Goal: Task Accomplishment & Management: Use online tool/utility

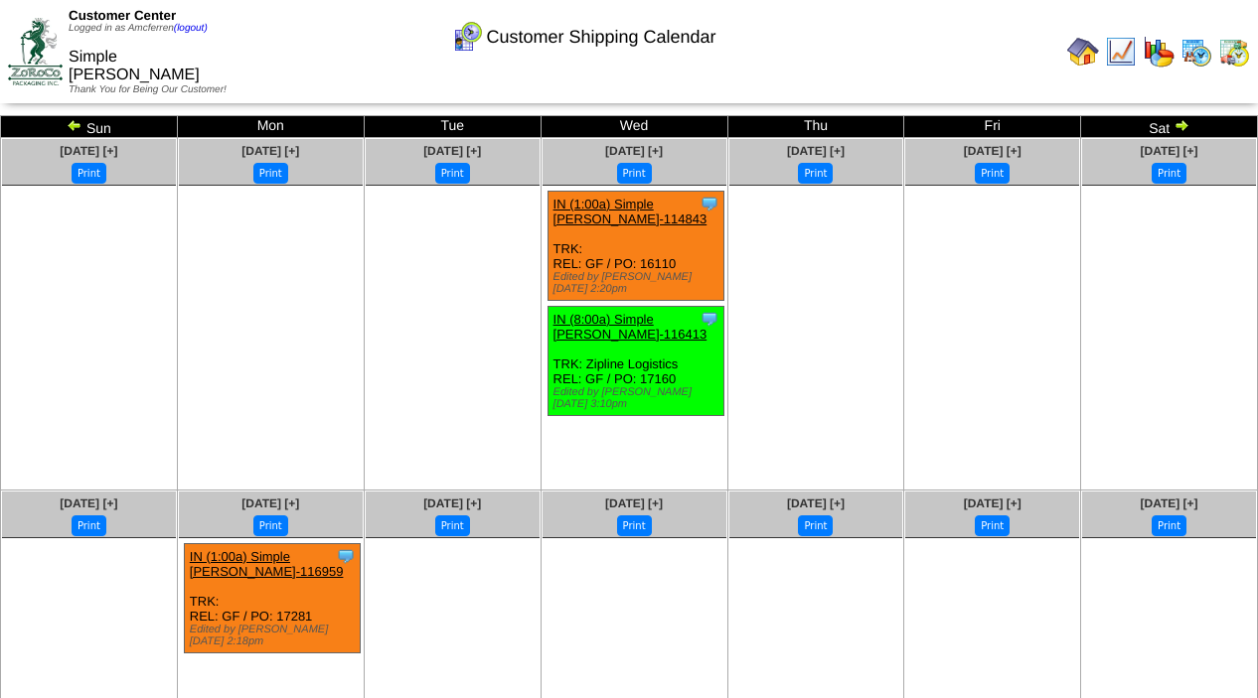
scroll to position [25, 0]
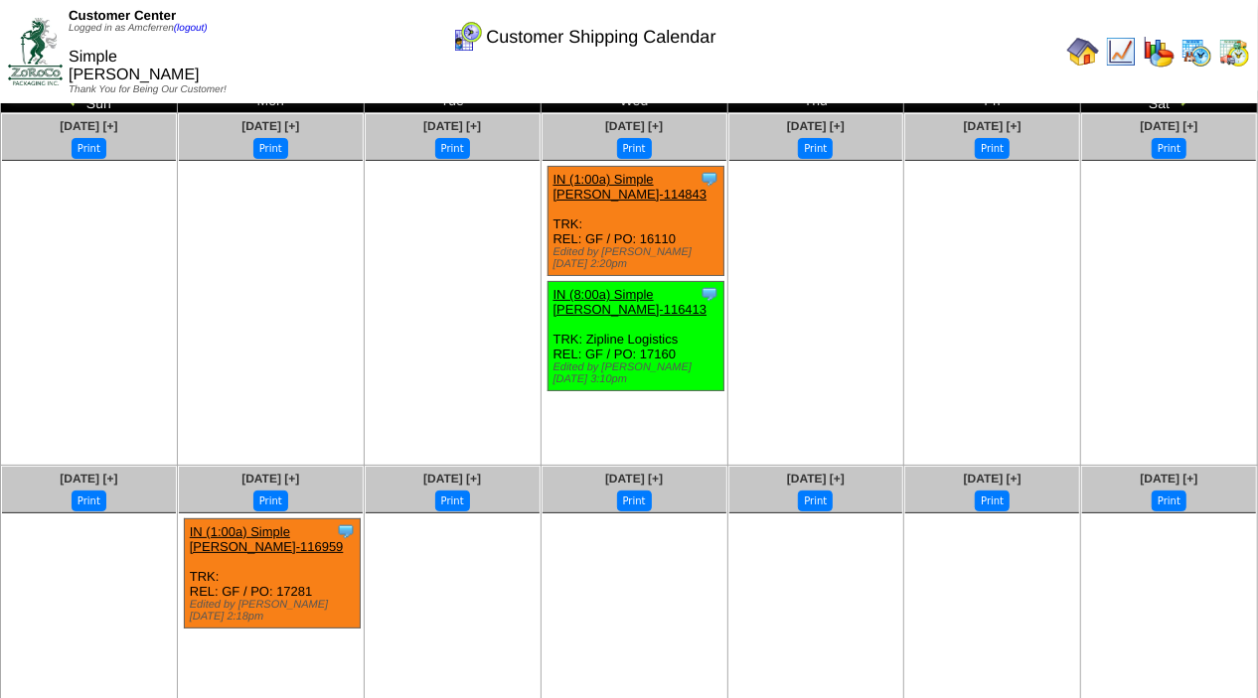
click at [1077, 38] on img at bounding box center [1083, 52] width 32 height 32
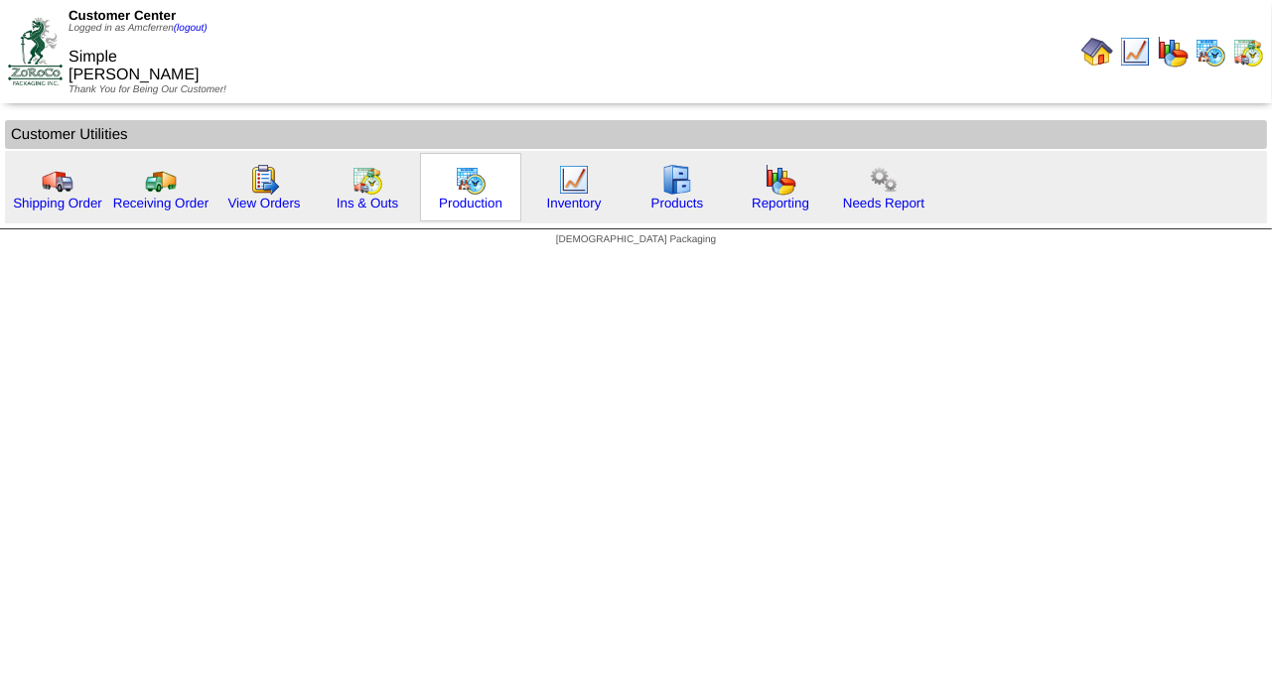
click at [462, 185] on img at bounding box center [471, 180] width 32 height 32
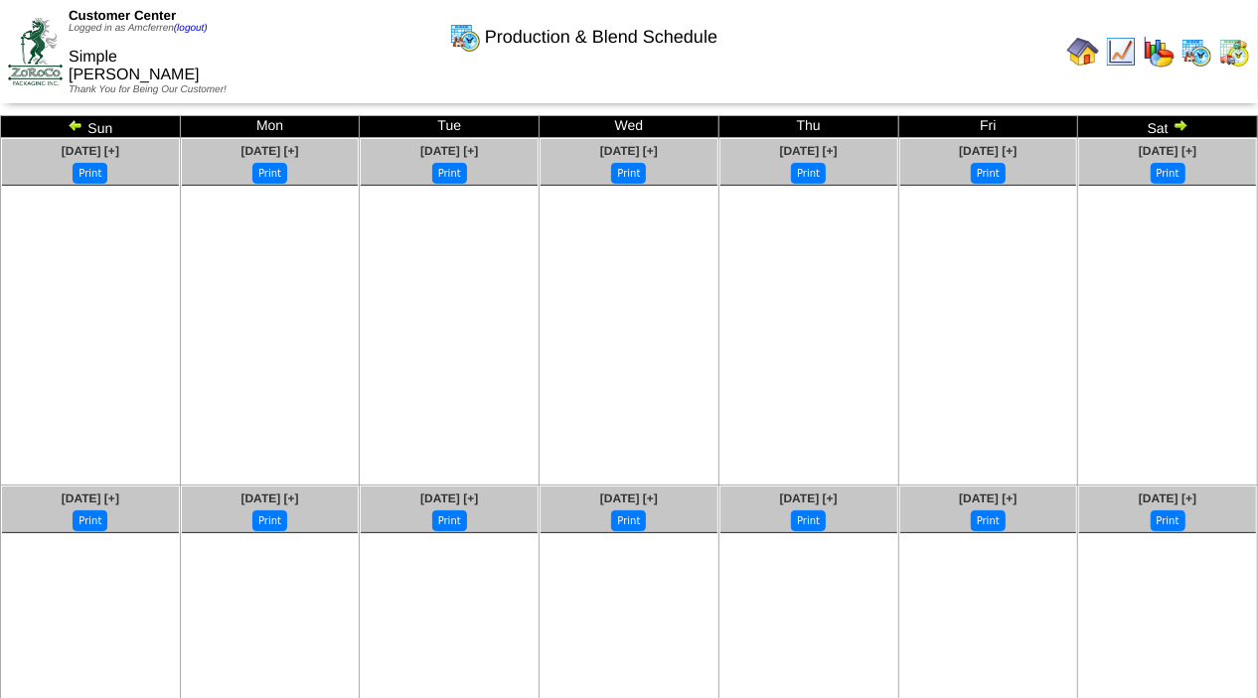
click at [80, 124] on img at bounding box center [76, 125] width 16 height 16
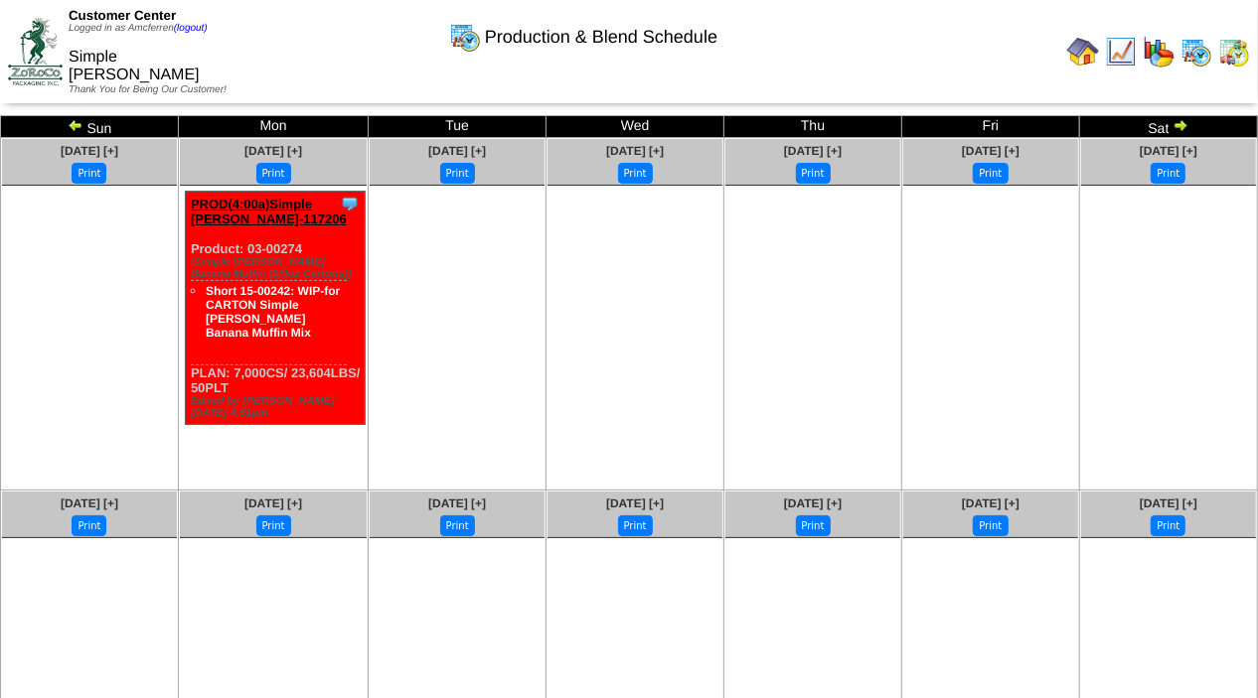
click at [79, 124] on img at bounding box center [76, 125] width 16 height 16
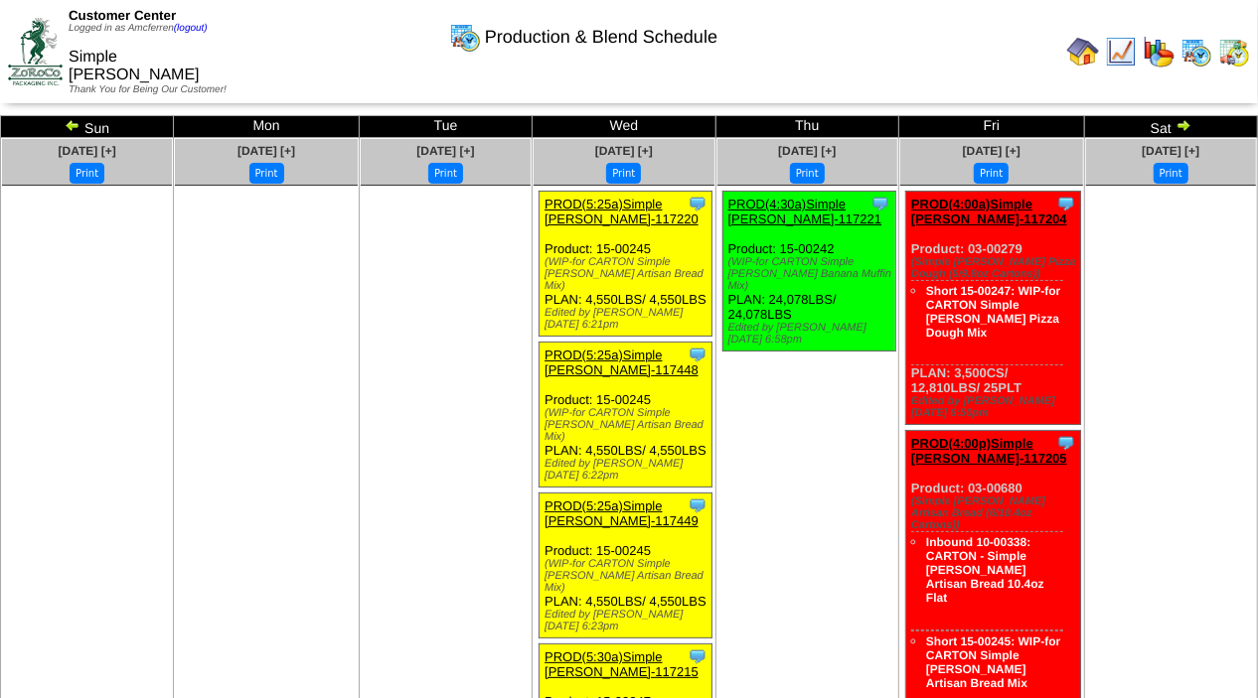
click at [79, 125] on img at bounding box center [73, 125] width 16 height 16
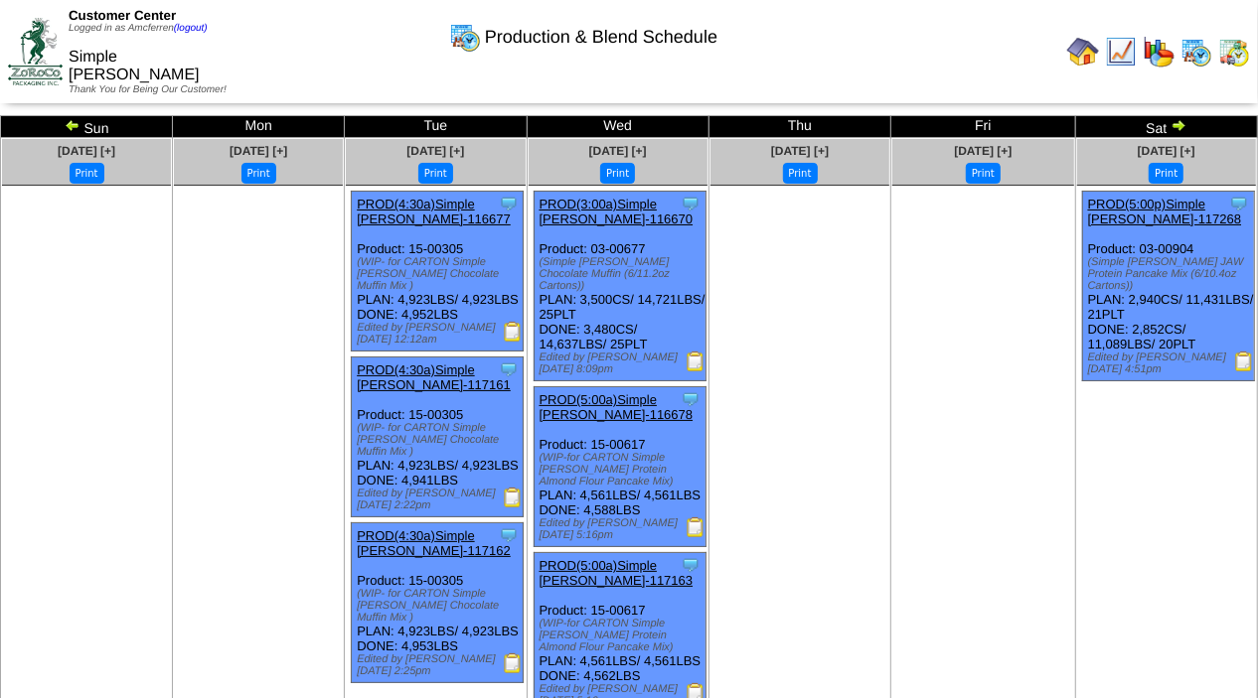
click at [77, 119] on img at bounding box center [73, 125] width 16 height 16
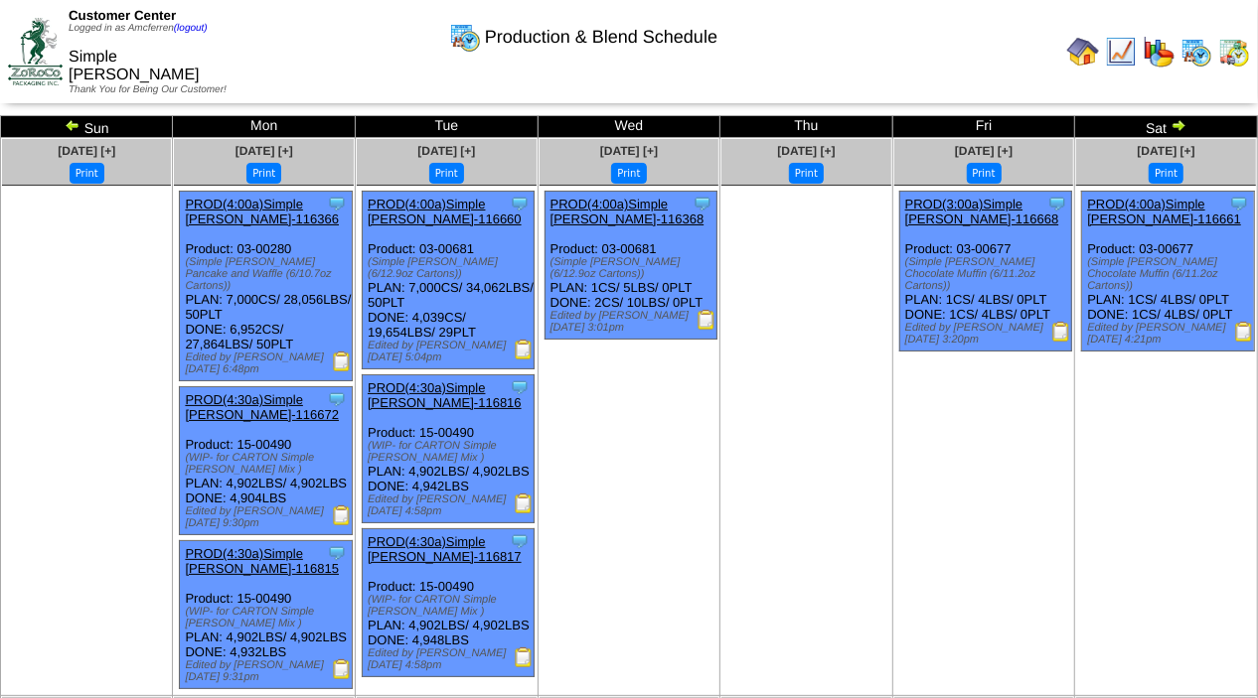
drag, startPoint x: 0, startPoint y: 0, endPoint x: 74, endPoint y: 119, distance: 140.0
click at [74, 119] on img at bounding box center [73, 125] width 16 height 16
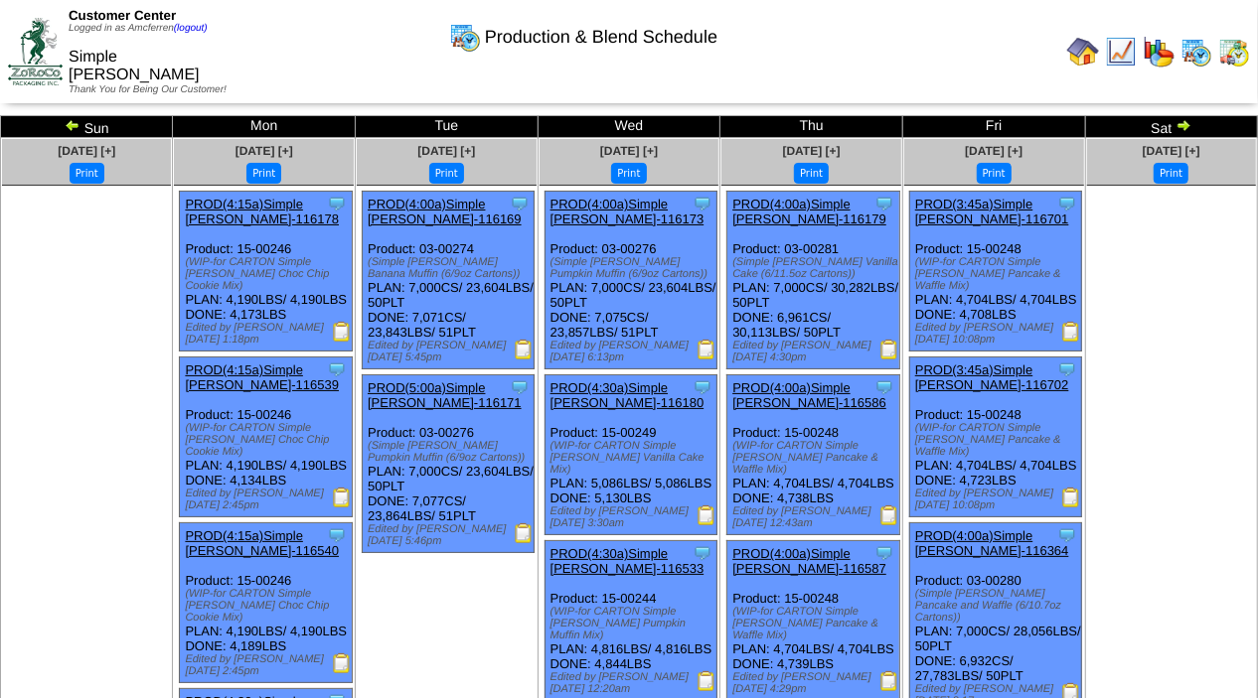
click at [72, 128] on img at bounding box center [73, 125] width 16 height 16
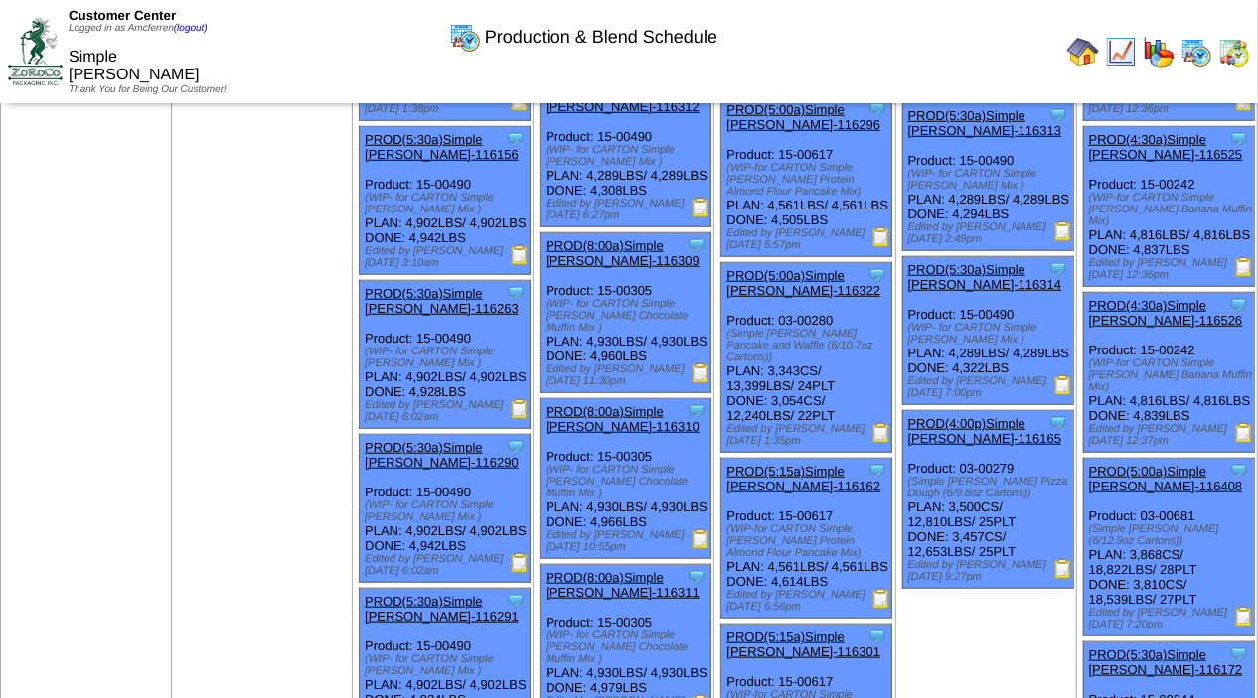
scroll to position [993, 0]
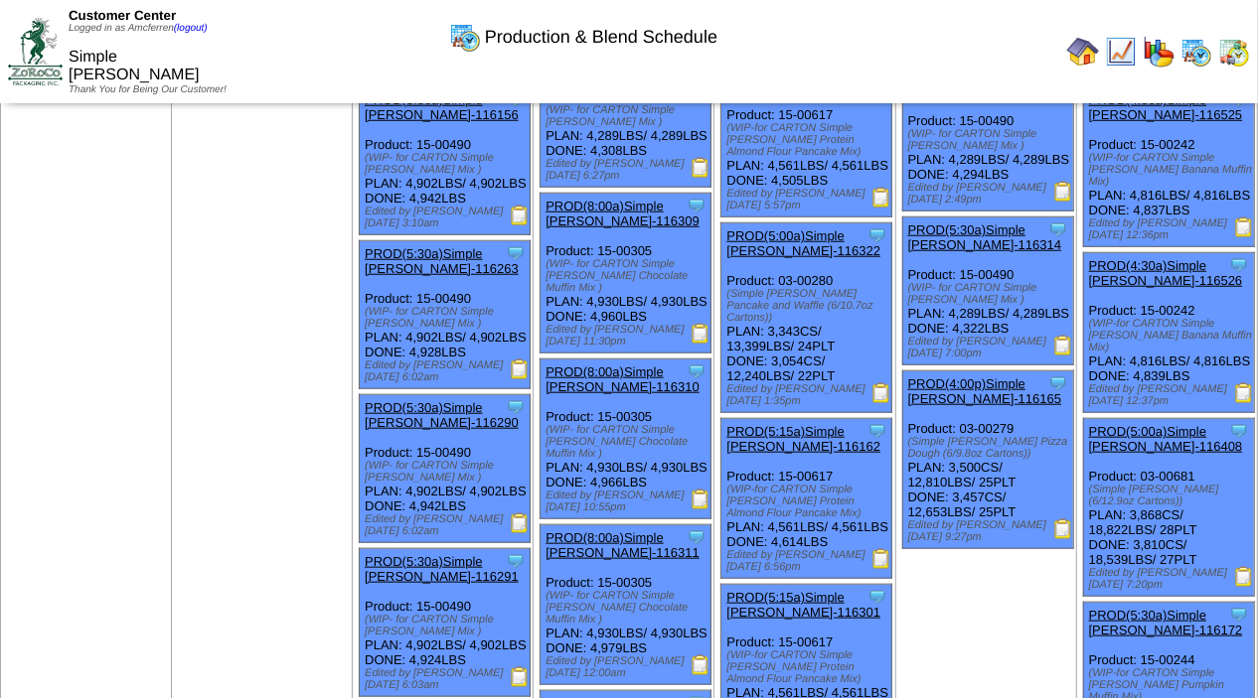
click at [1244, 587] on img at bounding box center [1244, 577] width 20 height 20
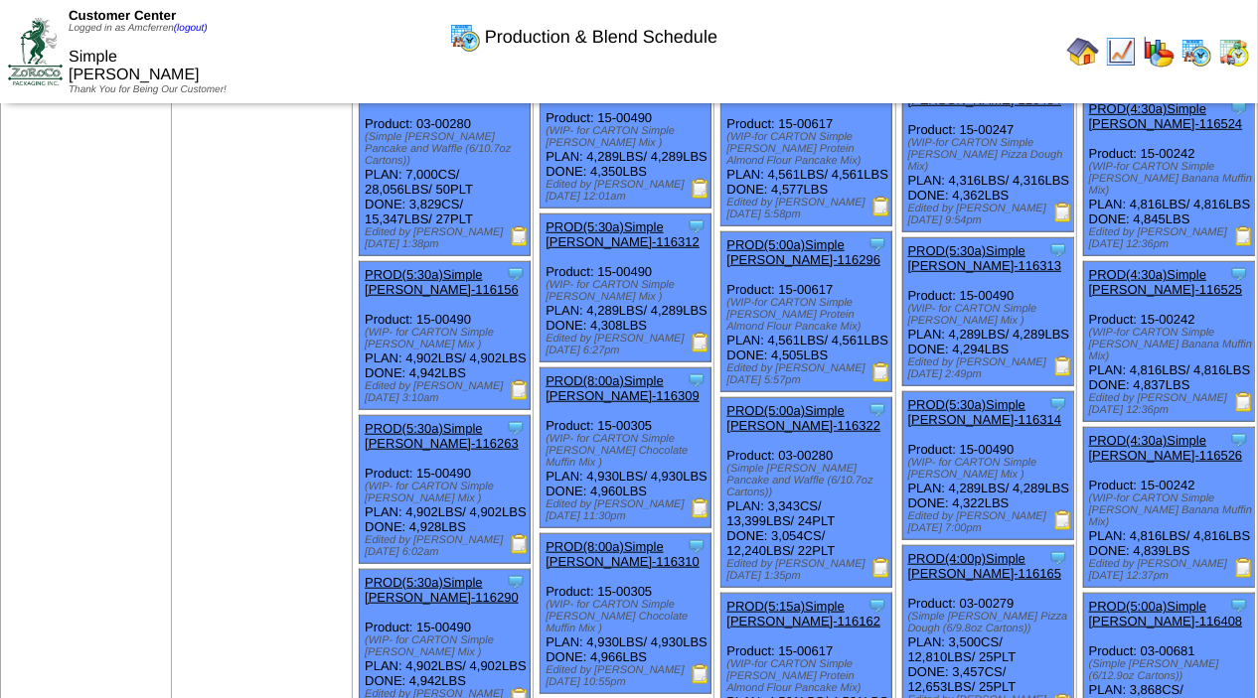
scroll to position [823, 0]
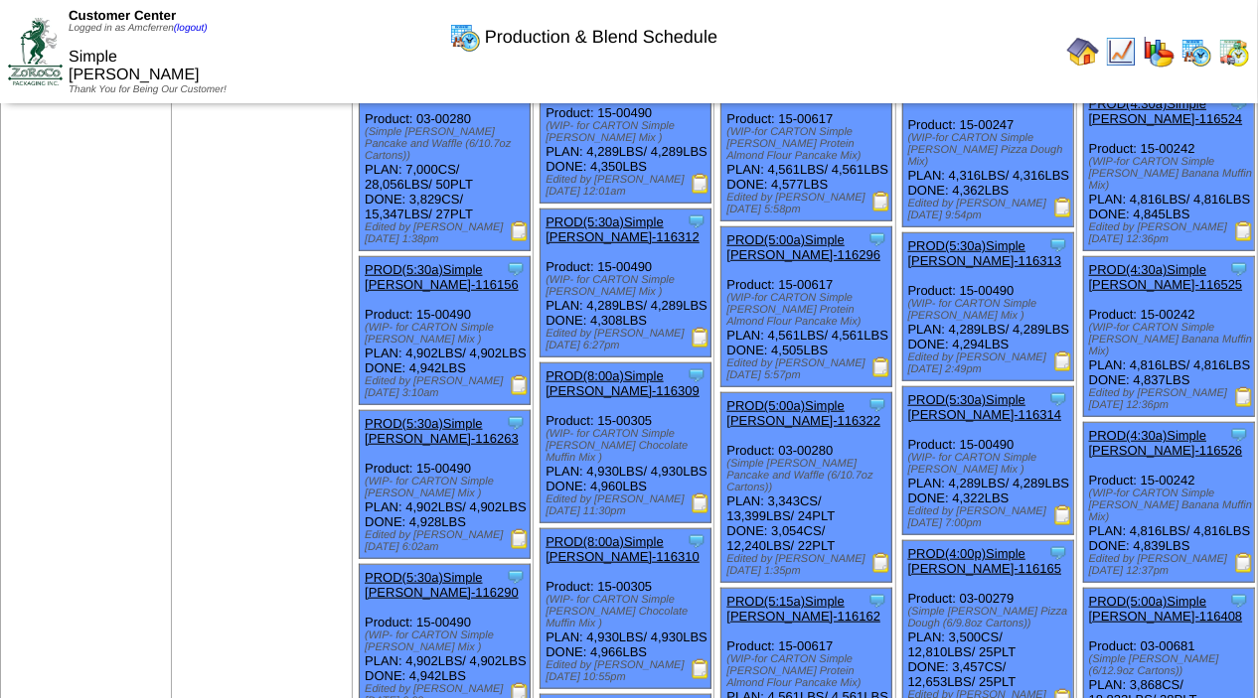
click at [1067, 372] on img at bounding box center [1063, 362] width 20 height 20
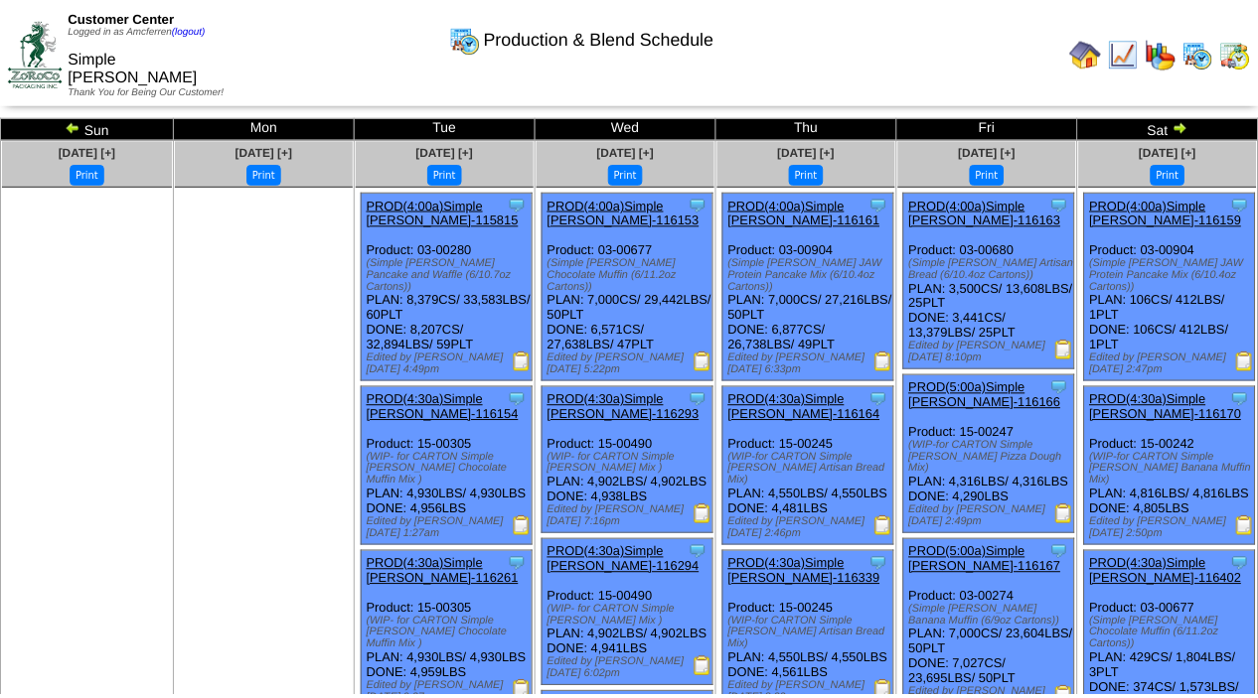
scroll to position [823, 0]
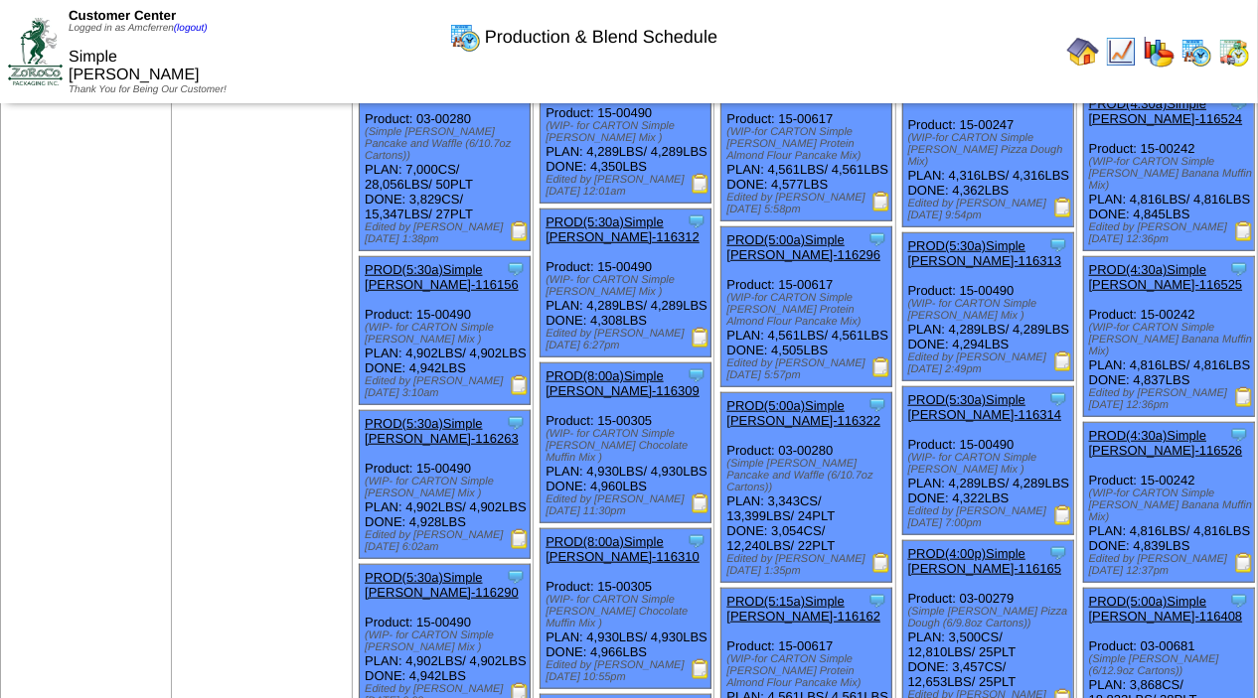
click at [1067, 525] on img at bounding box center [1063, 516] width 20 height 20
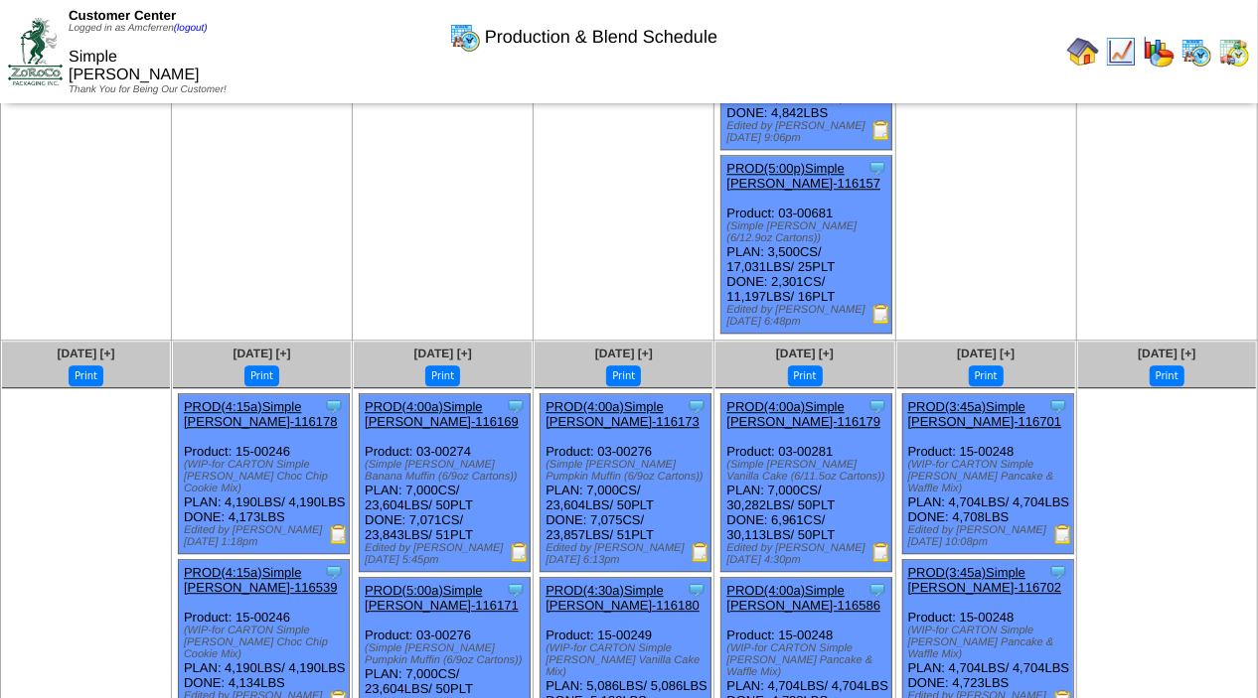
scroll to position [3107, 0]
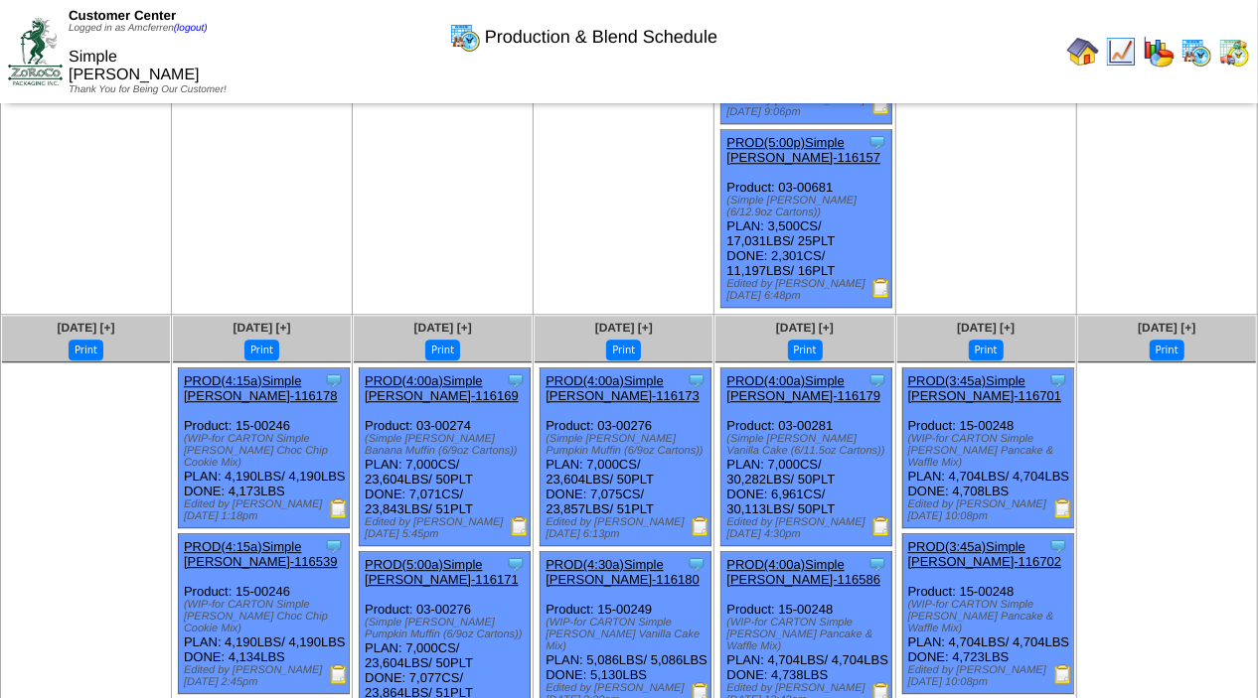
click at [889, 298] on img at bounding box center [881, 288] width 20 height 20
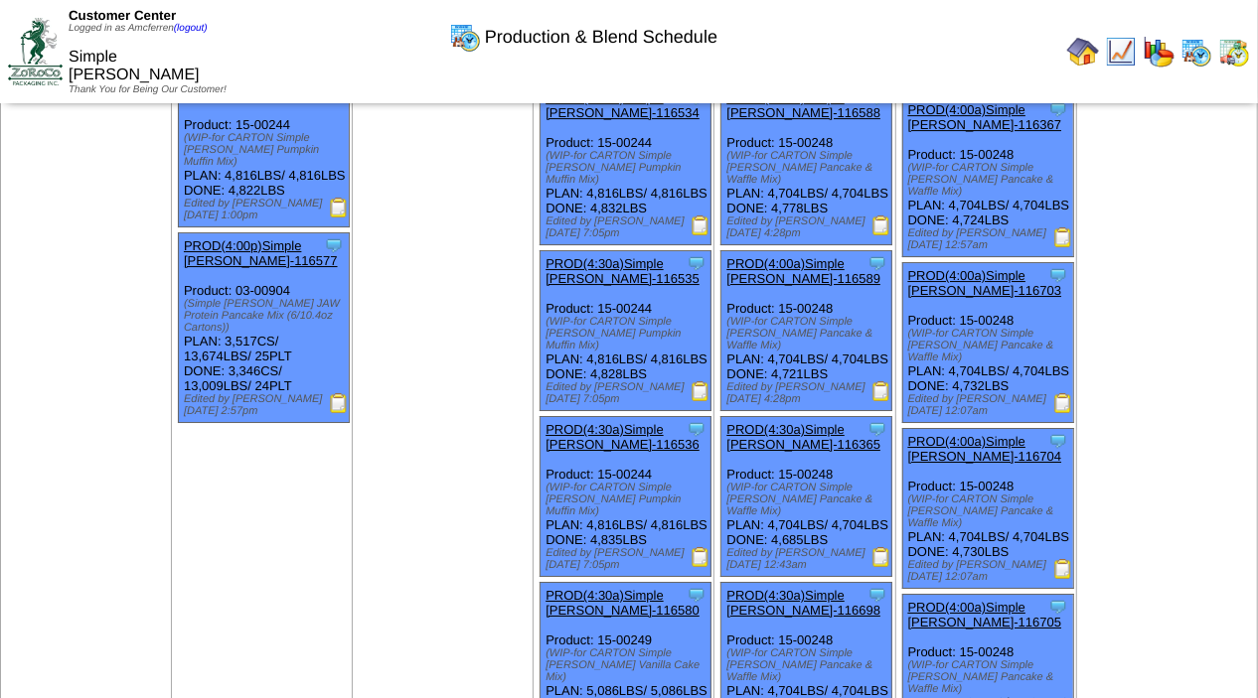
scroll to position [3911, 0]
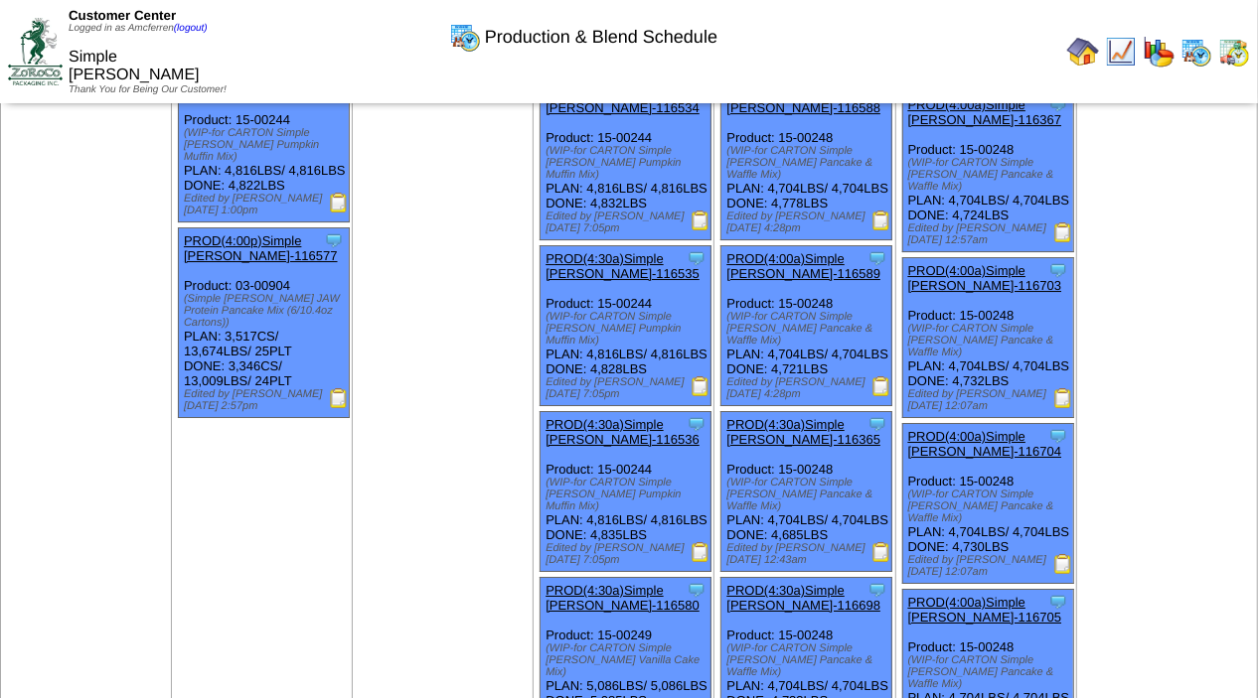
click at [347, 408] on img at bounding box center [339, 398] width 20 height 20
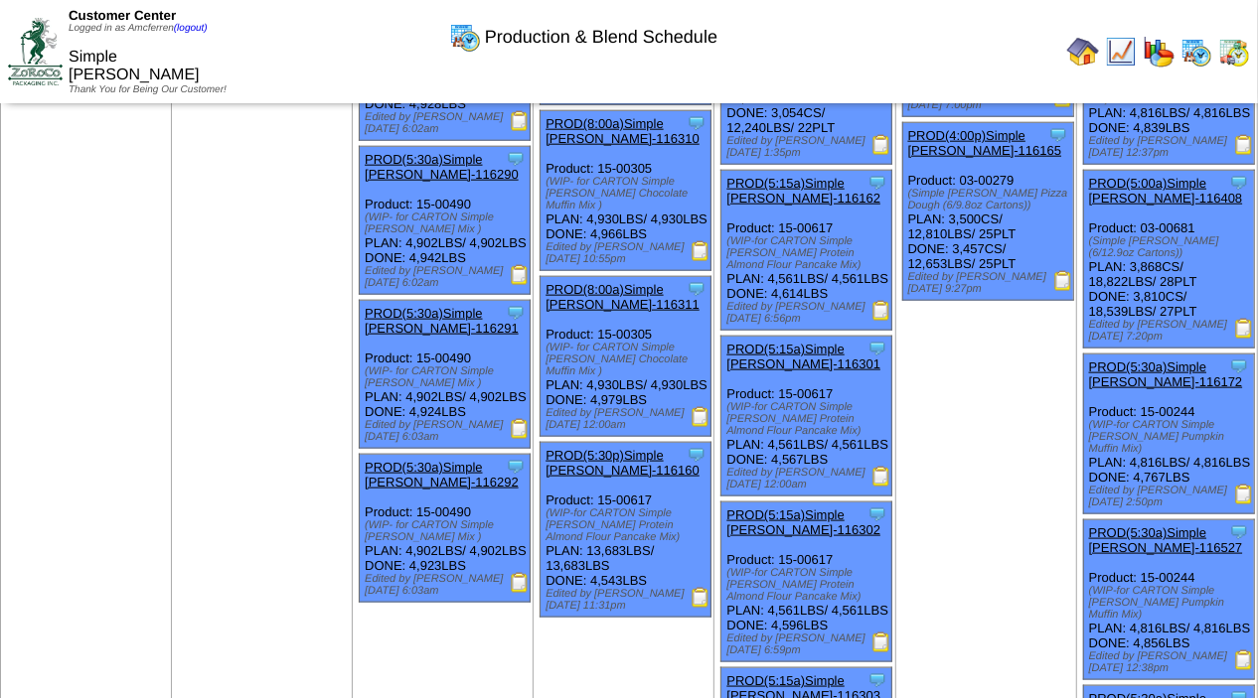
scroll to position [1253, 0]
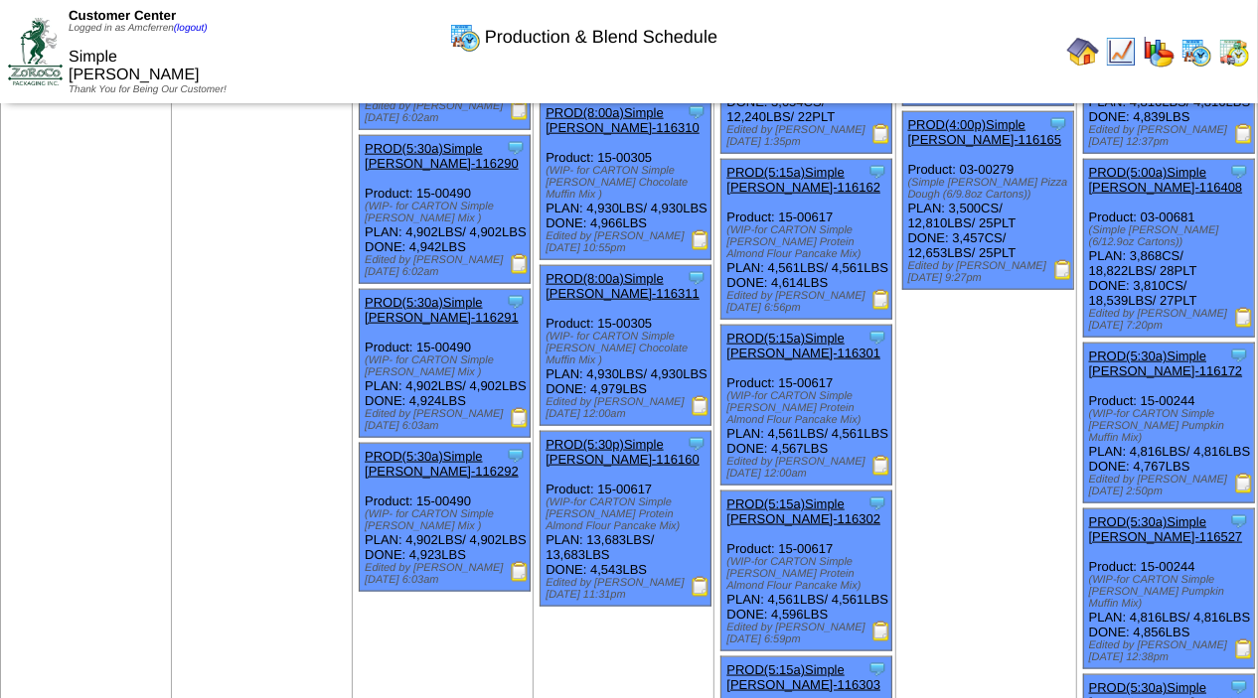
click at [884, 310] on img at bounding box center [881, 300] width 20 height 20
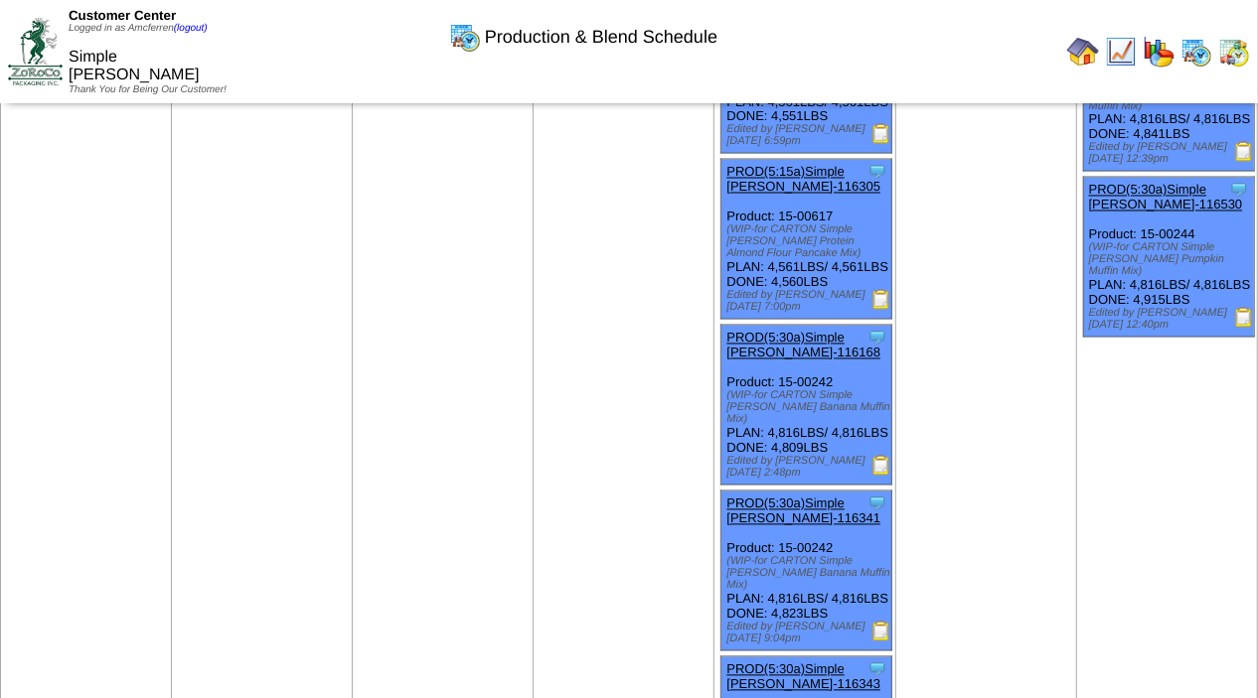
scroll to position [2098, 0]
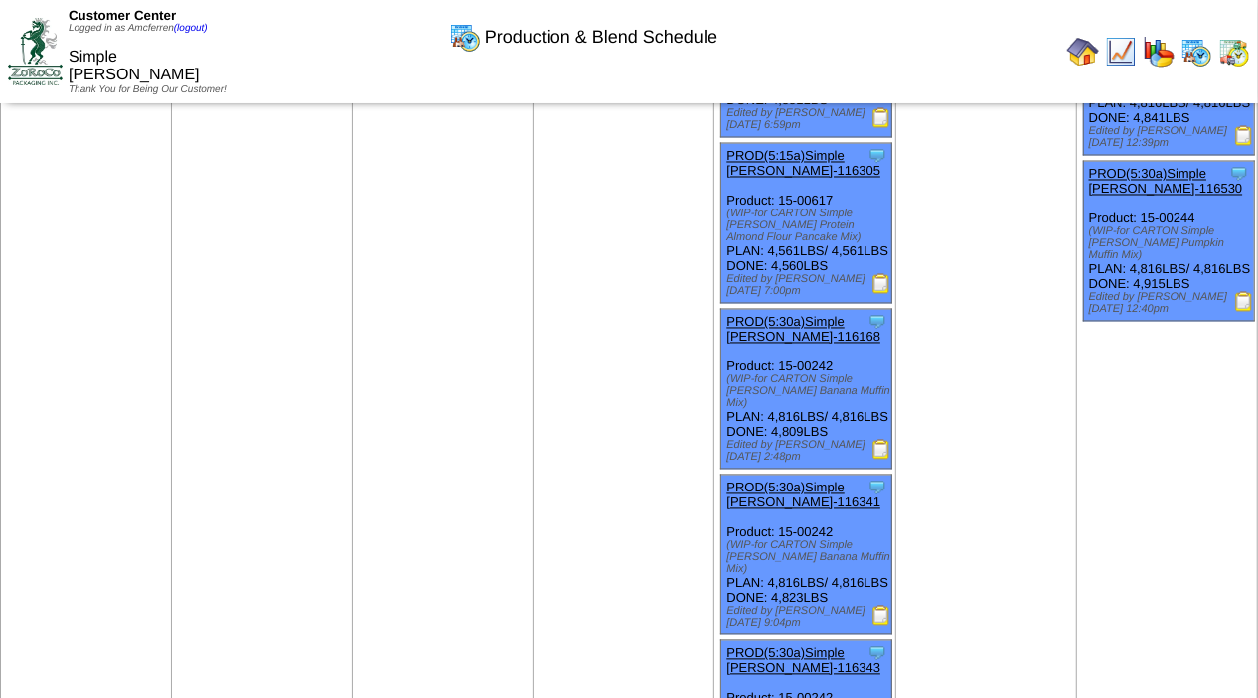
click at [882, 294] on img at bounding box center [881, 284] width 20 height 20
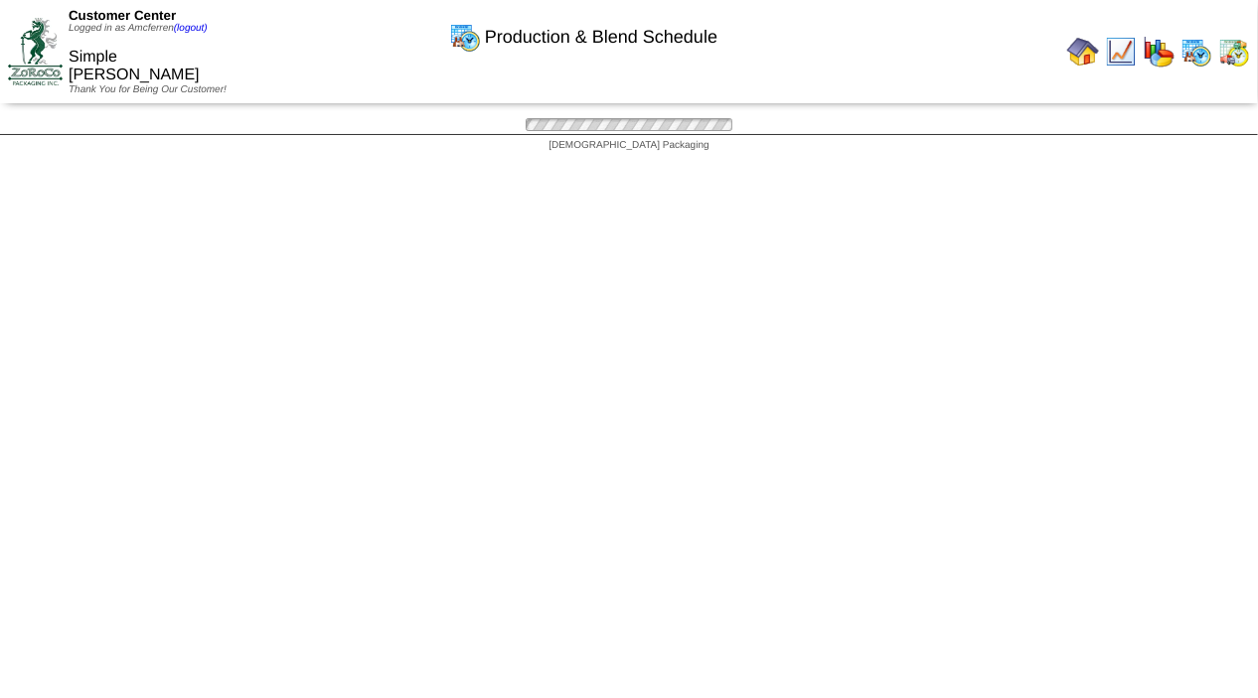
scroll to position [2098, 0]
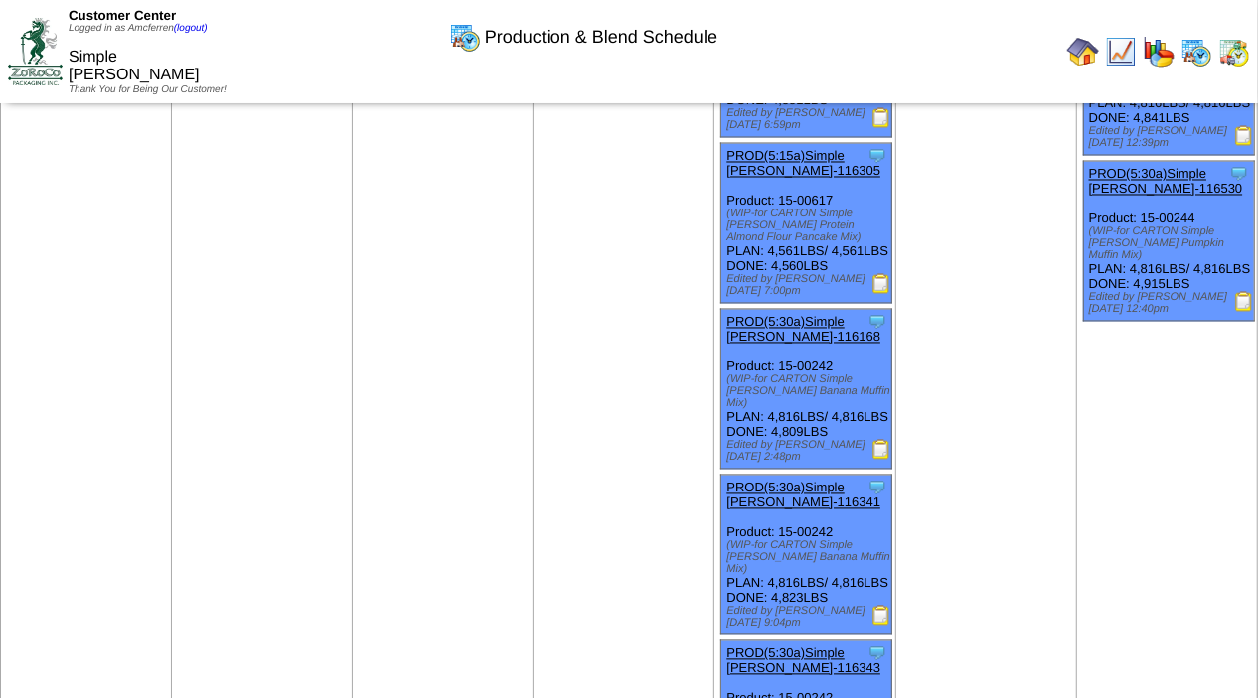
click at [882, 128] on img at bounding box center [881, 118] width 20 height 20
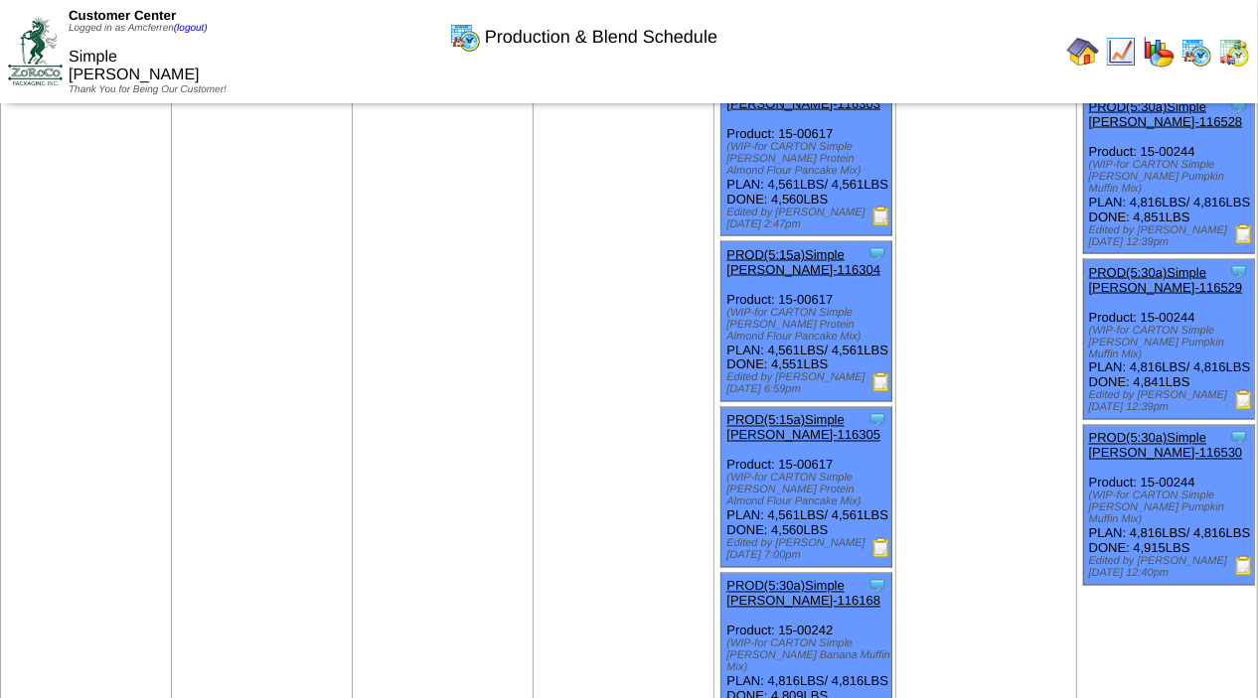
scroll to position [1808, 0]
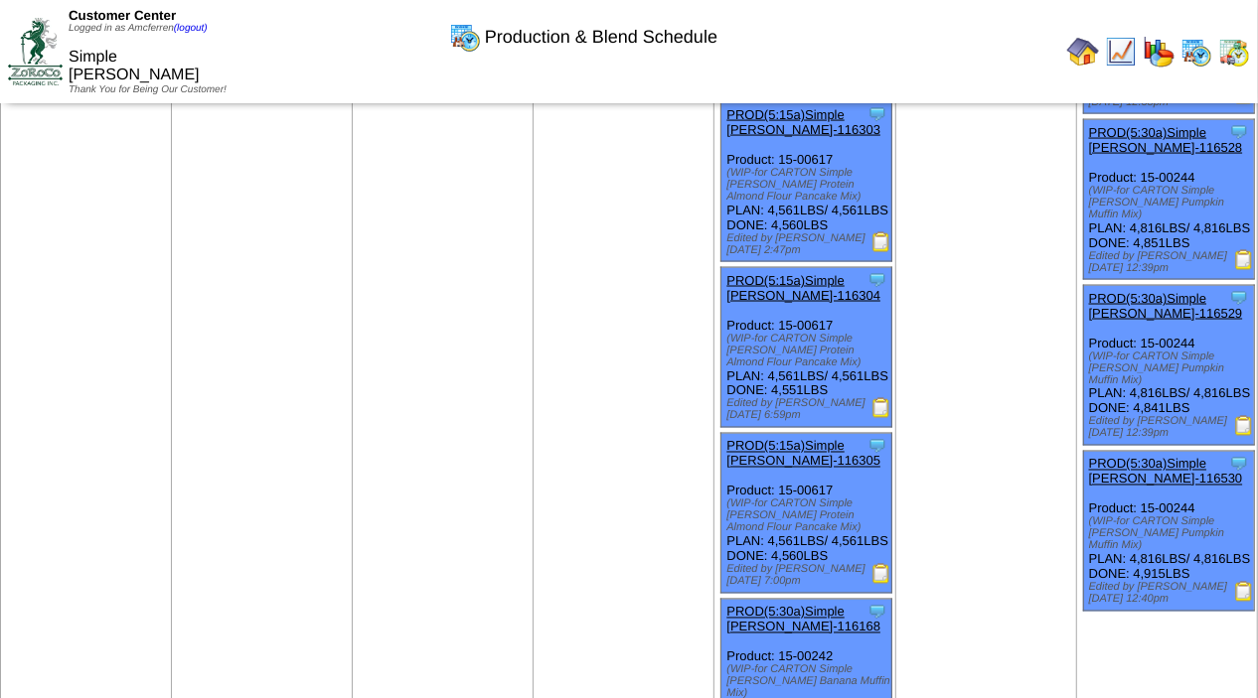
click at [887, 252] on img at bounding box center [881, 242] width 20 height 20
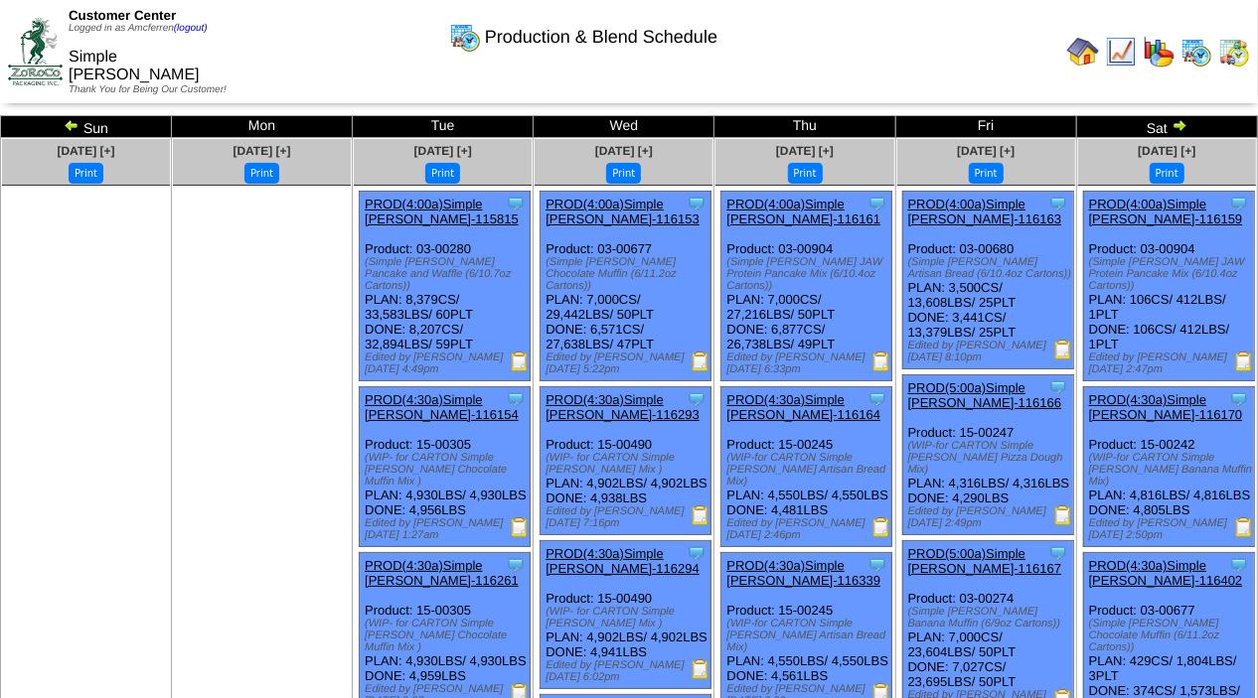
click at [1177, 125] on img at bounding box center [1179, 125] width 16 height 16
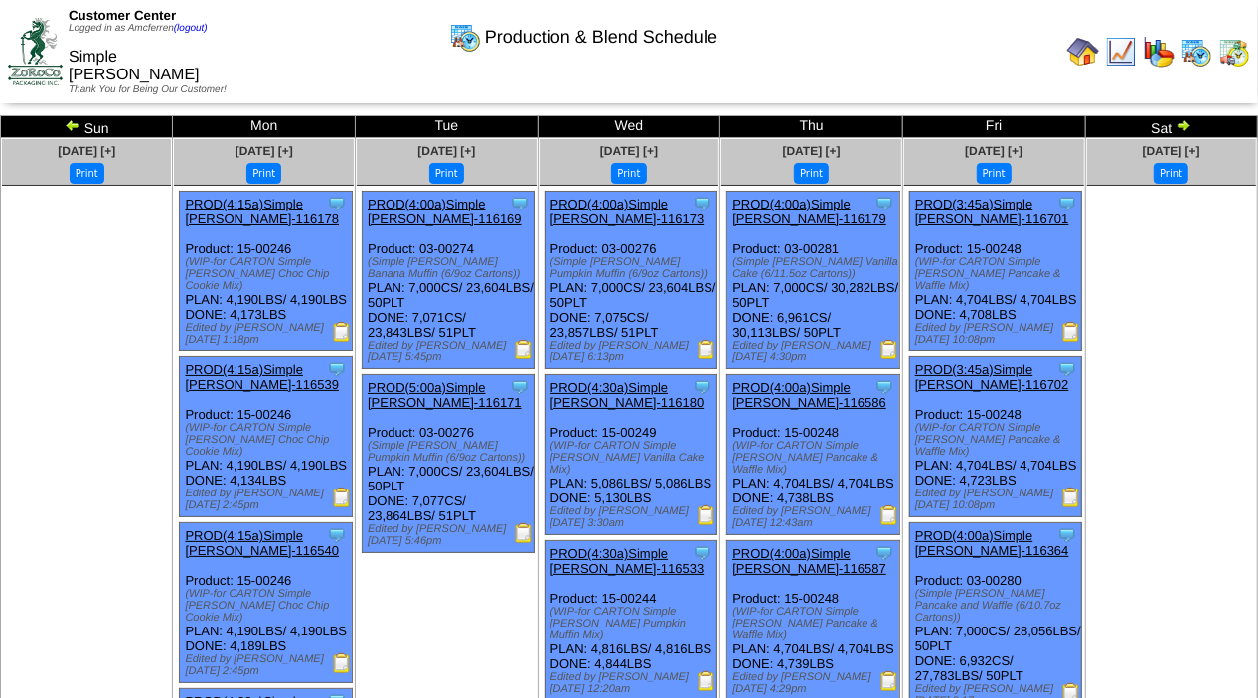
click at [1175, 128] on img at bounding box center [1183, 125] width 16 height 16
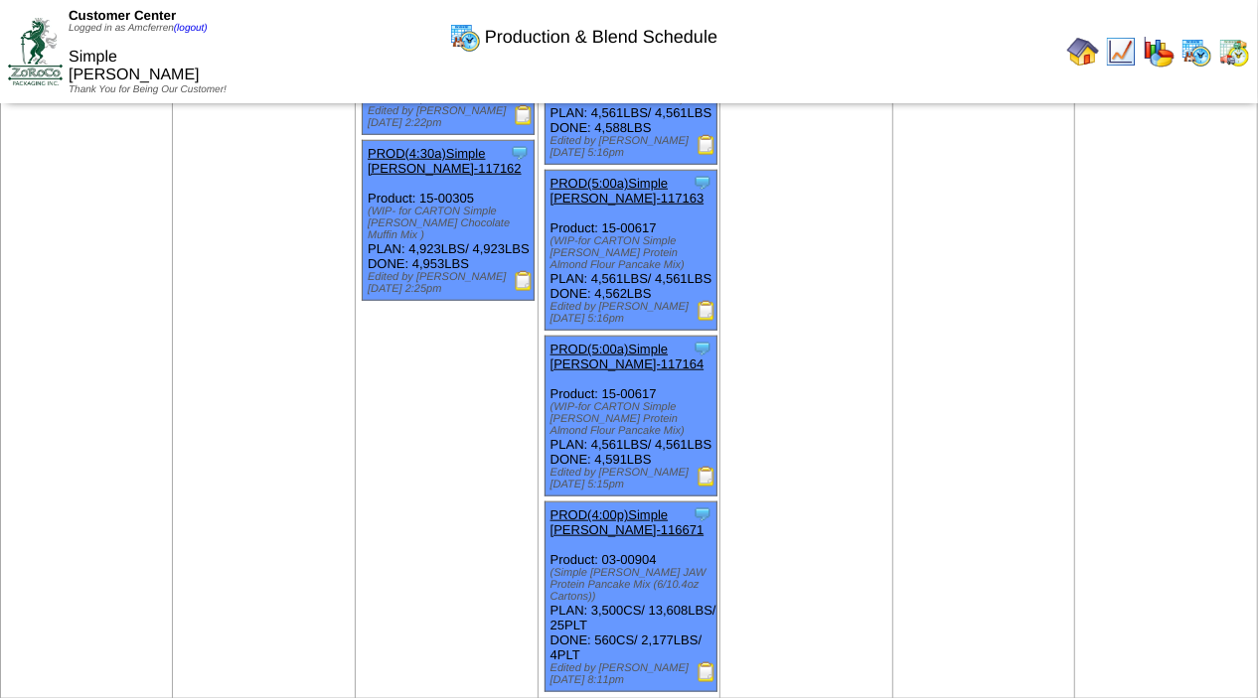
scroll to position [1043, 0]
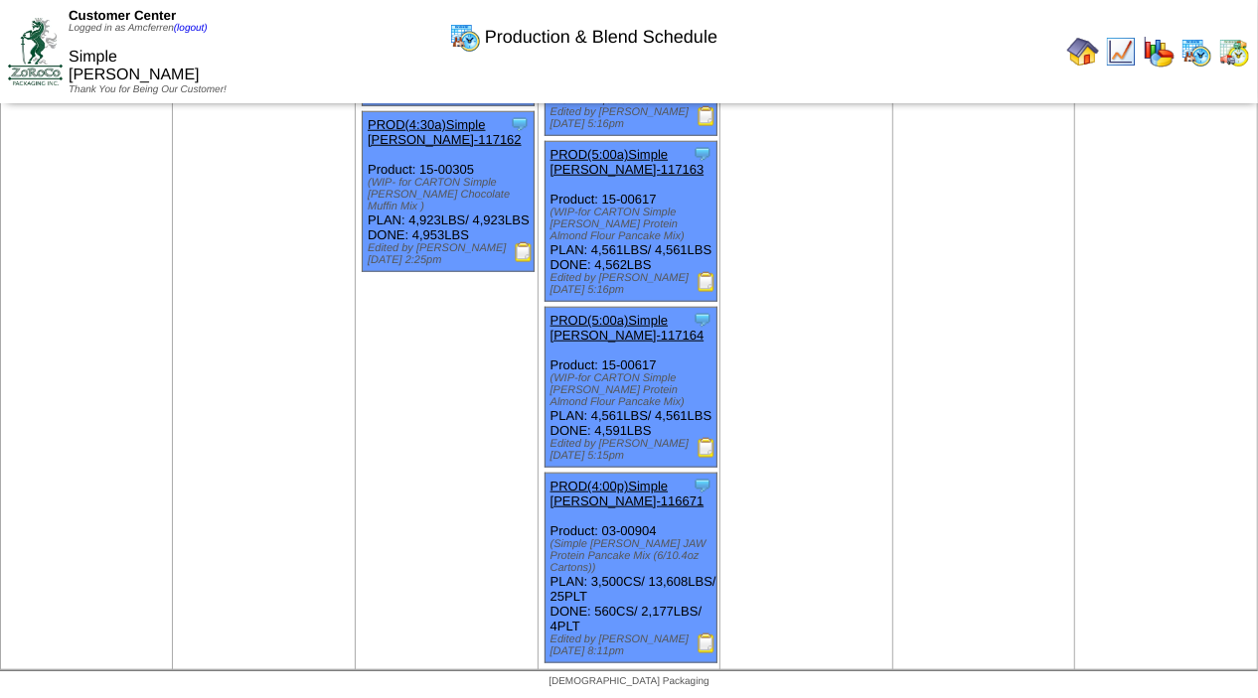
click at [697, 637] on img at bounding box center [706, 644] width 20 height 20
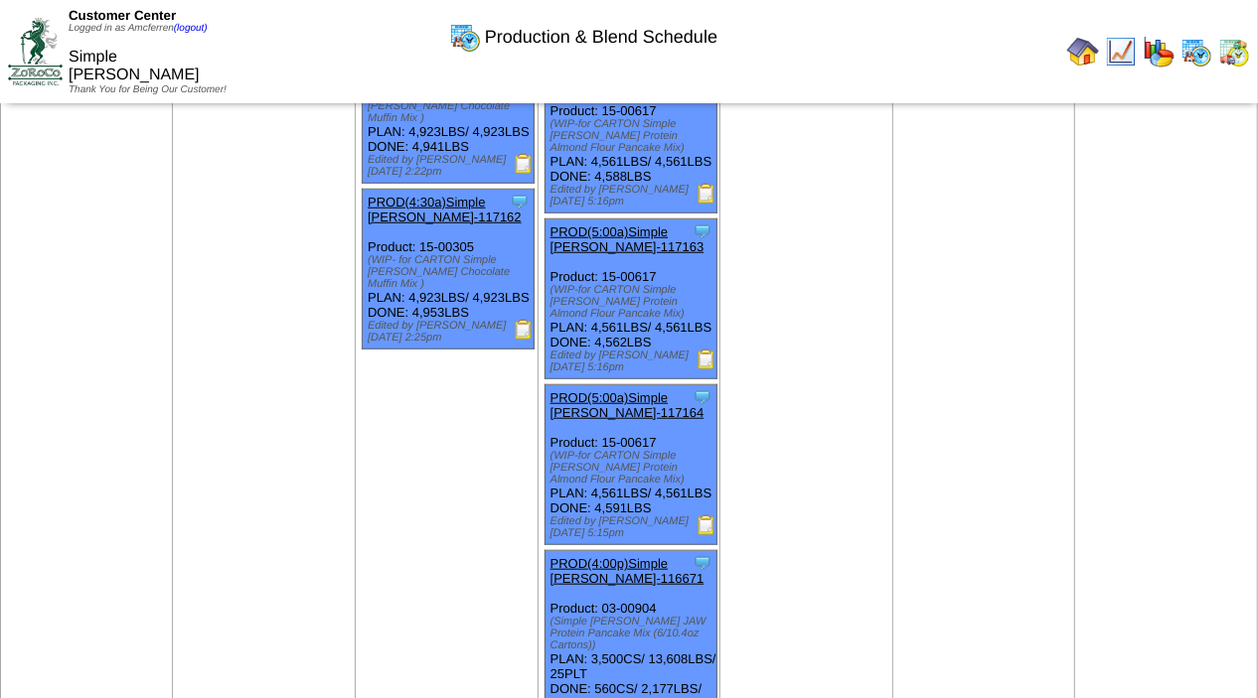
scroll to position [886, 0]
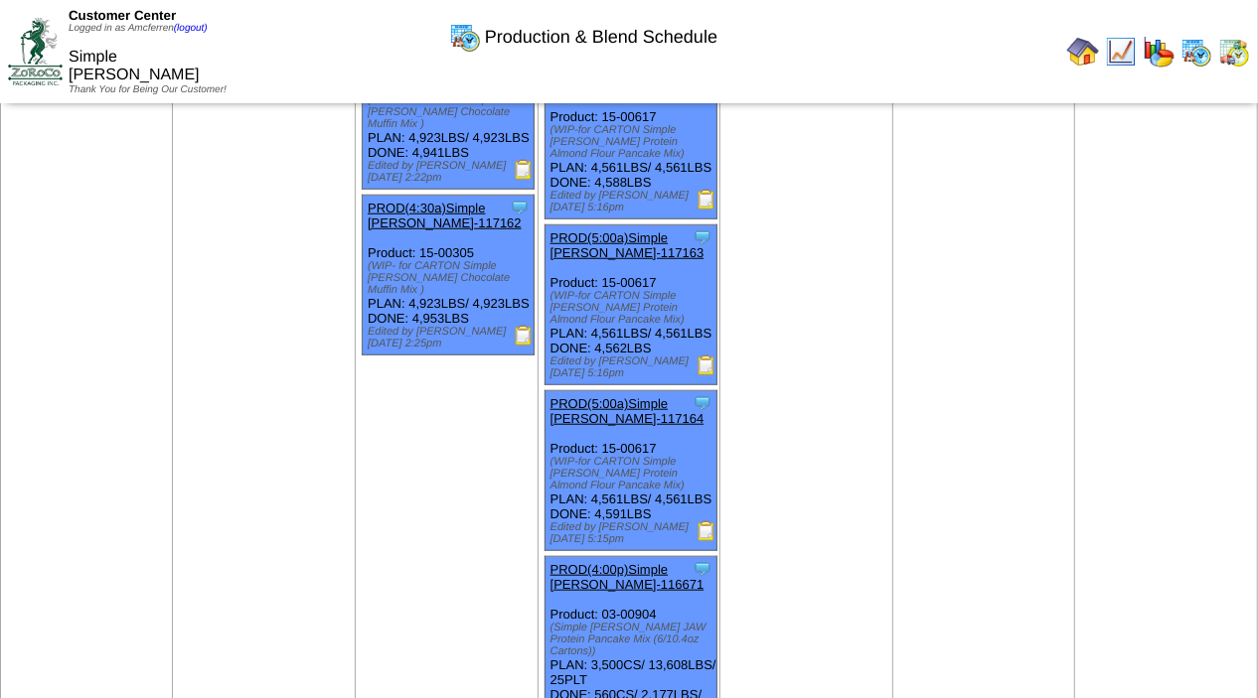
click at [702, 375] on img at bounding box center [706, 366] width 20 height 20
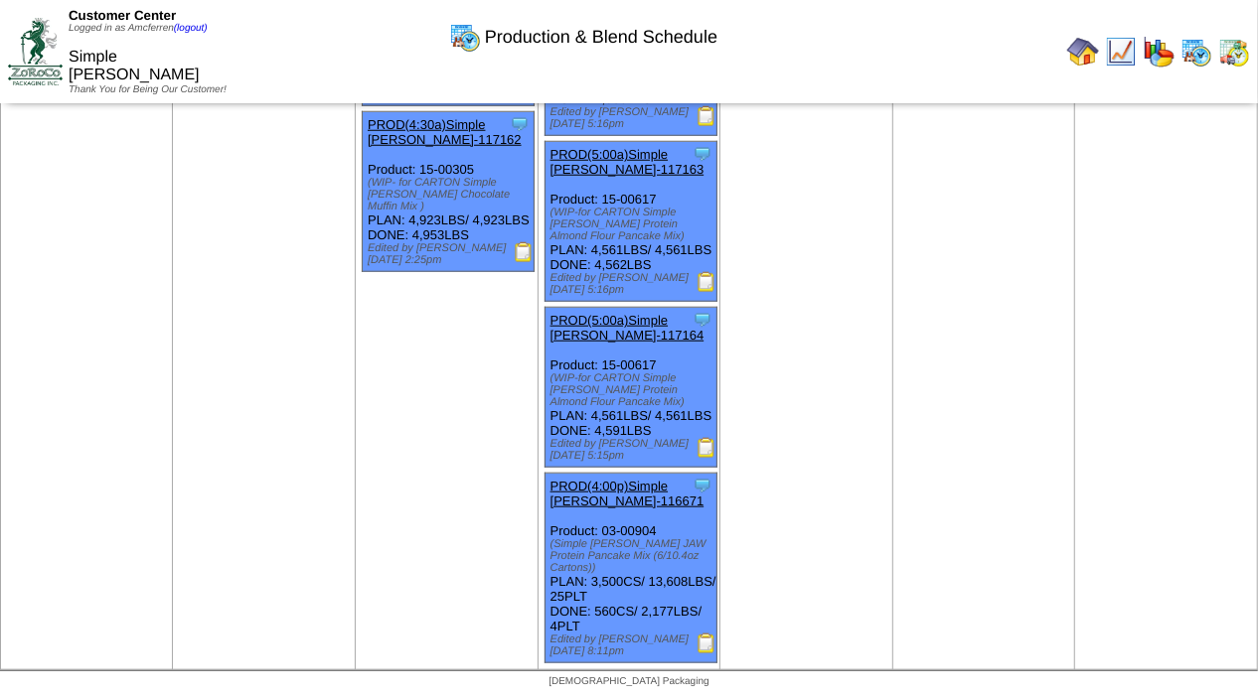
scroll to position [1037, 0]
click at [704, 653] on img at bounding box center [706, 644] width 20 height 20
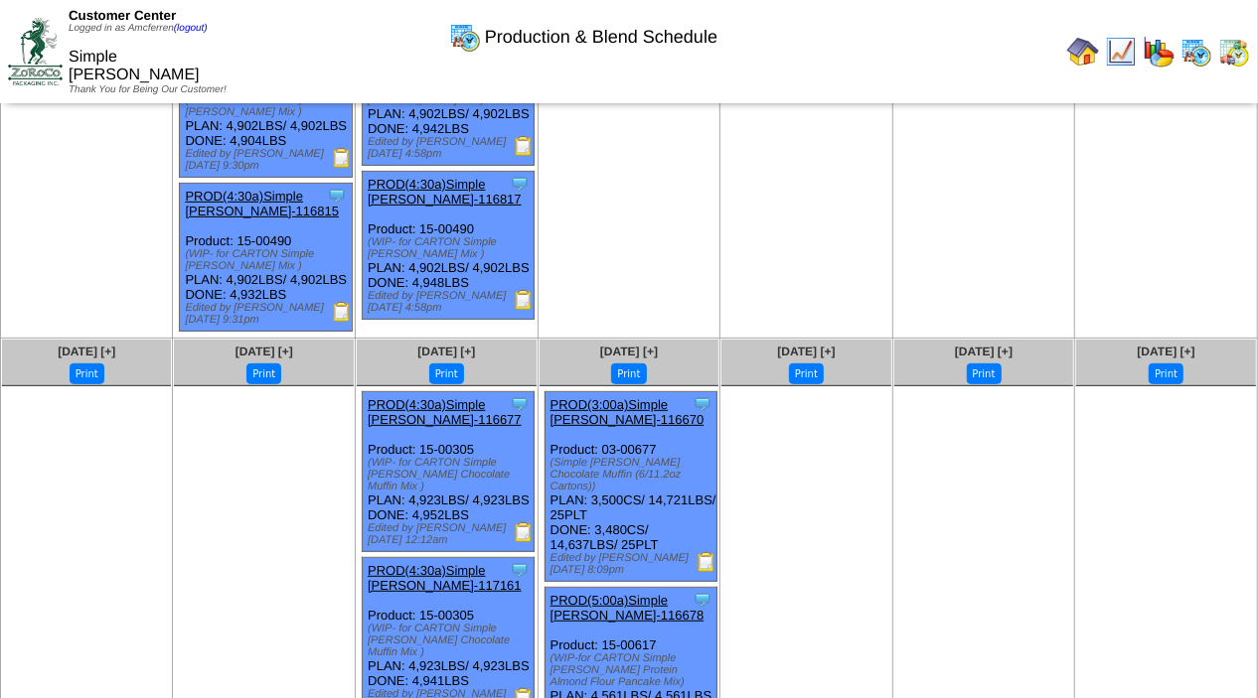
scroll to position [363, 0]
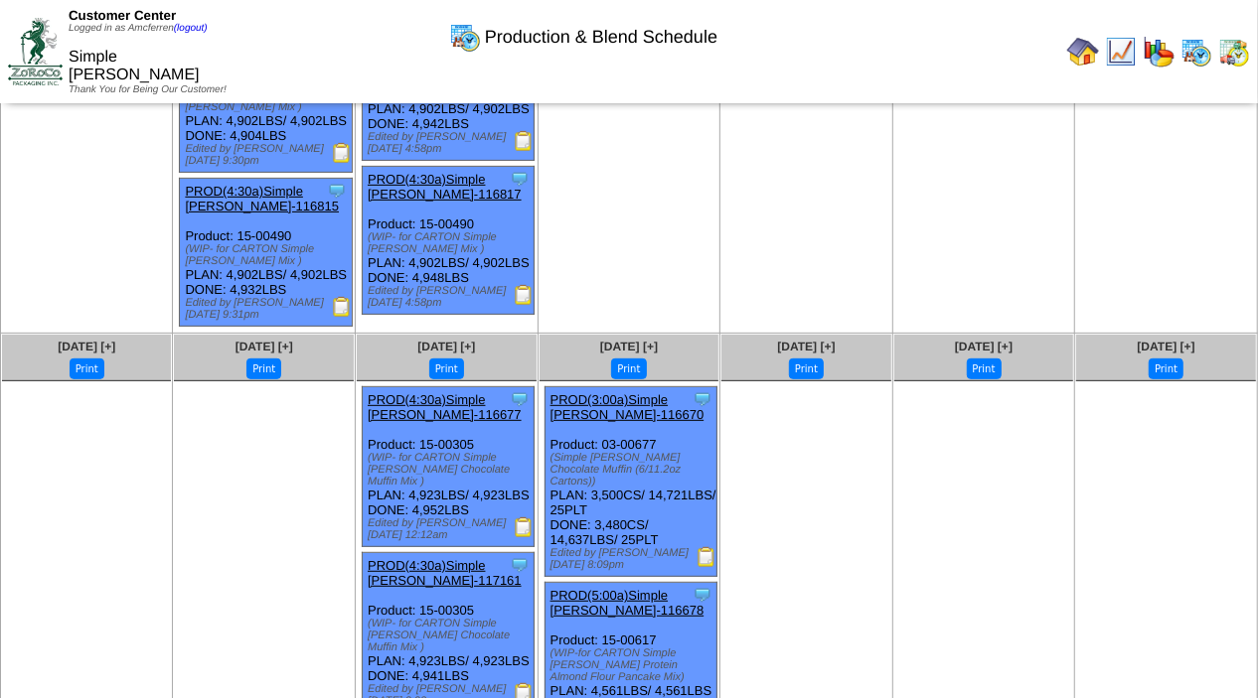
click at [703, 567] on img at bounding box center [706, 557] width 20 height 20
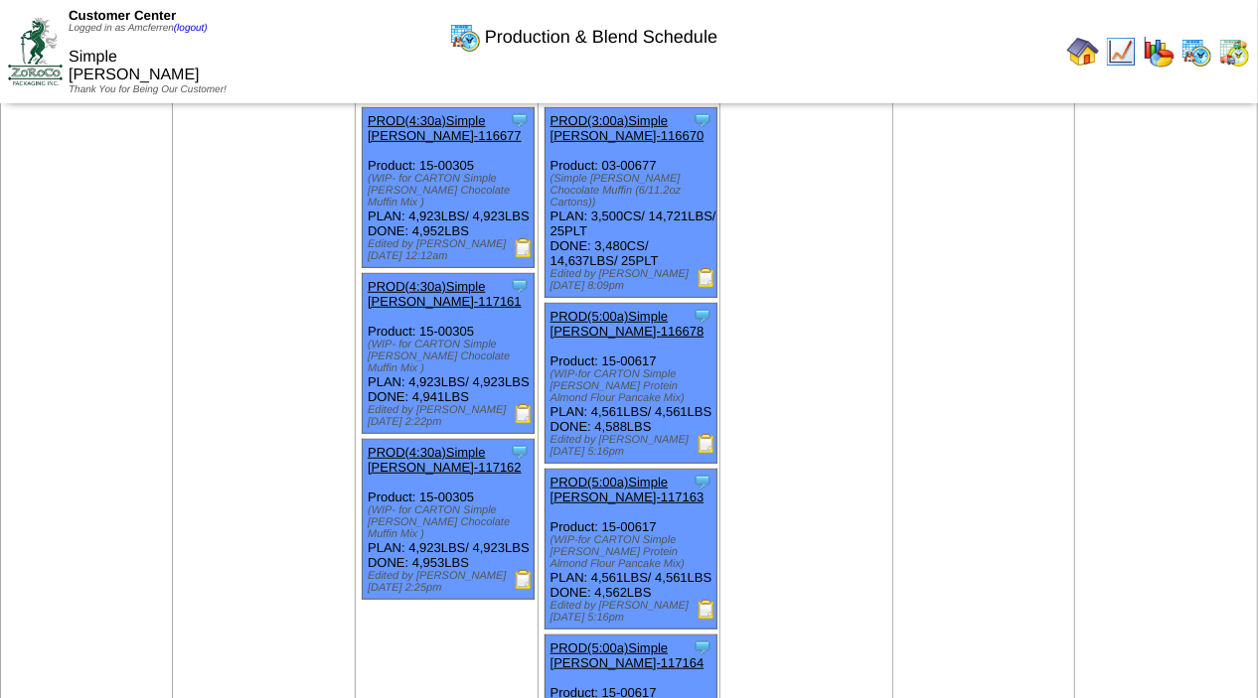
scroll to position [644, 0]
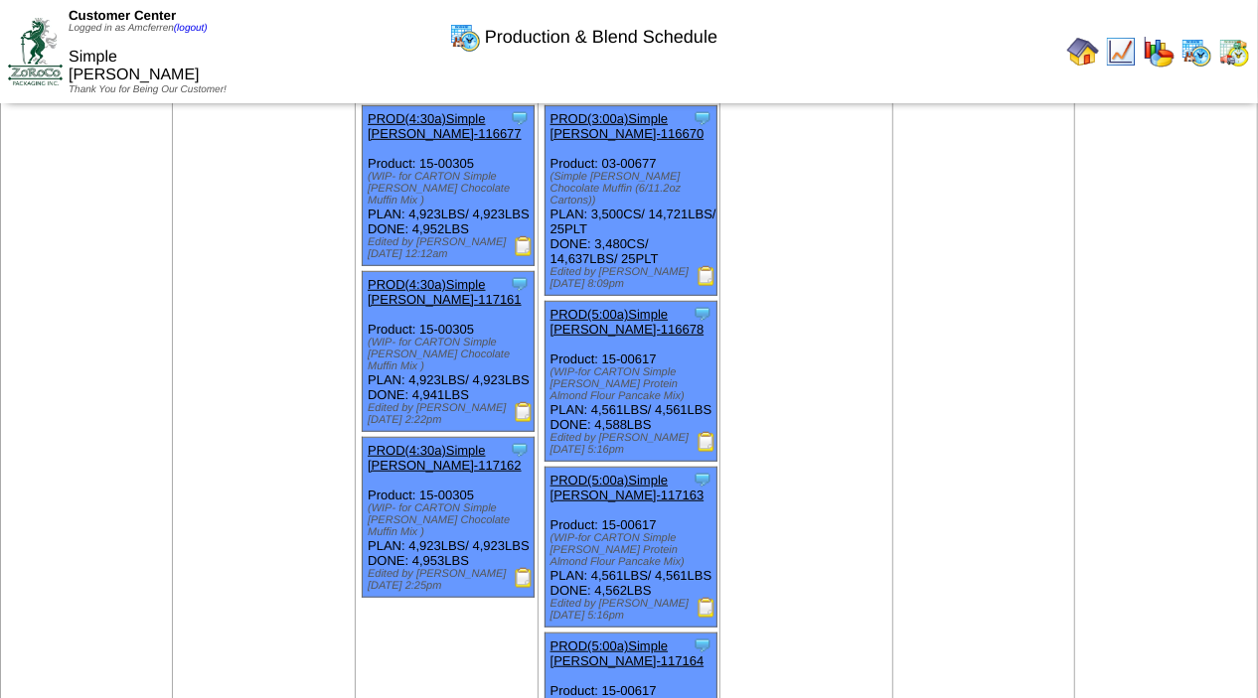
click at [520, 256] on img at bounding box center [524, 246] width 20 height 20
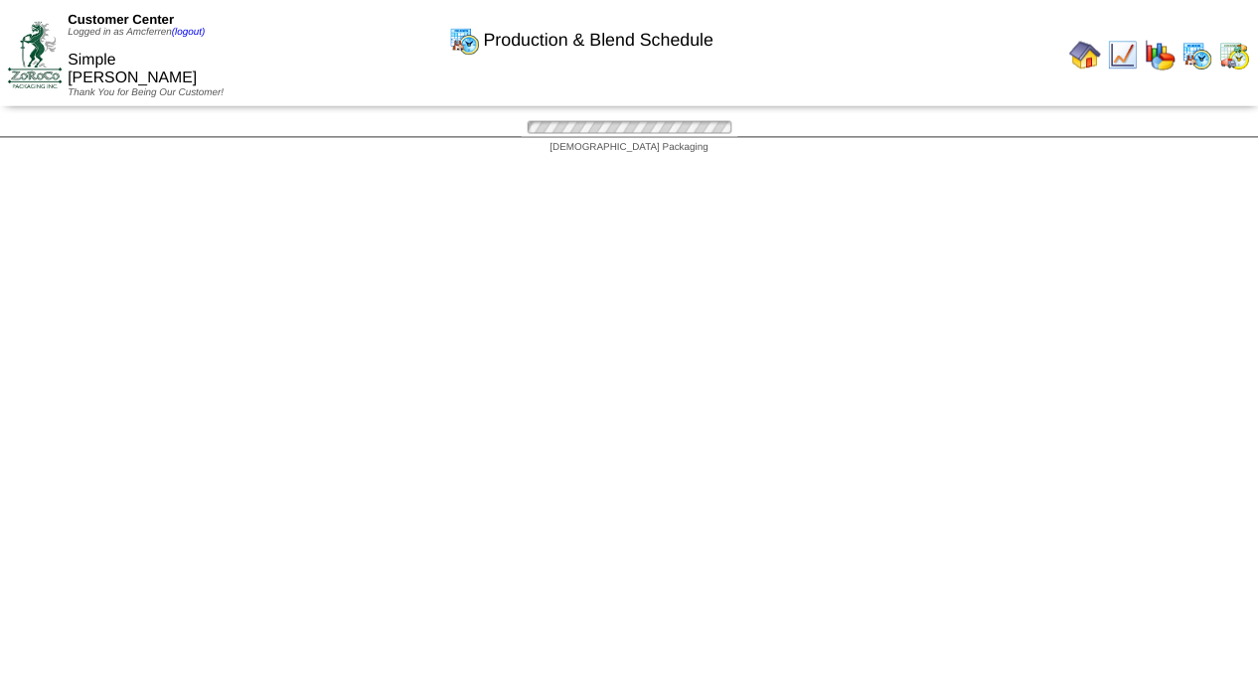
scroll to position [644, 0]
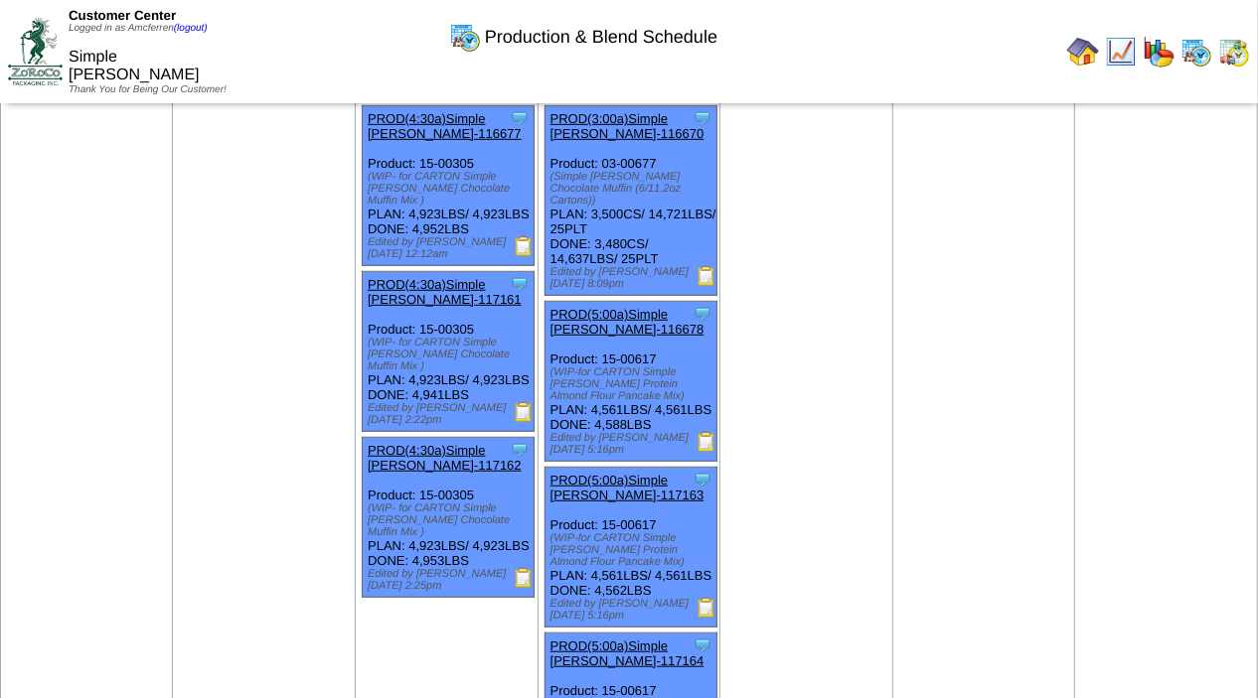
click at [522, 422] on img at bounding box center [524, 412] width 20 height 20
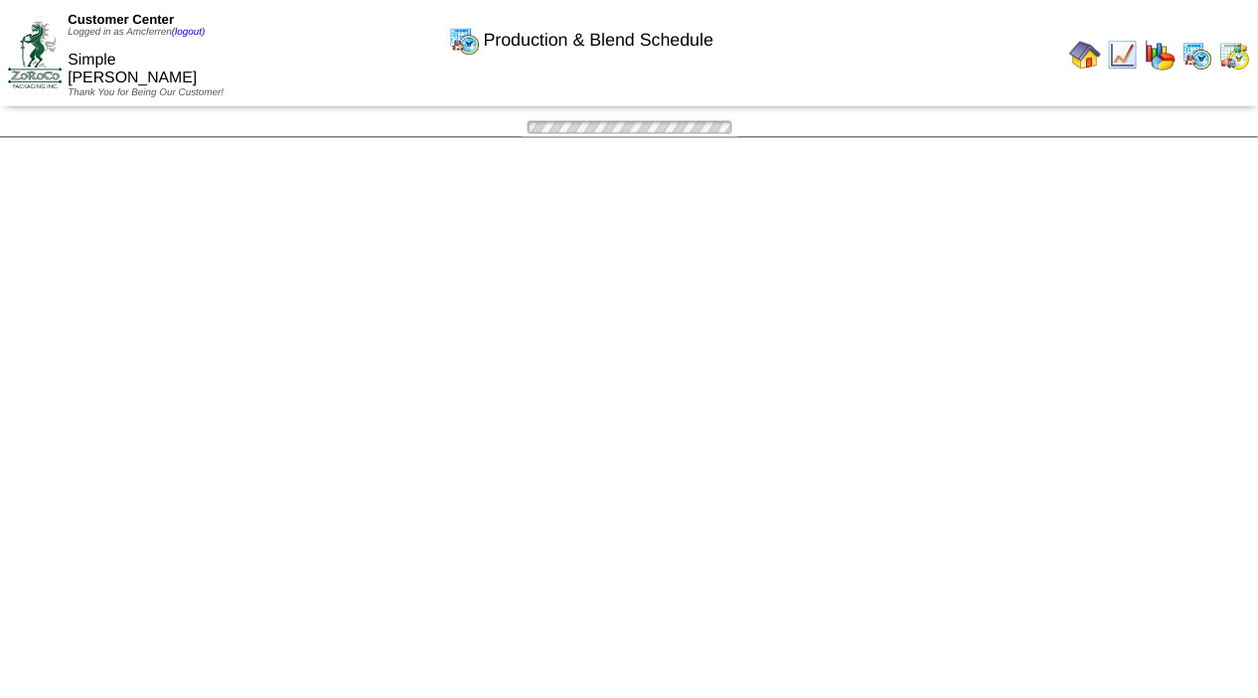
scroll to position [644, 0]
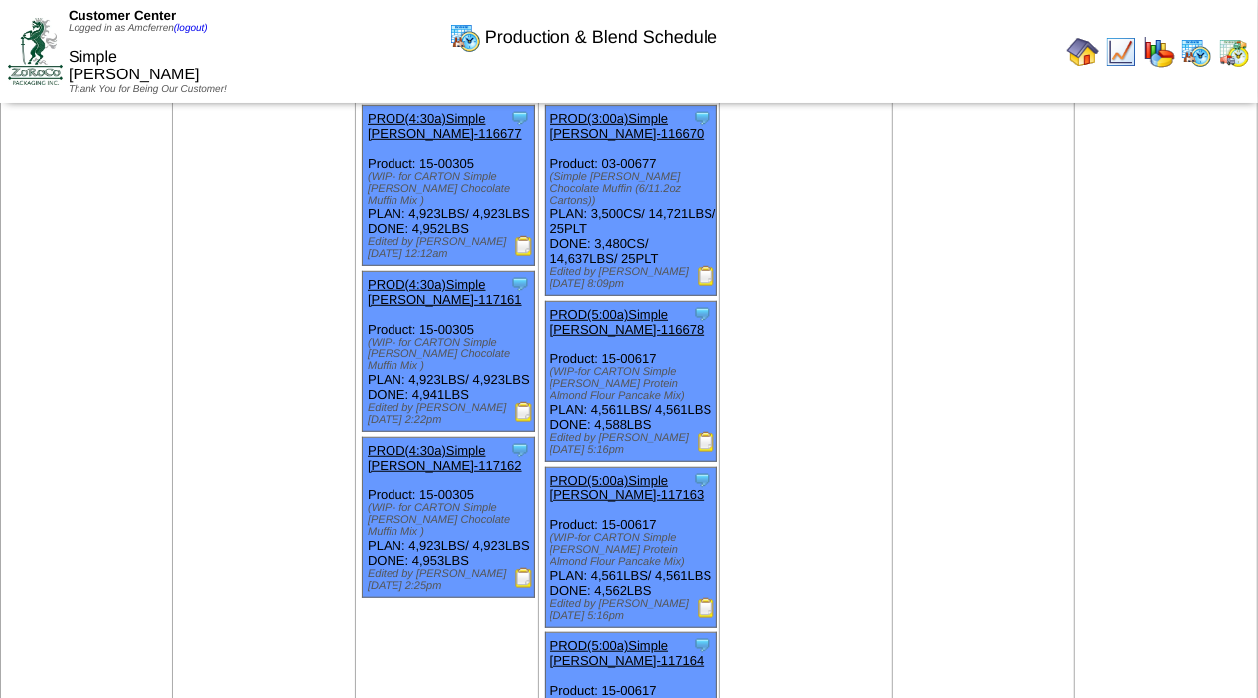
click at [524, 588] on img at bounding box center [524, 578] width 20 height 20
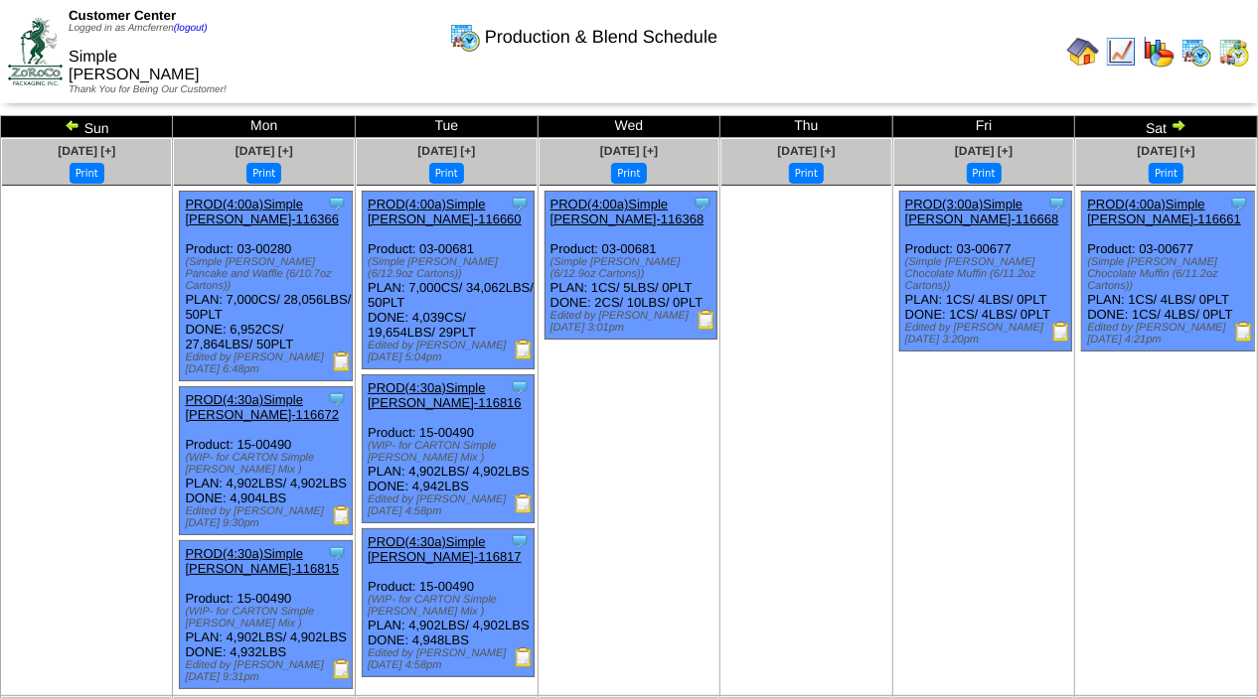
click at [526, 350] on img at bounding box center [524, 350] width 20 height 20
click at [344, 523] on img at bounding box center [342, 516] width 20 height 20
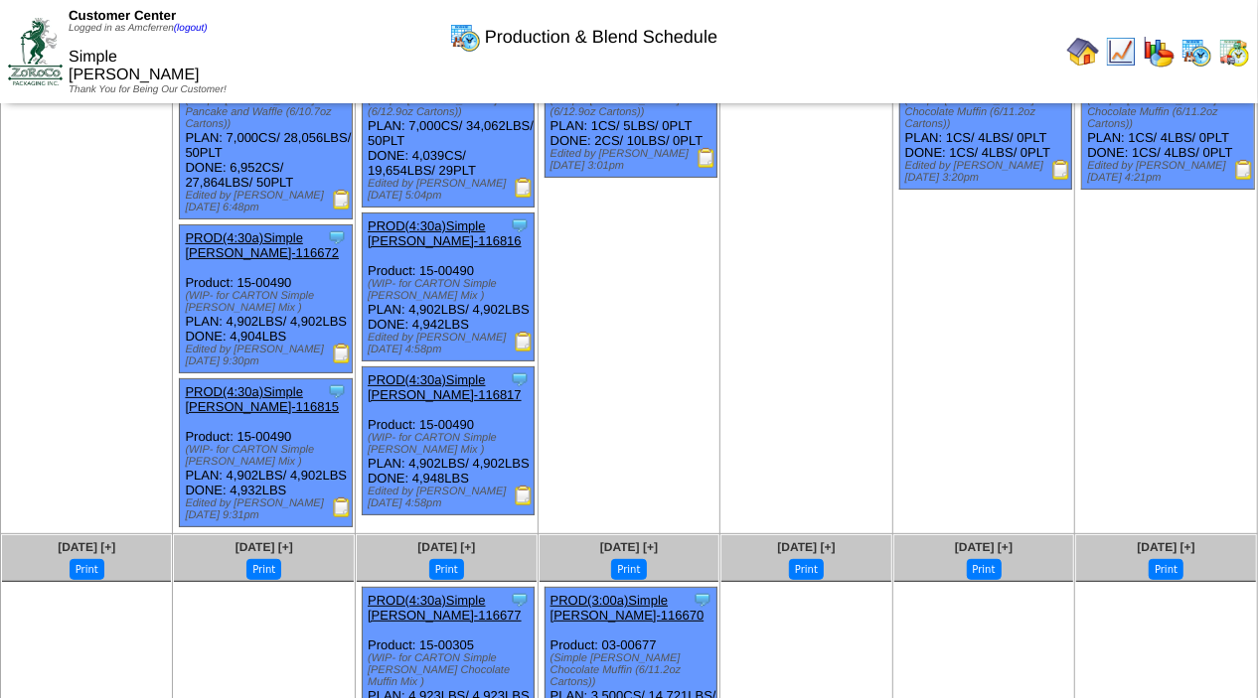
scroll to position [174, 0]
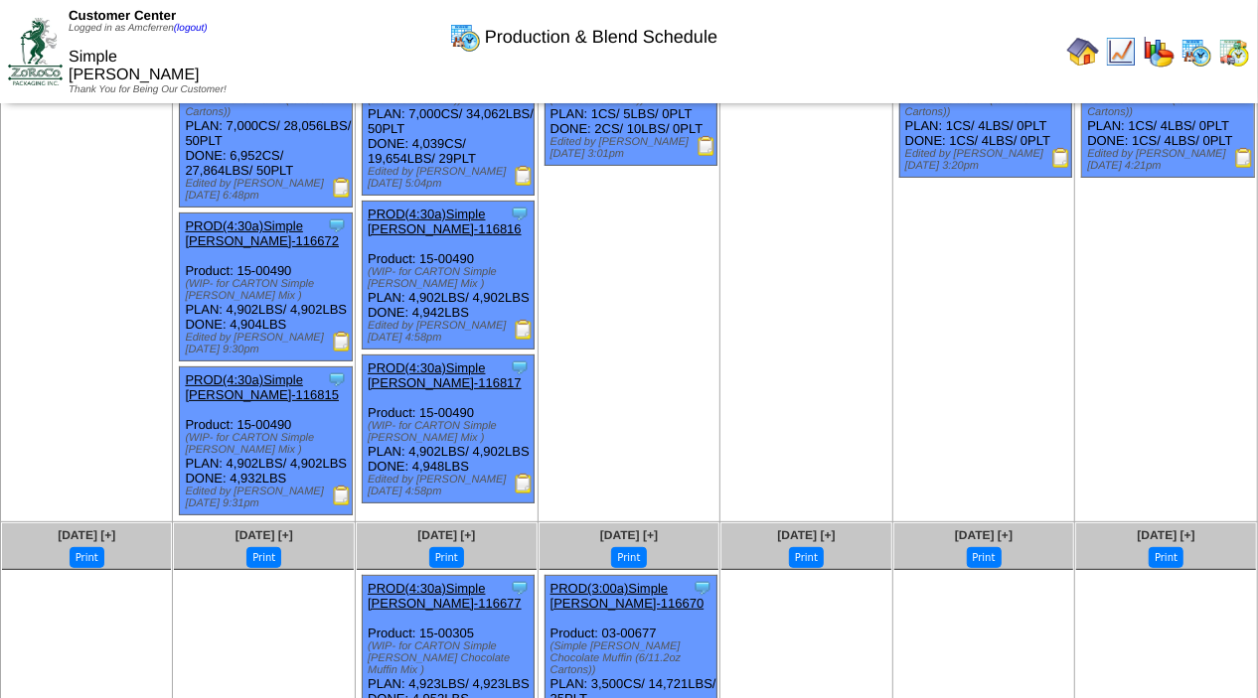
click at [343, 506] on img at bounding box center [342, 496] width 20 height 20
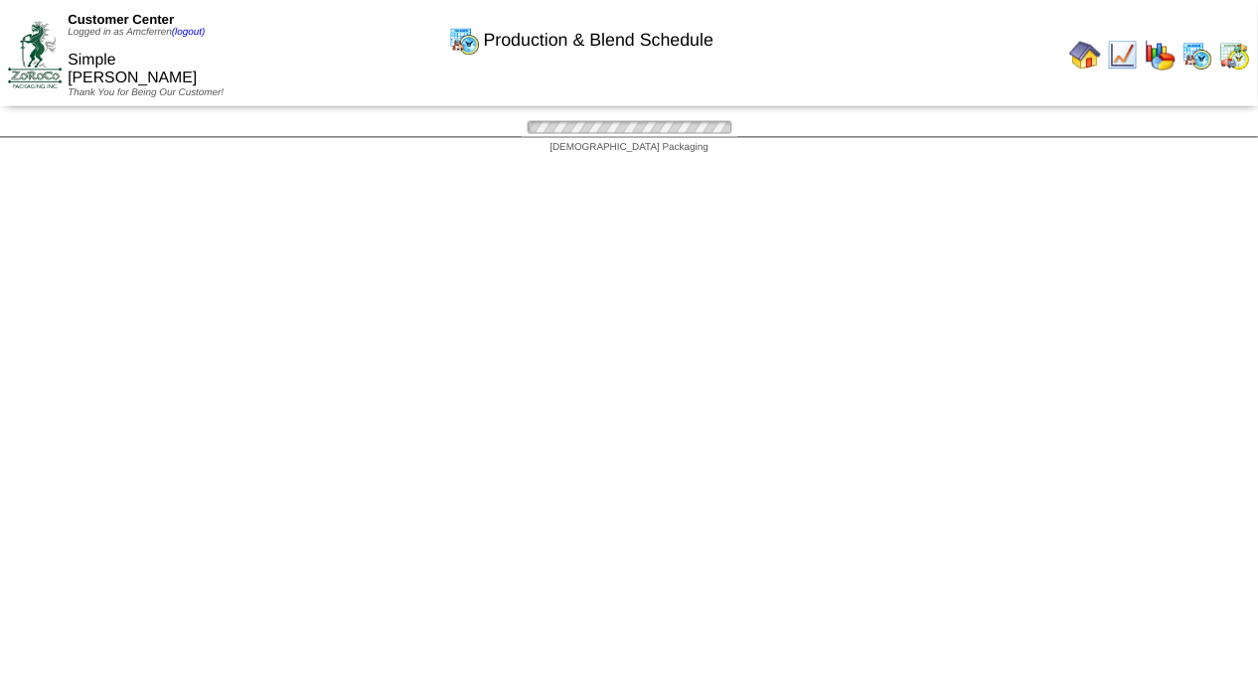
scroll to position [174, 0]
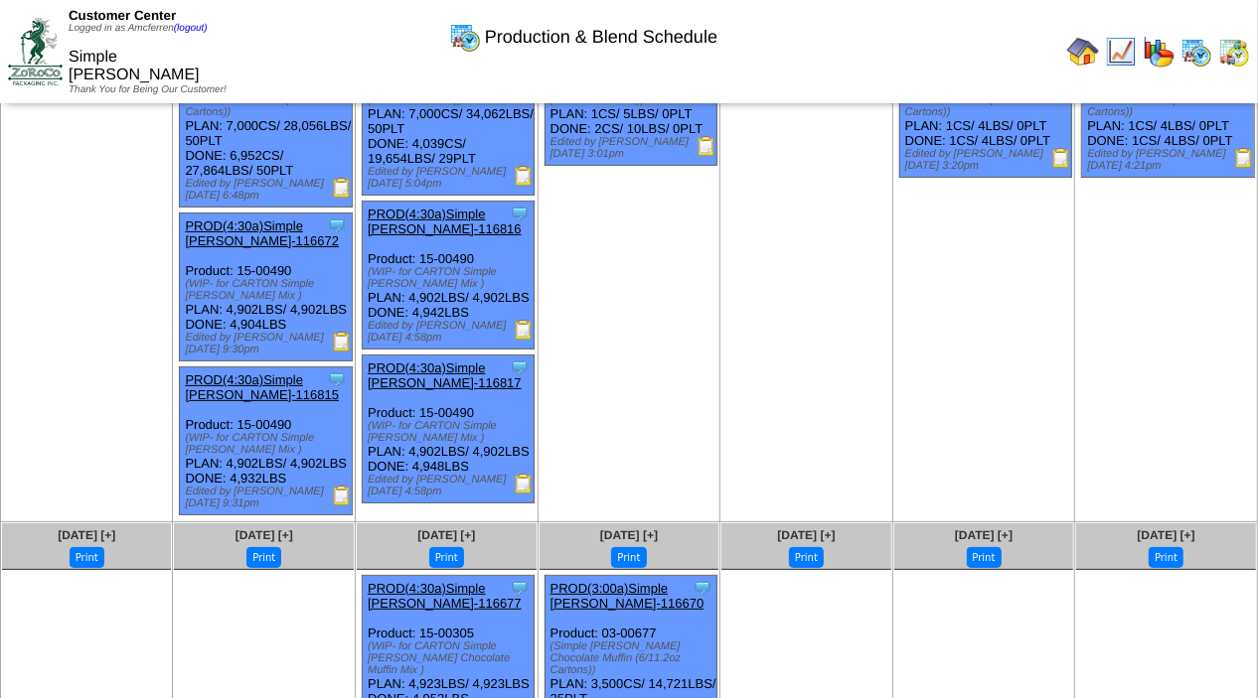
click at [529, 340] on img at bounding box center [524, 330] width 20 height 20
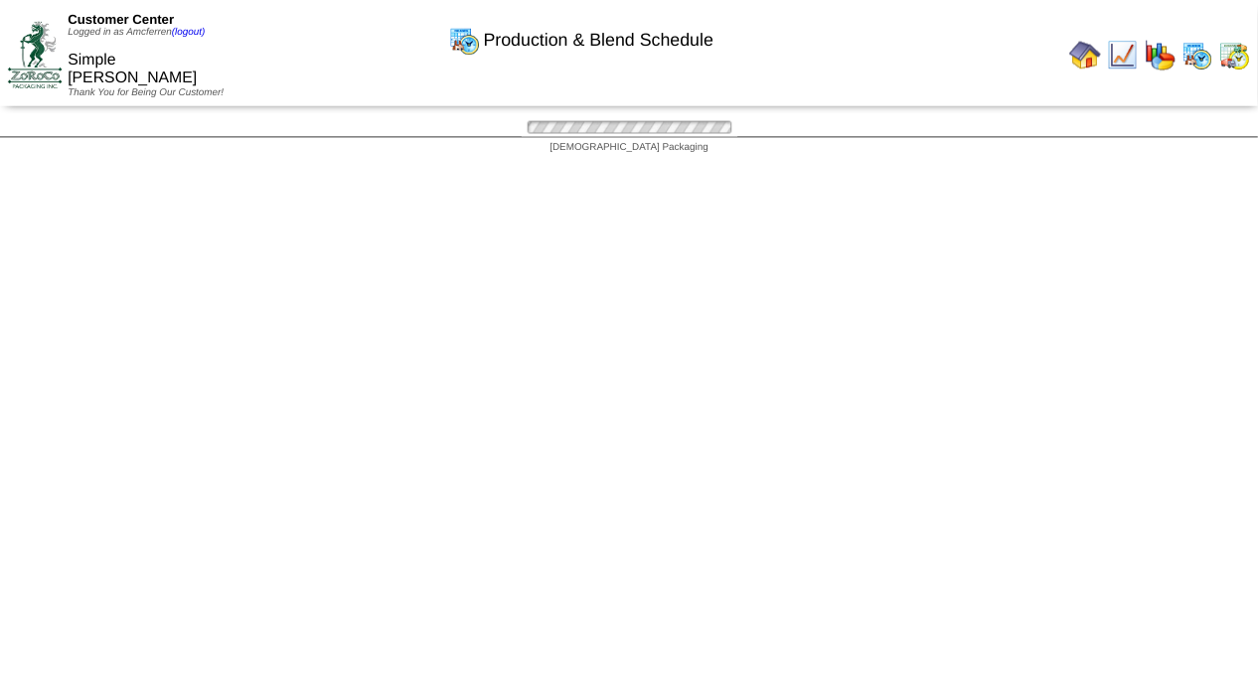
scroll to position [174, 0]
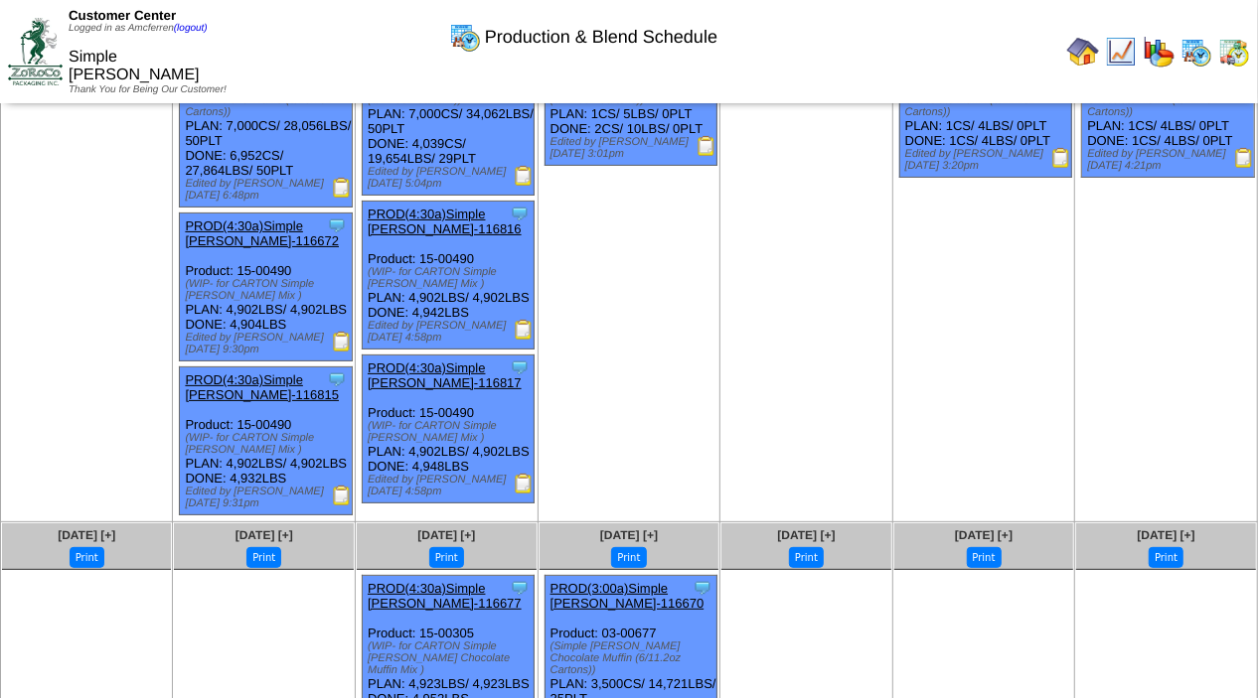
click at [528, 494] on img at bounding box center [524, 484] width 20 height 20
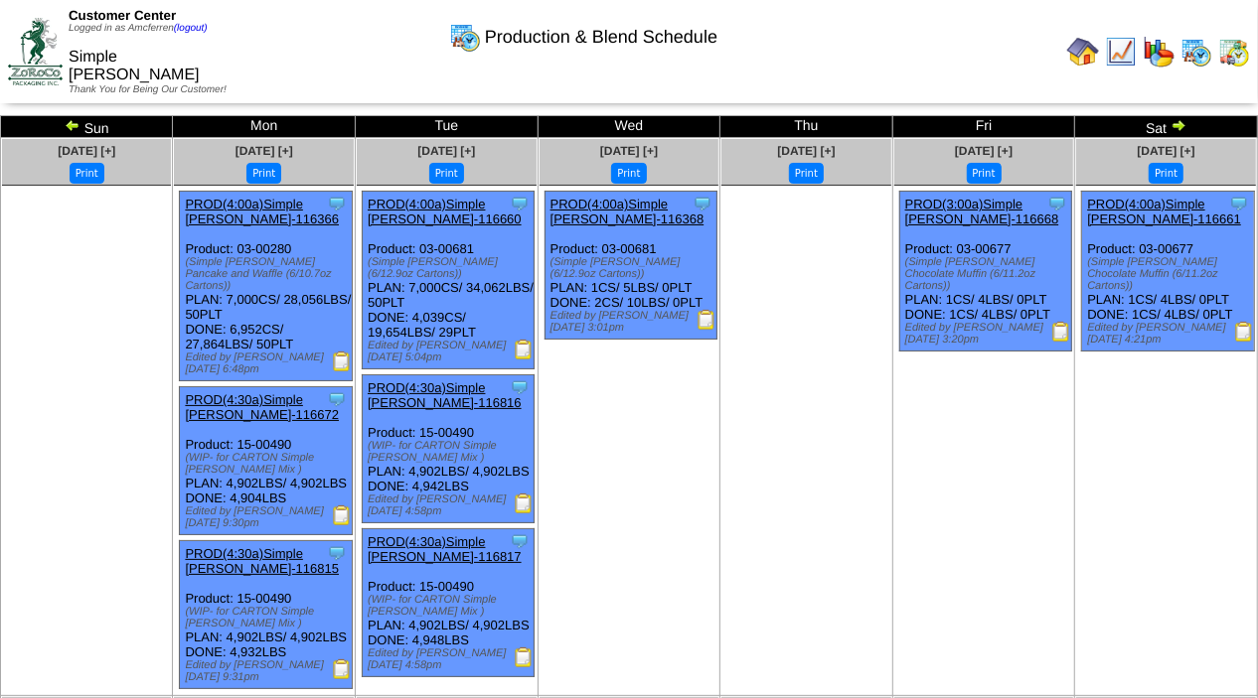
click at [75, 125] on img at bounding box center [73, 125] width 16 height 16
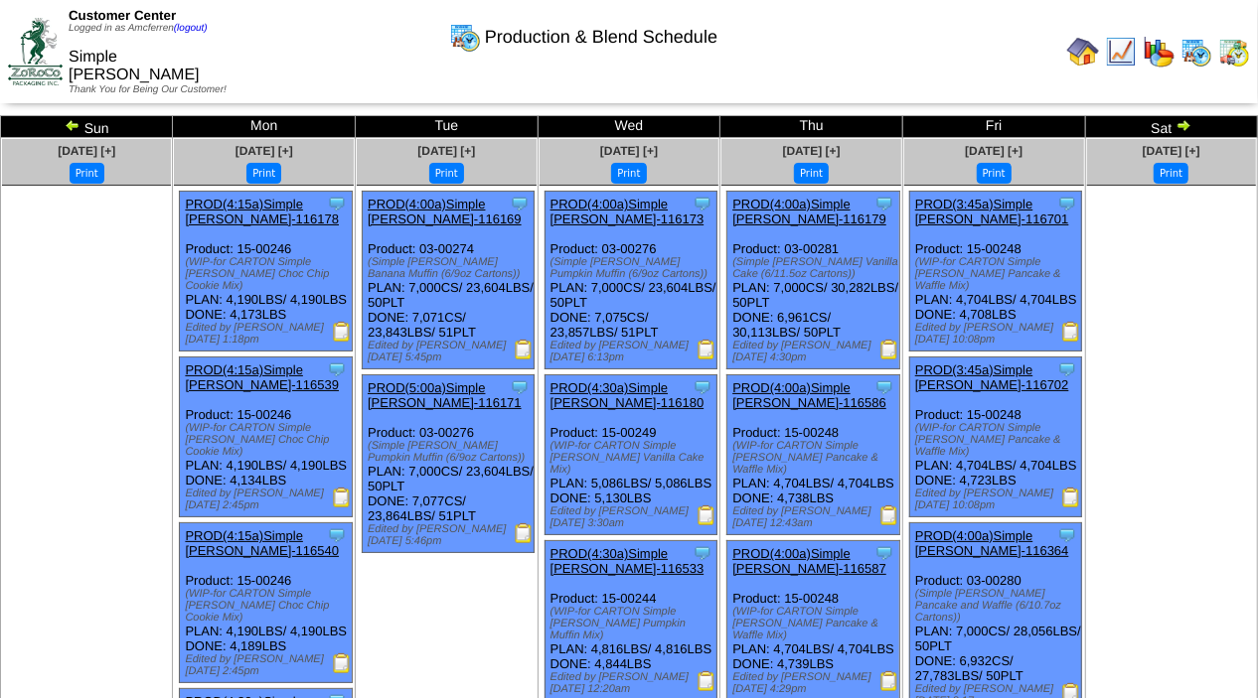
click at [885, 350] on img at bounding box center [889, 350] width 20 height 20
click at [702, 515] on img at bounding box center [706, 516] width 20 height 20
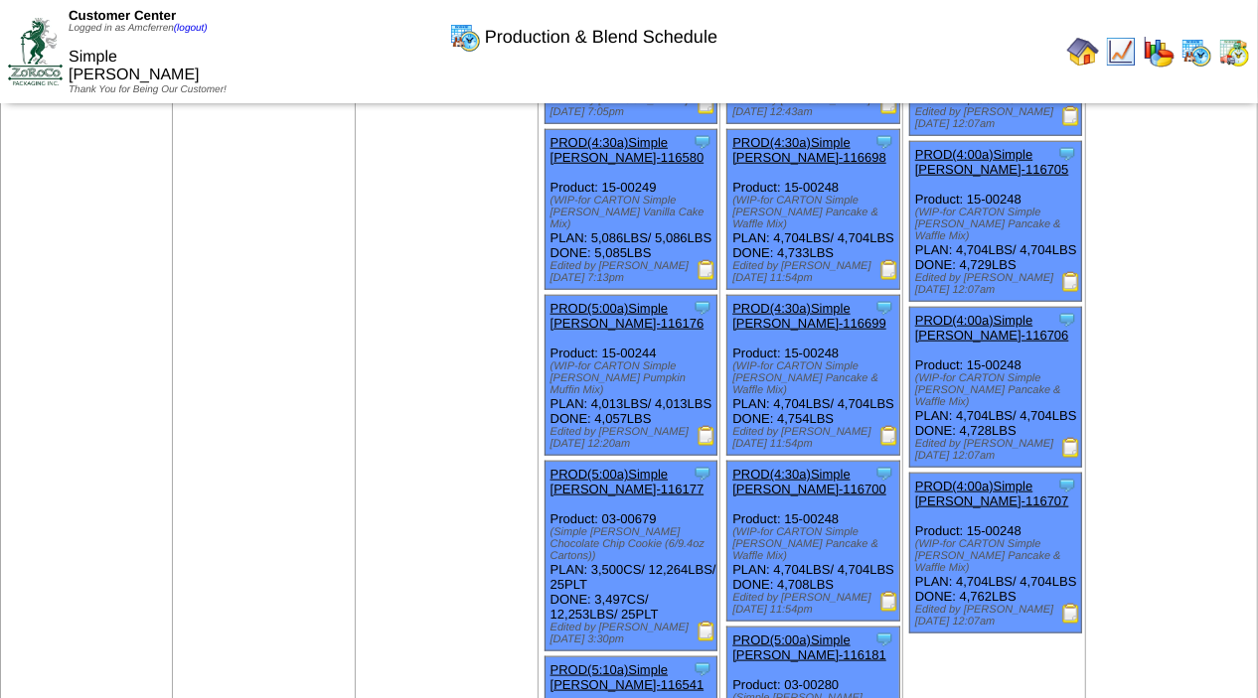
scroll to position [1087, 0]
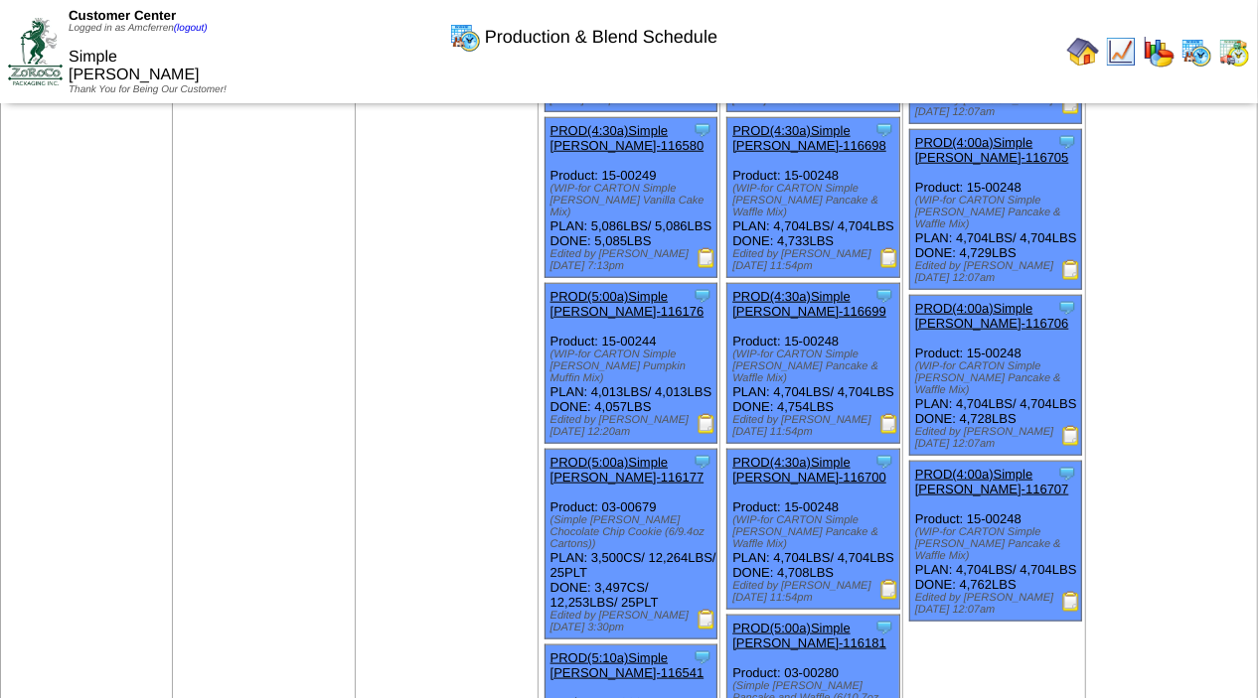
click at [703, 268] on img at bounding box center [706, 258] width 20 height 20
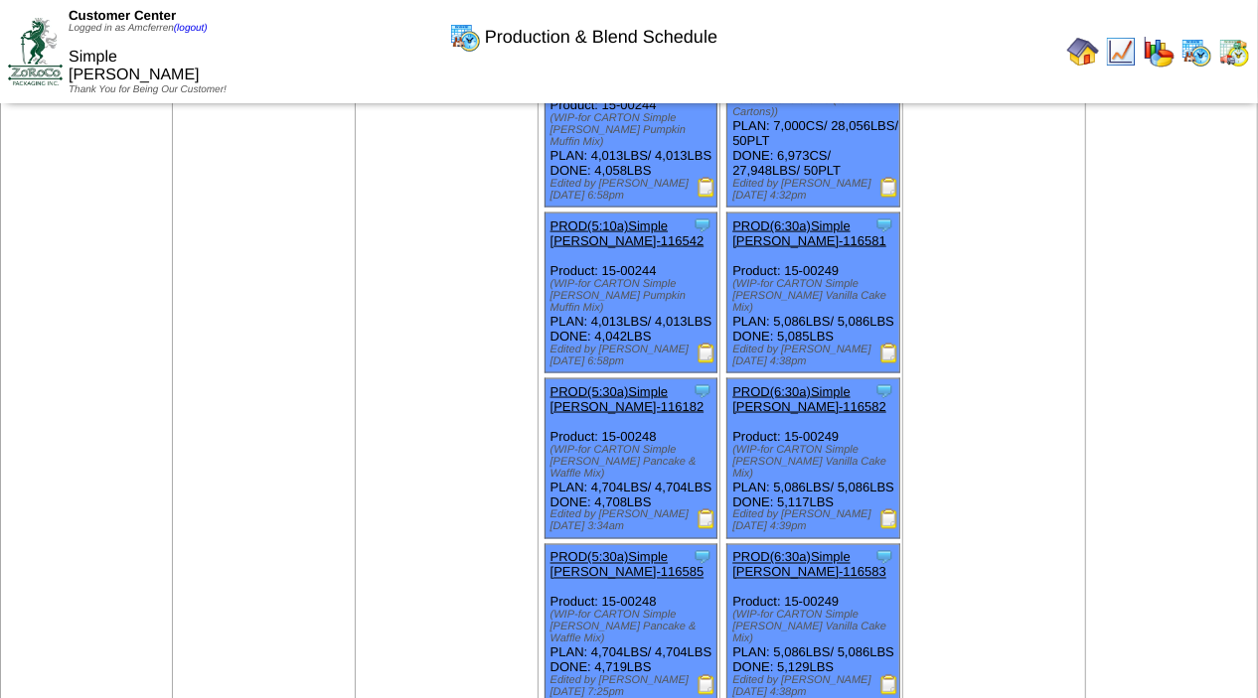
scroll to position [1679, 0]
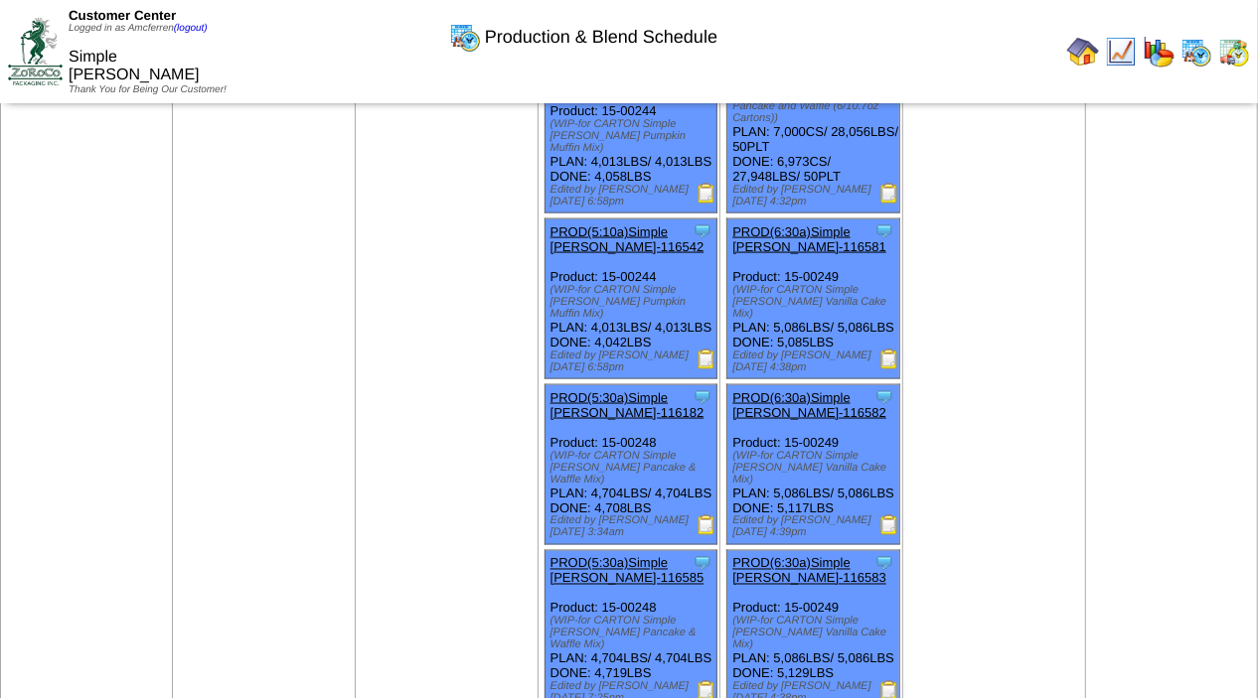
click at [882, 370] on img at bounding box center [889, 360] width 20 height 20
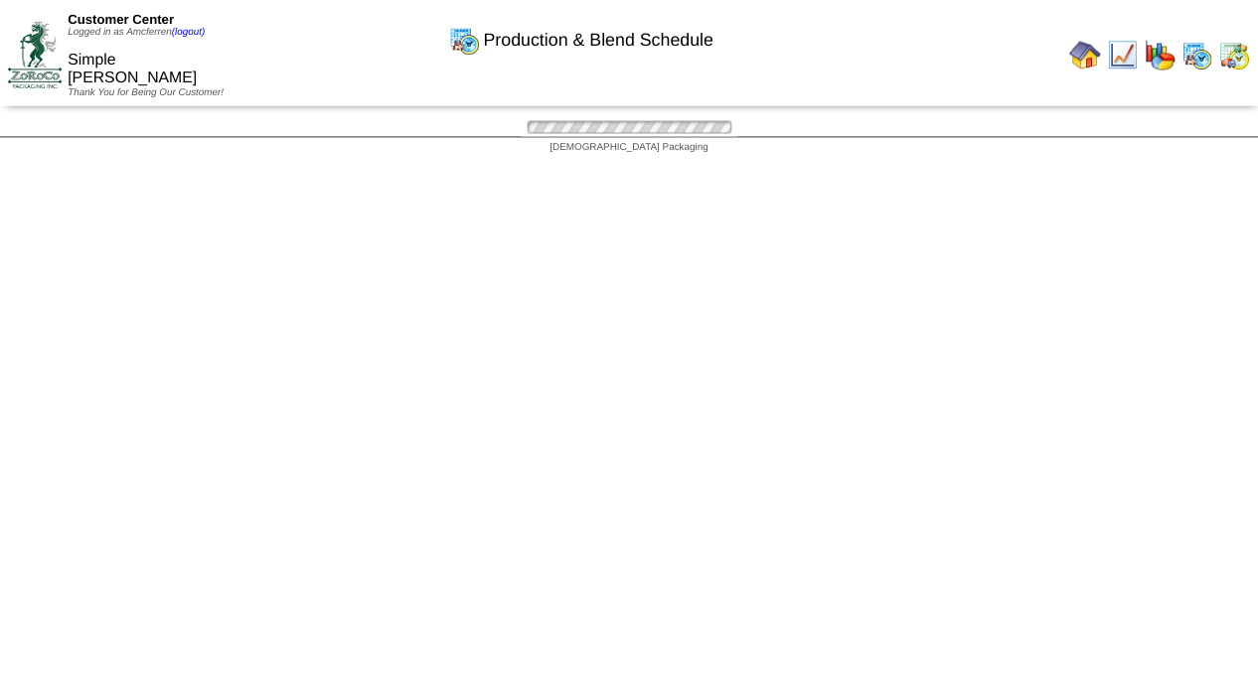
scroll to position [1679, 0]
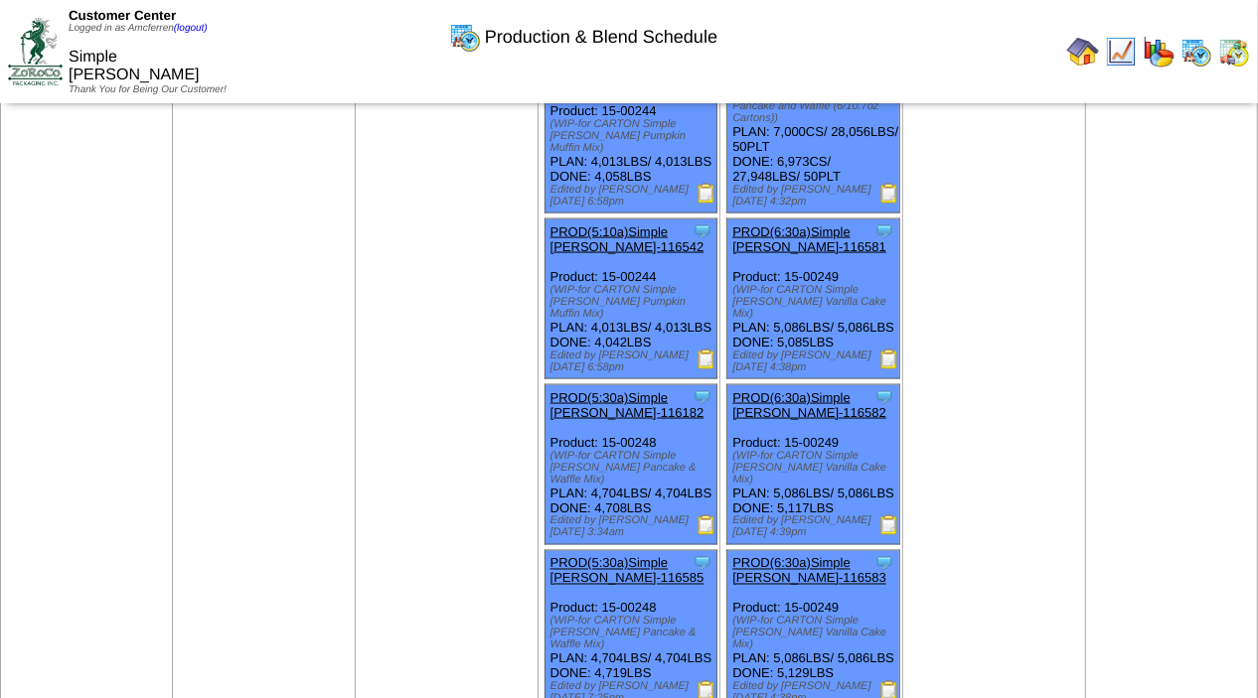
click at [883, 535] on img at bounding box center [889, 526] width 20 height 20
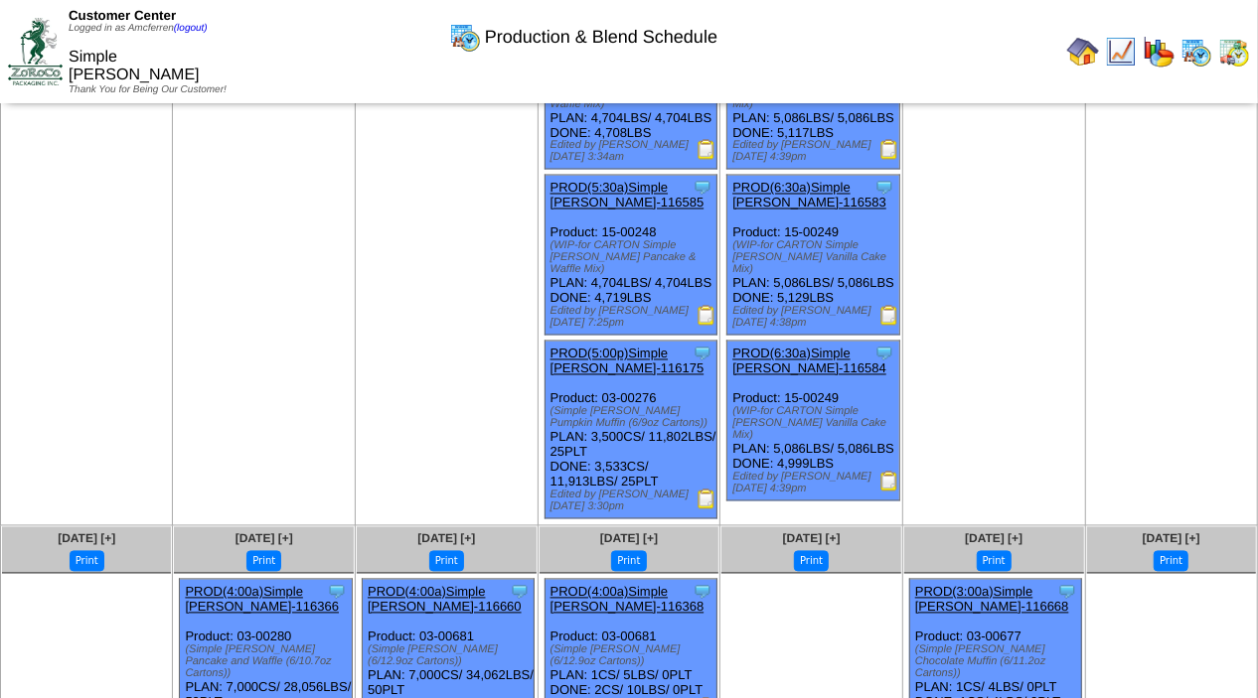
scroll to position [2063, 0]
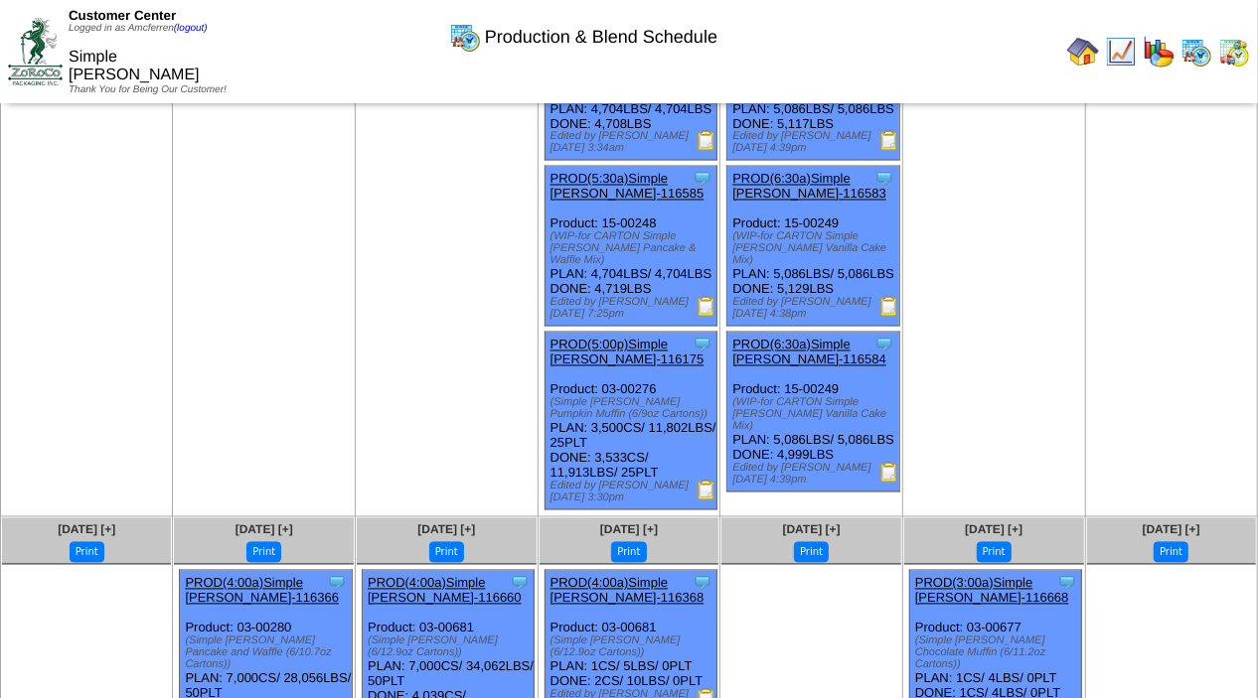
click at [882, 317] on img at bounding box center [889, 307] width 20 height 20
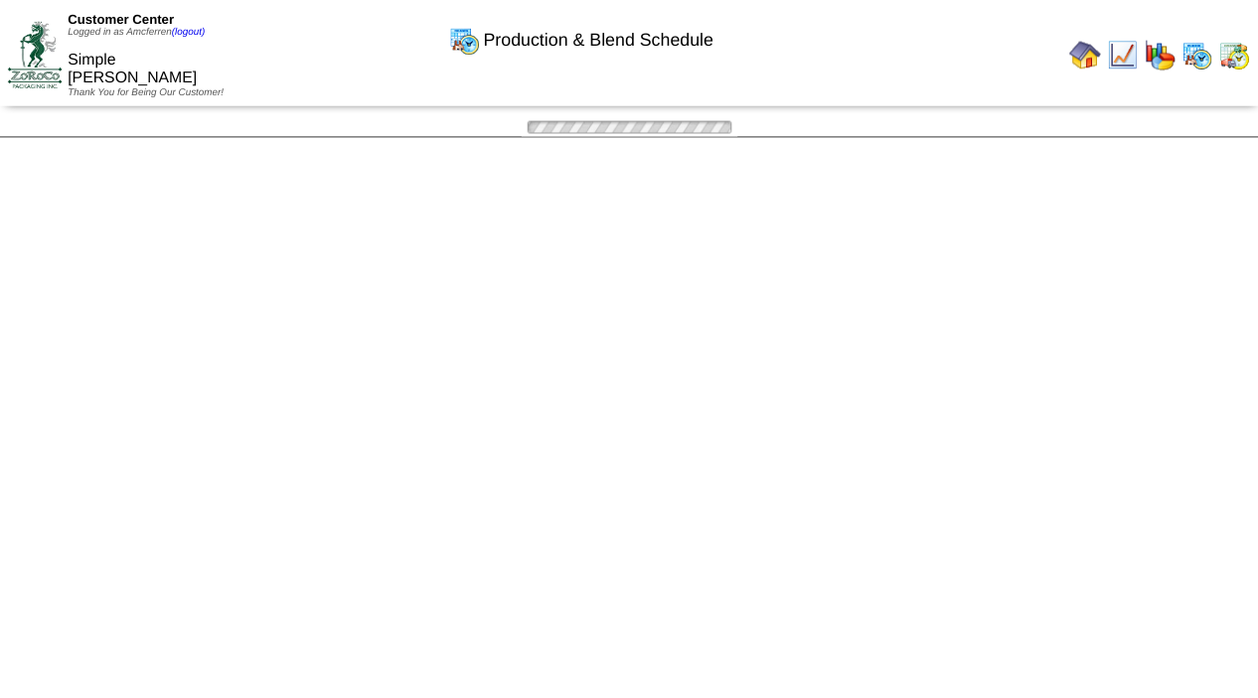
scroll to position [2063, 0]
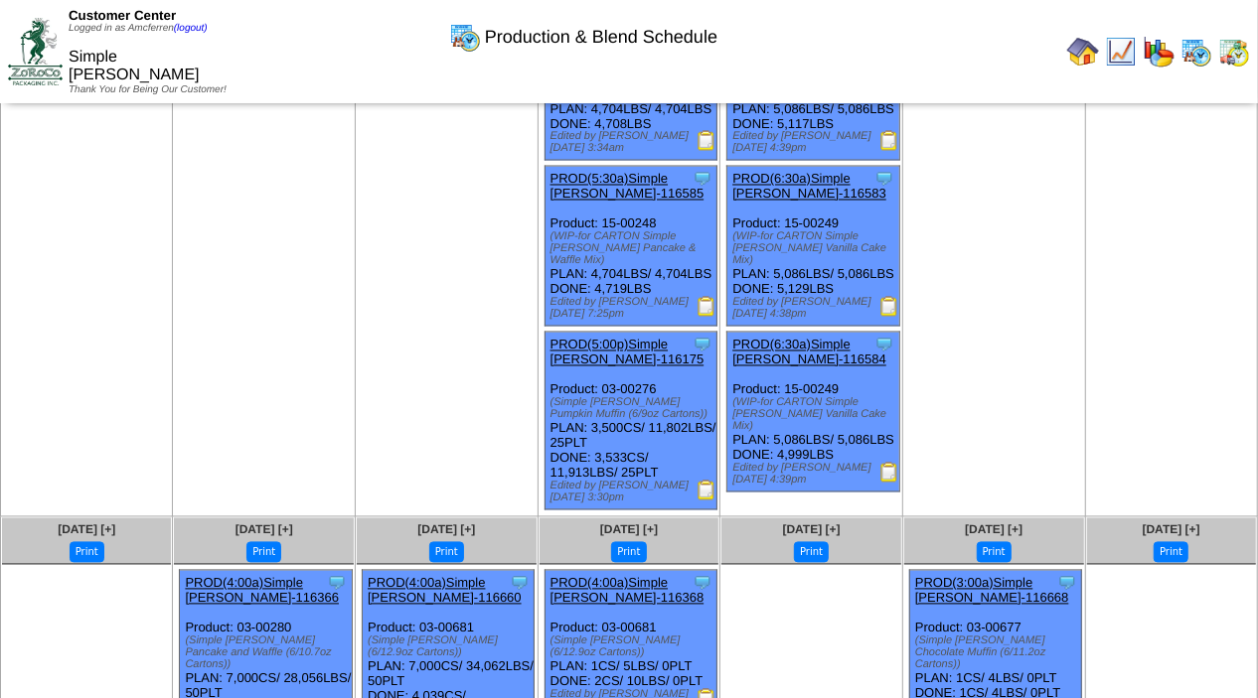
click at [886, 483] on img at bounding box center [889, 473] width 20 height 20
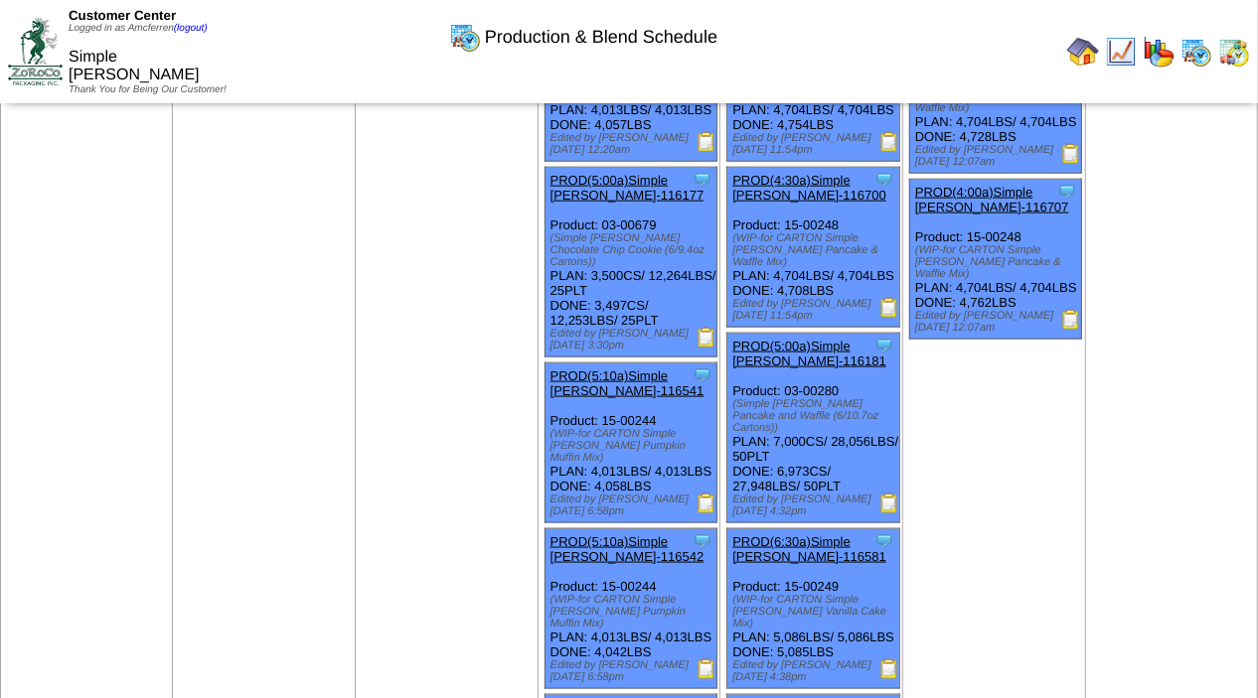
scroll to position [1363, 0]
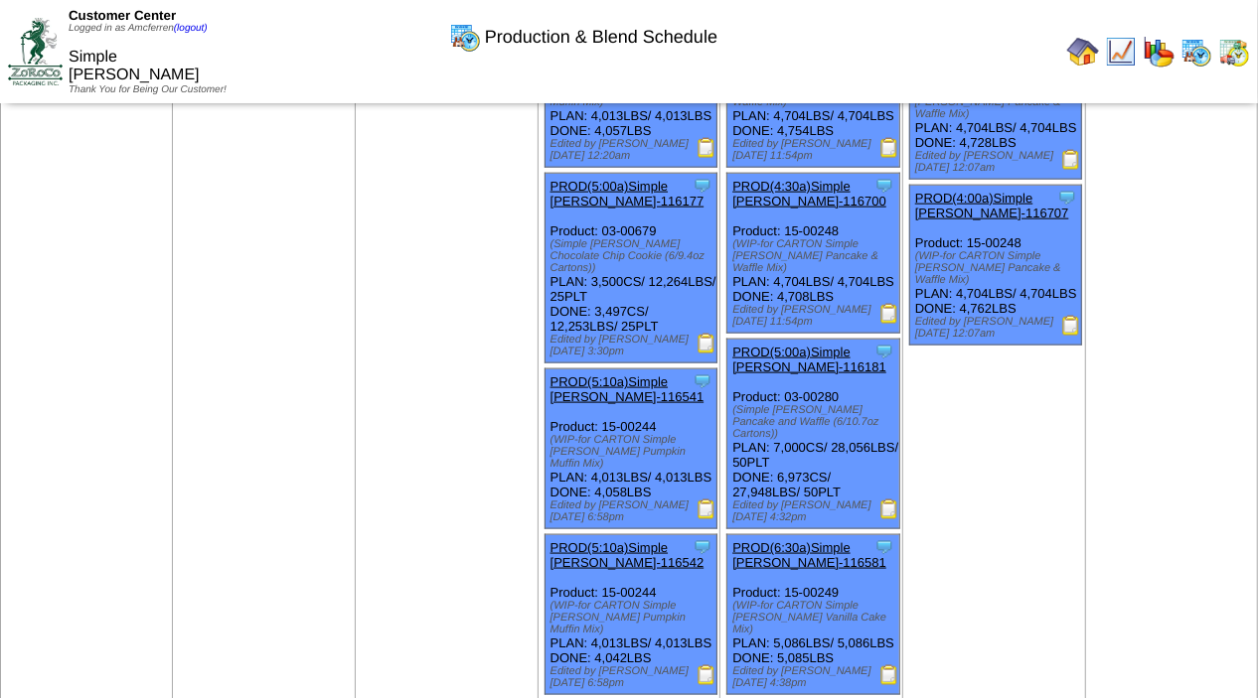
click at [882, 520] on img at bounding box center [889, 510] width 20 height 20
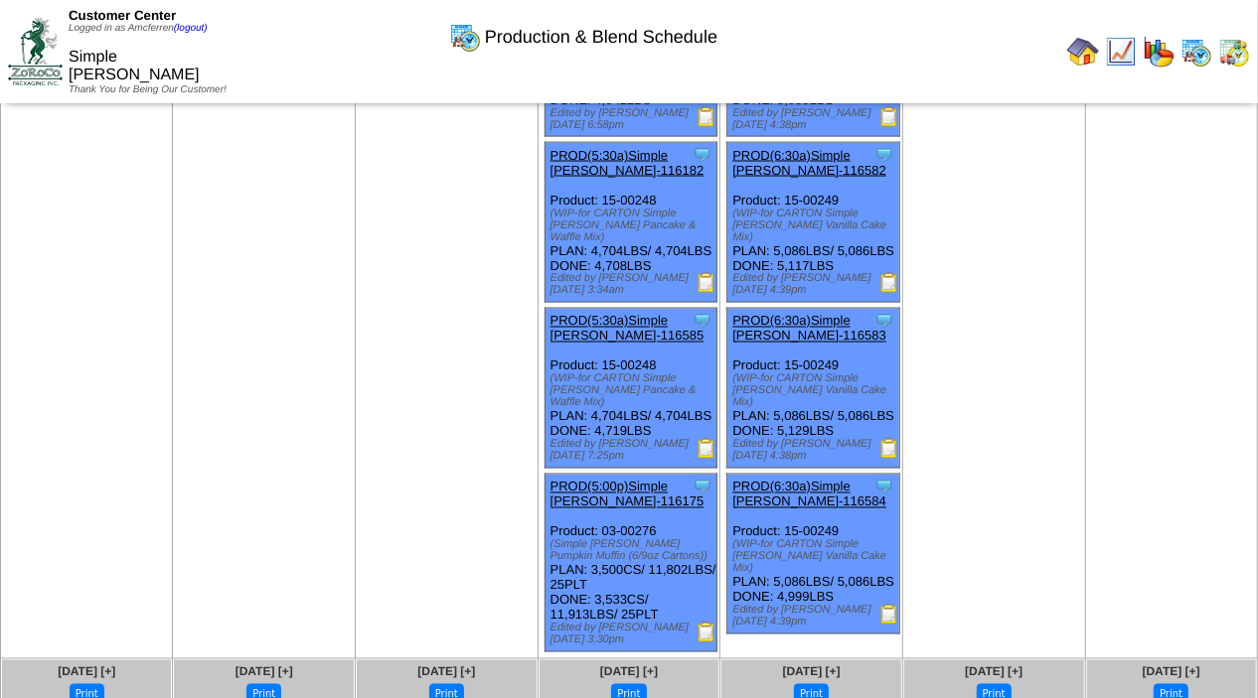
scroll to position [1872, 0]
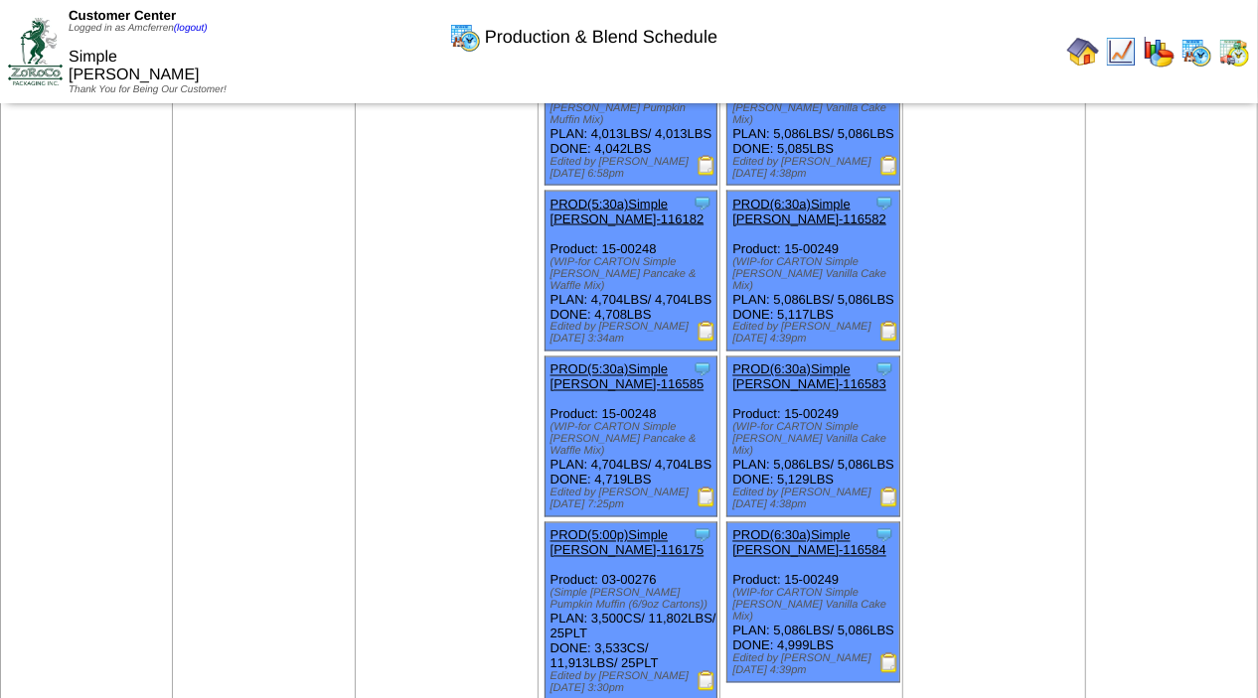
click at [701, 342] on img at bounding box center [706, 332] width 20 height 20
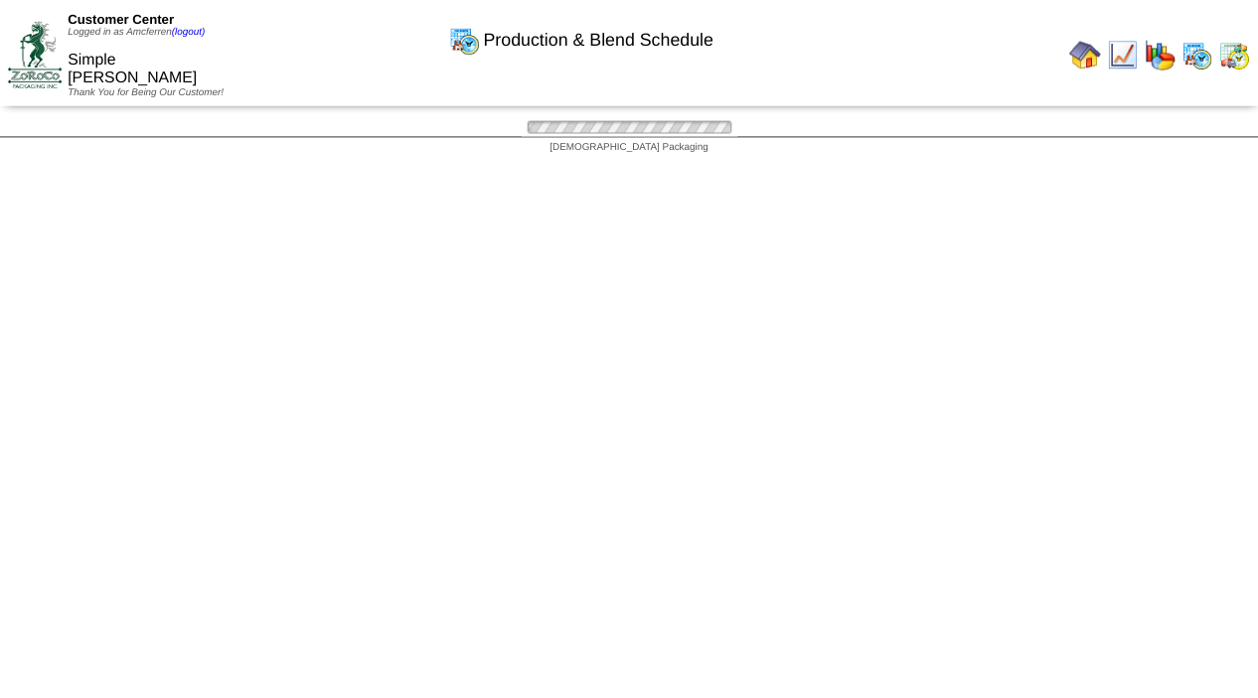
scroll to position [1872, 0]
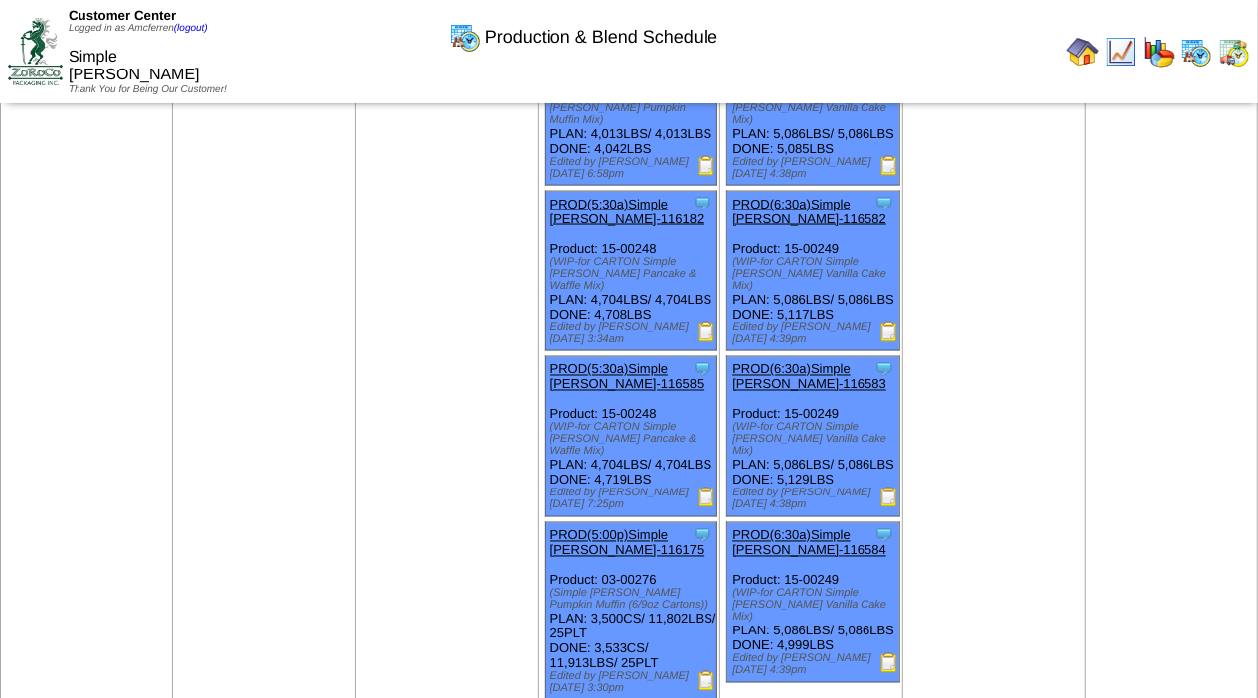
click at [703, 508] on img at bounding box center [706, 498] width 20 height 20
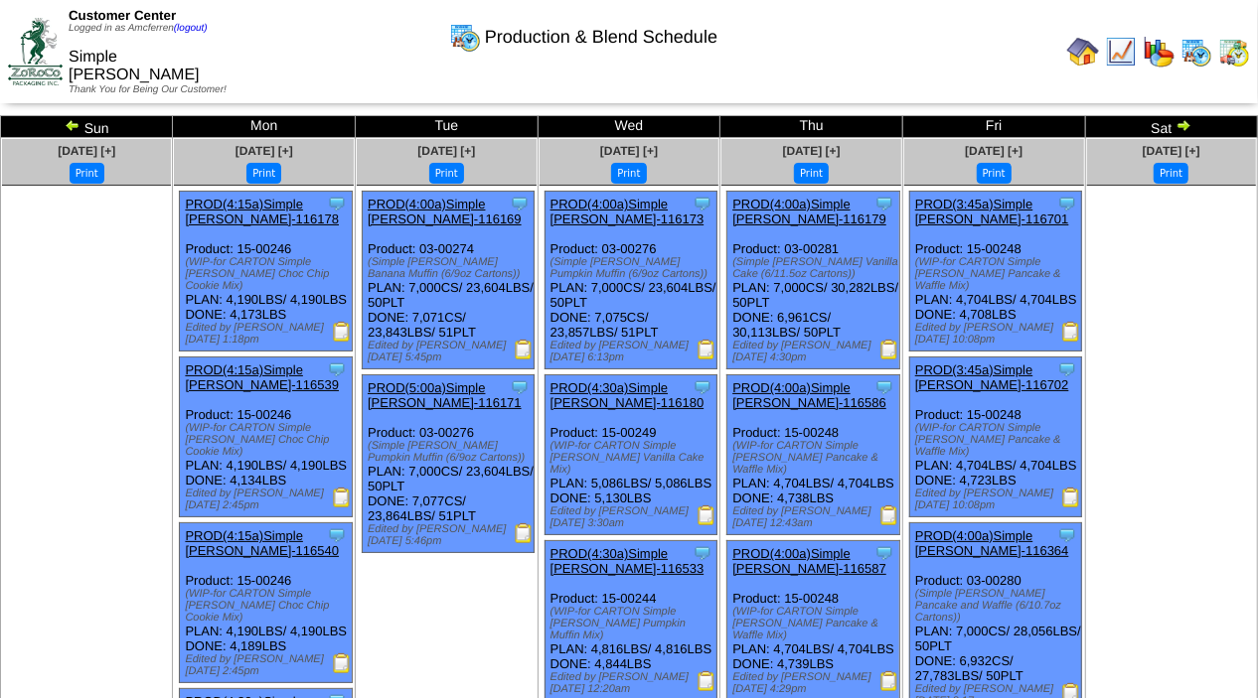
click at [883, 524] on img at bounding box center [889, 516] width 20 height 20
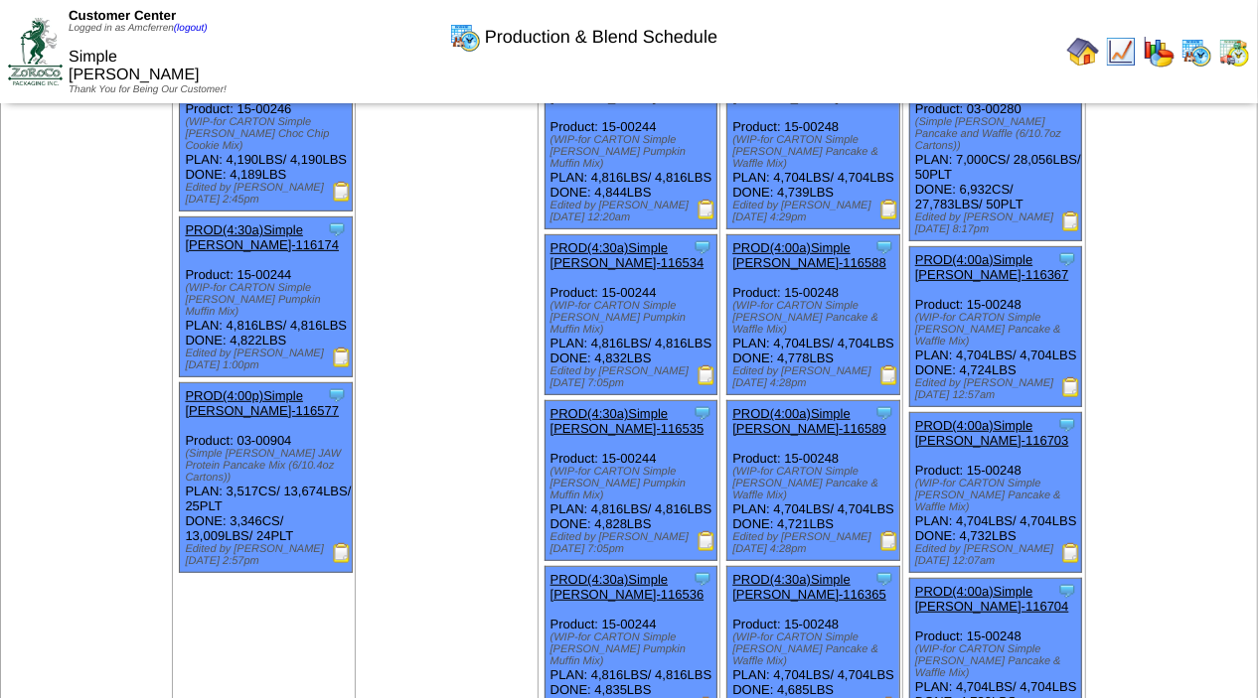
scroll to position [481, 0]
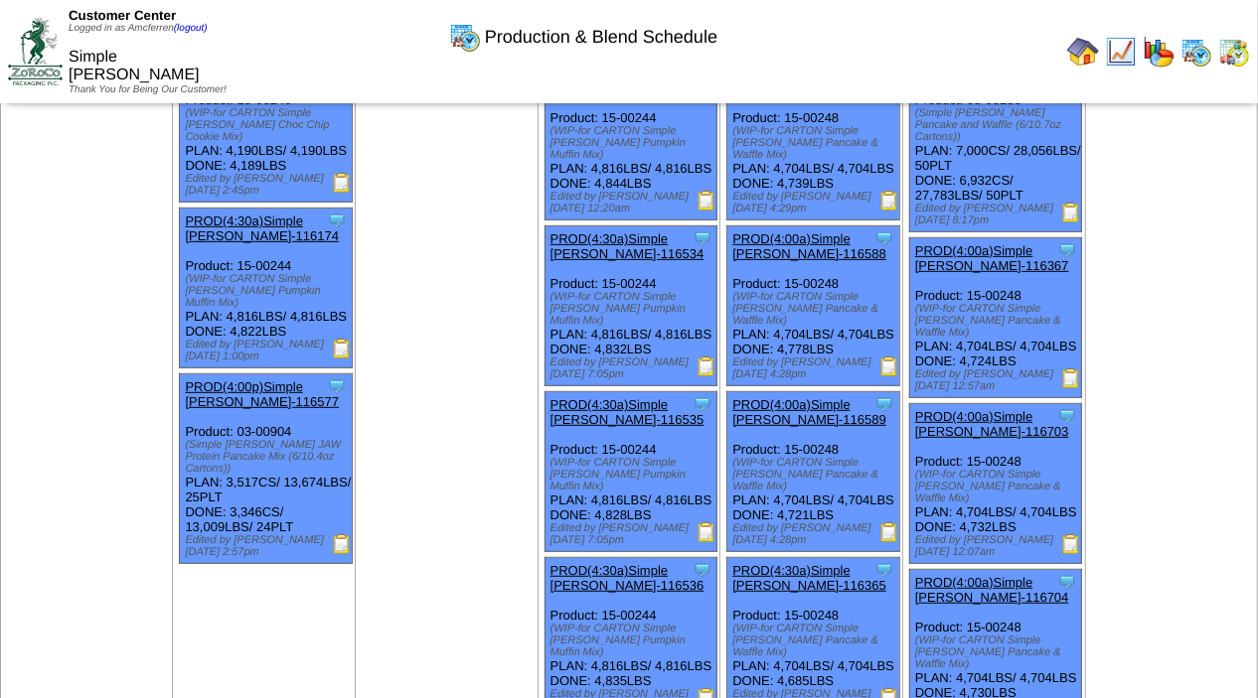
click at [883, 211] on img at bounding box center [889, 201] width 20 height 20
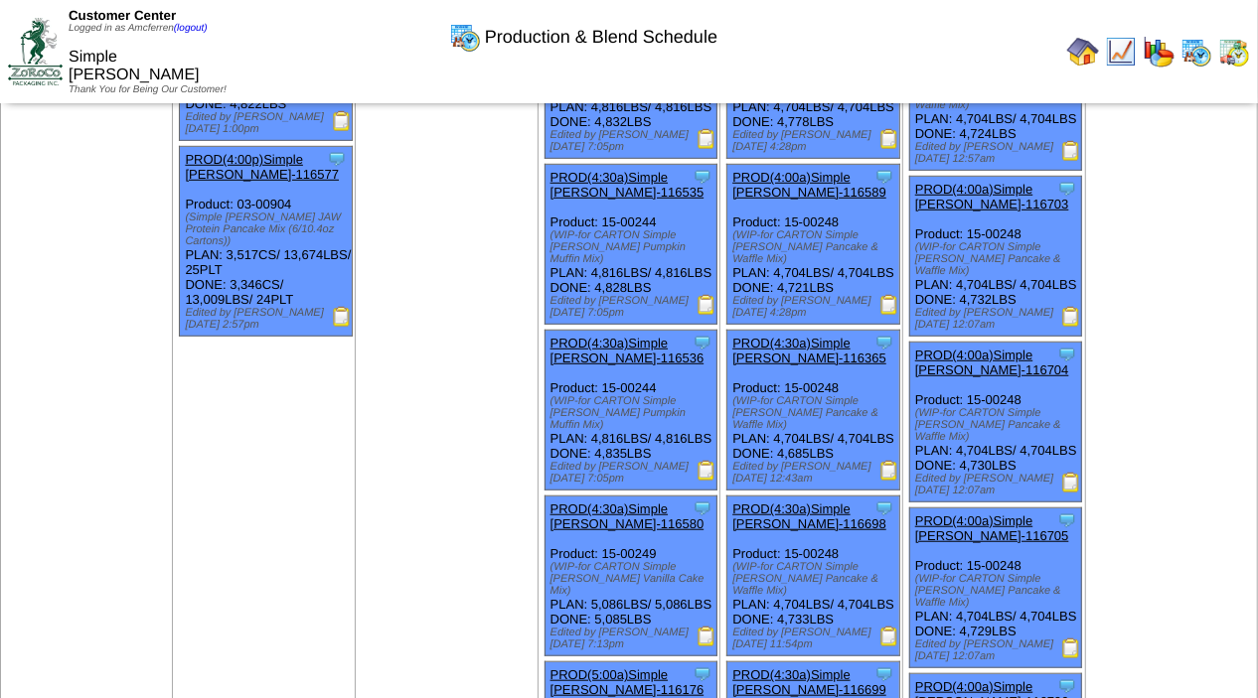
scroll to position [711, 0]
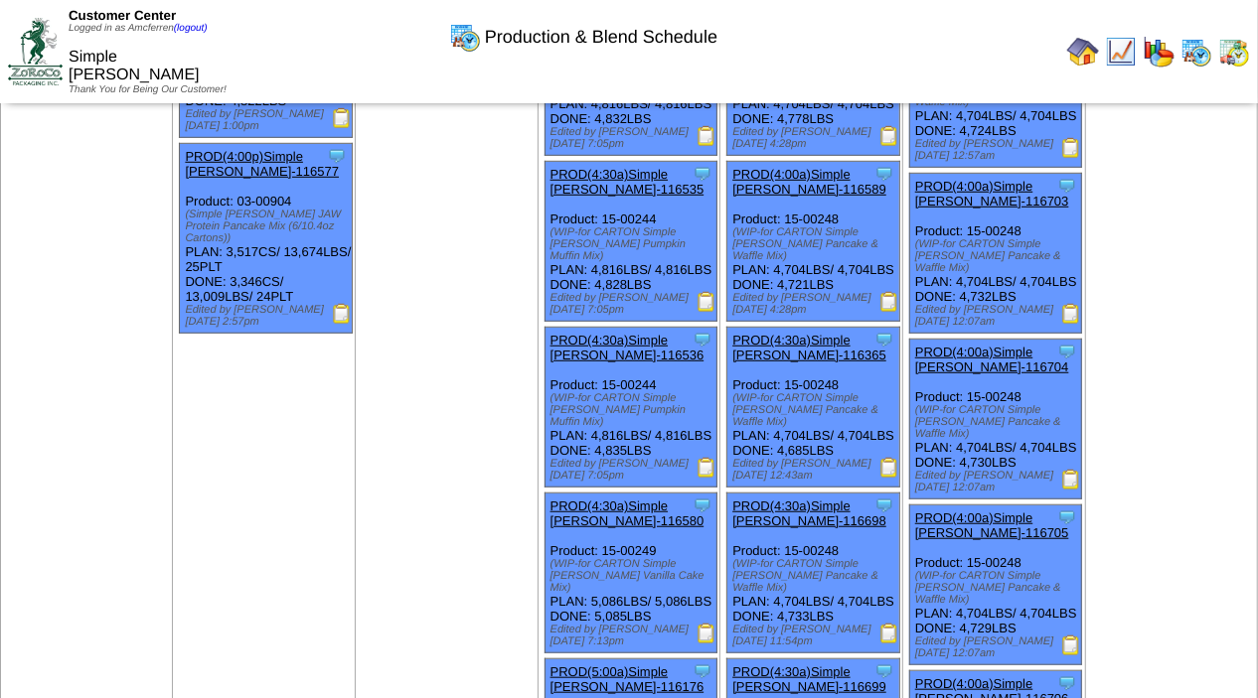
click at [882, 478] on img at bounding box center [889, 468] width 20 height 20
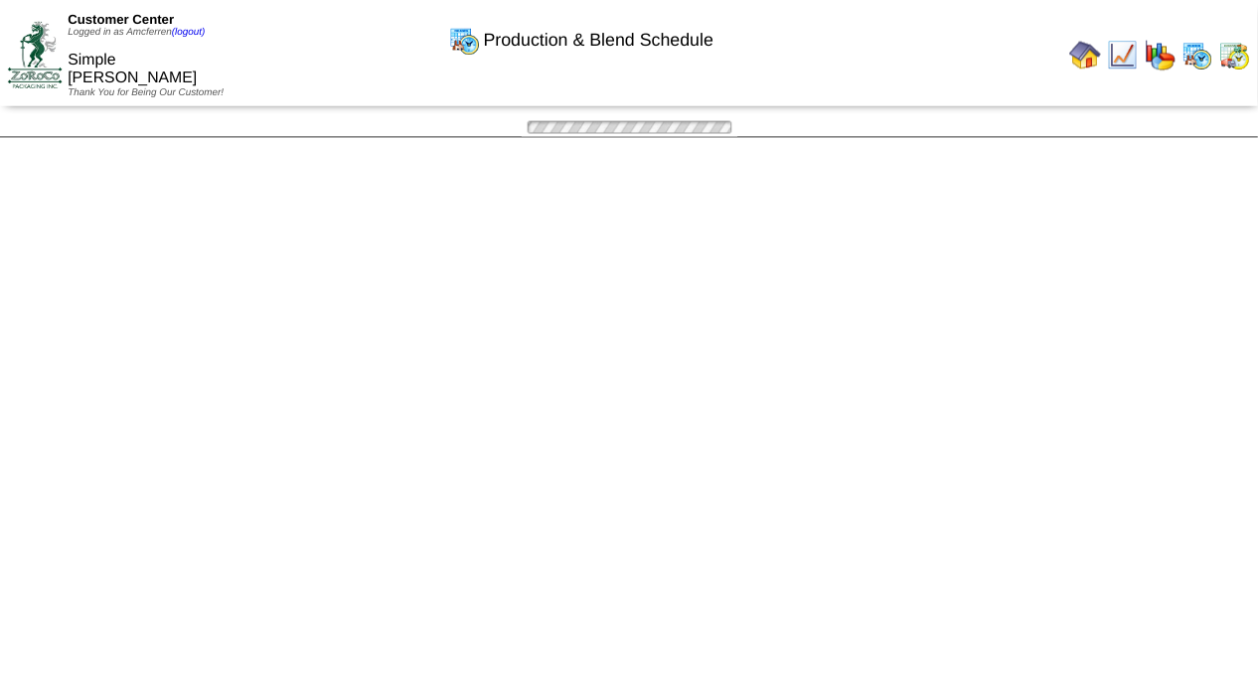
scroll to position [711, 0]
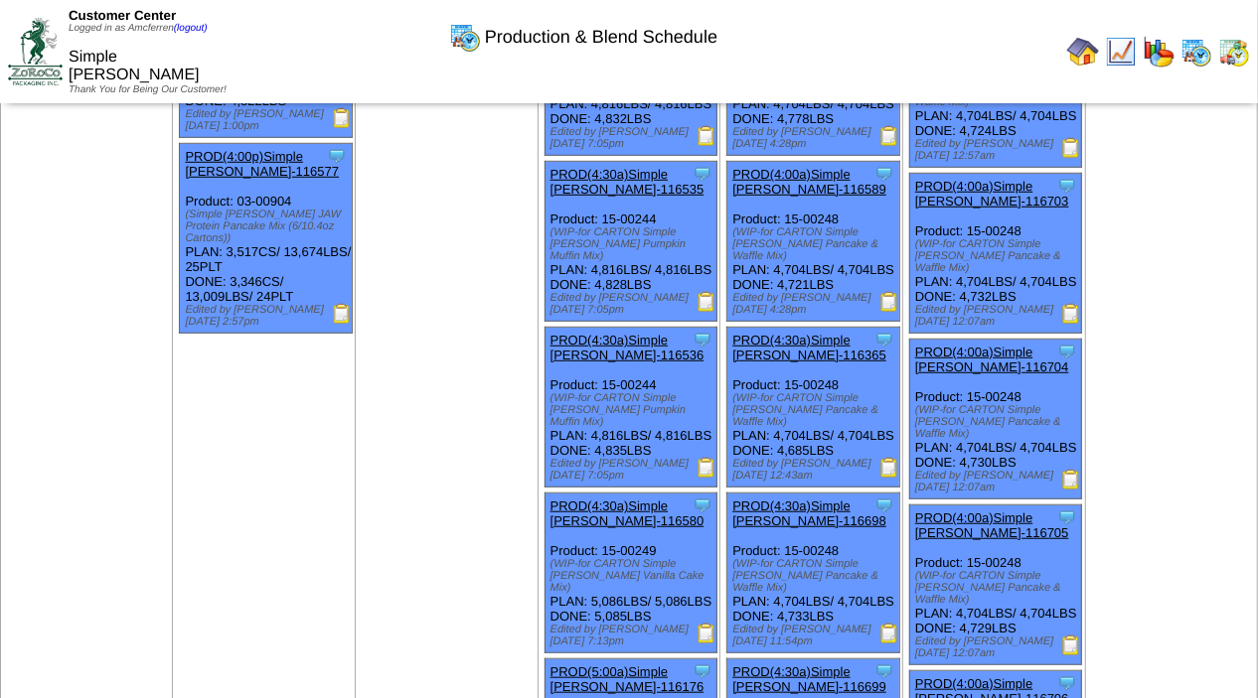
click at [883, 312] on img at bounding box center [889, 302] width 20 height 20
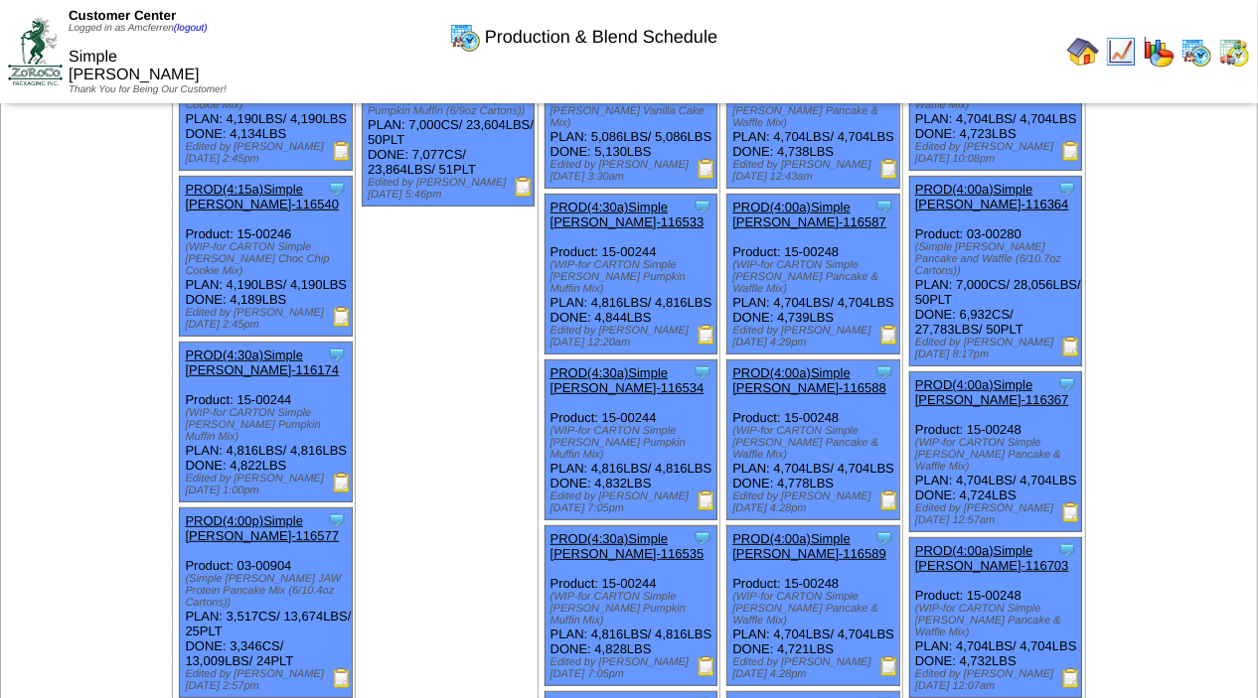
scroll to position [344, 0]
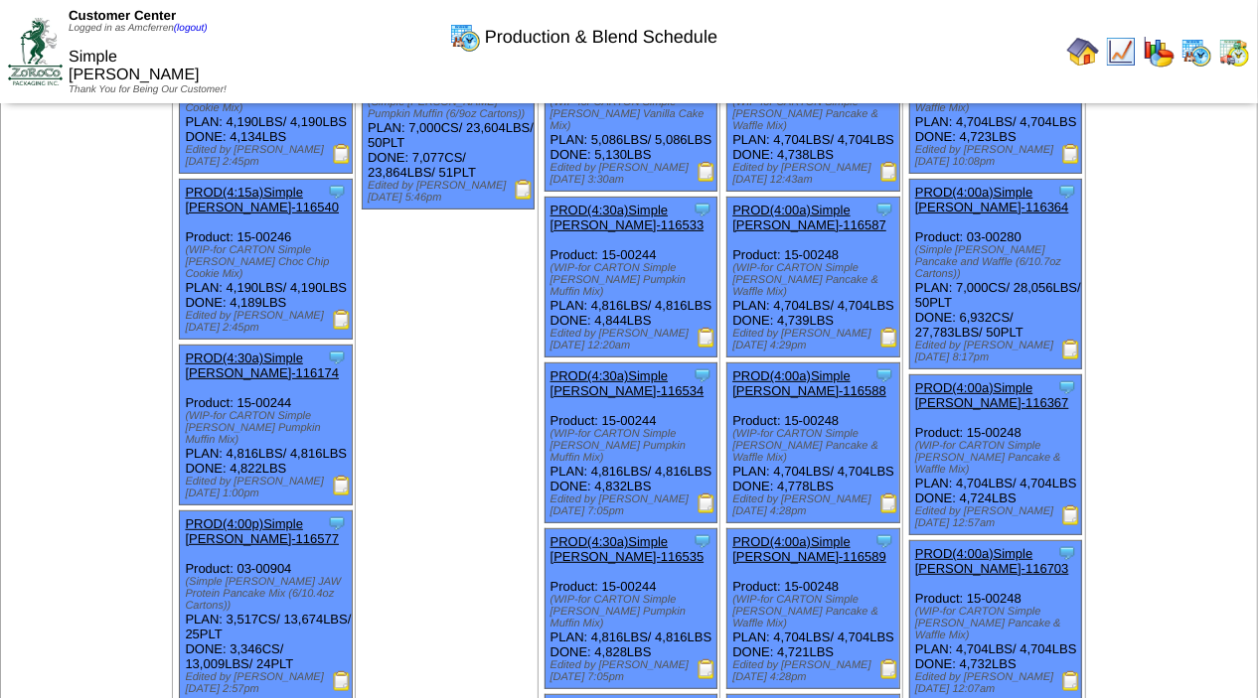
click at [1061, 354] on img at bounding box center [1071, 350] width 20 height 20
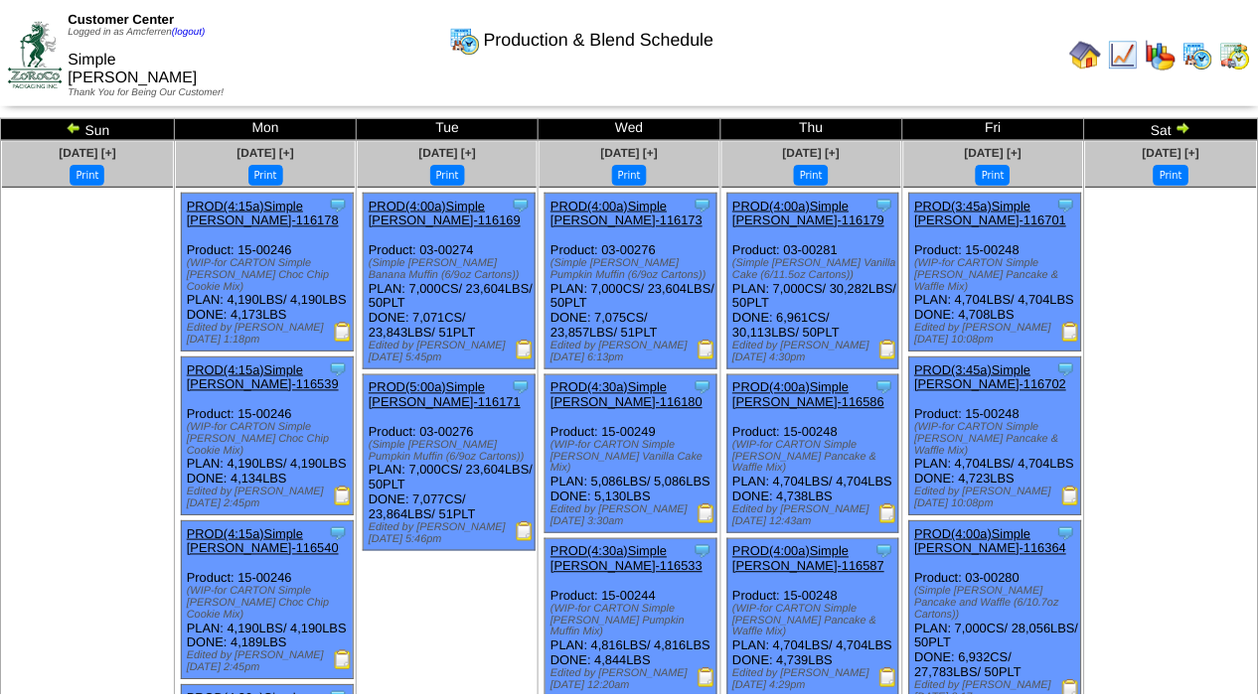
scroll to position [344, 0]
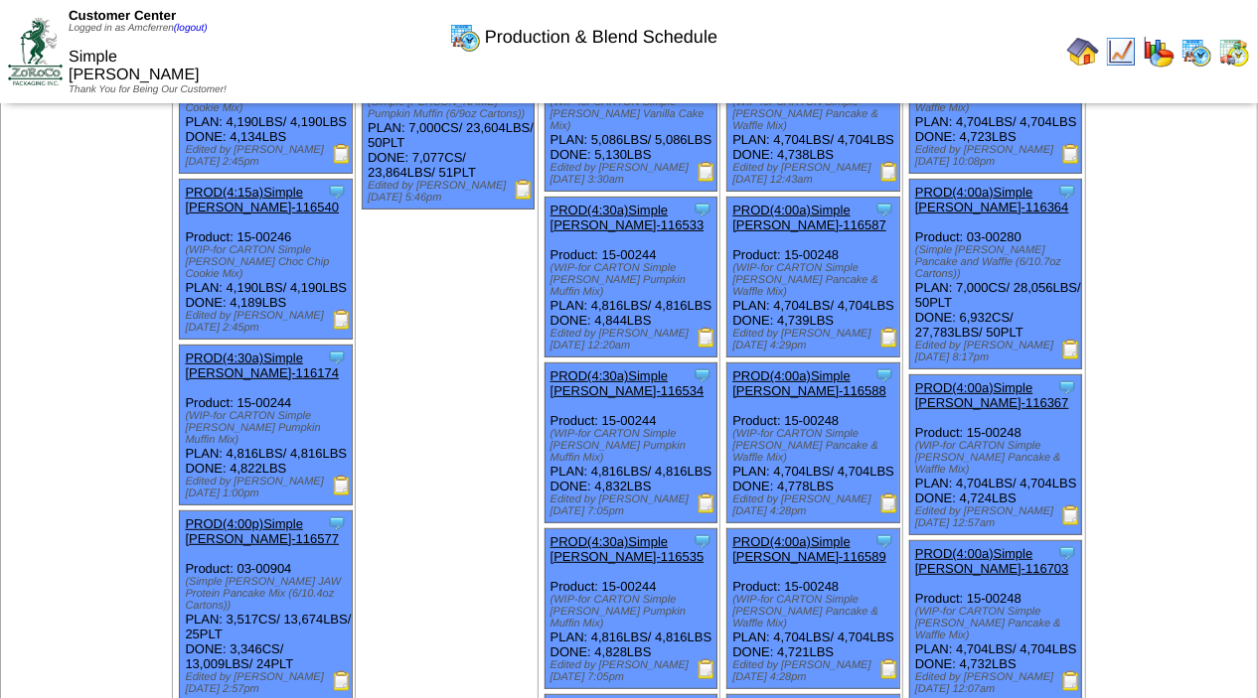
click at [1062, 525] on img at bounding box center [1071, 516] width 20 height 20
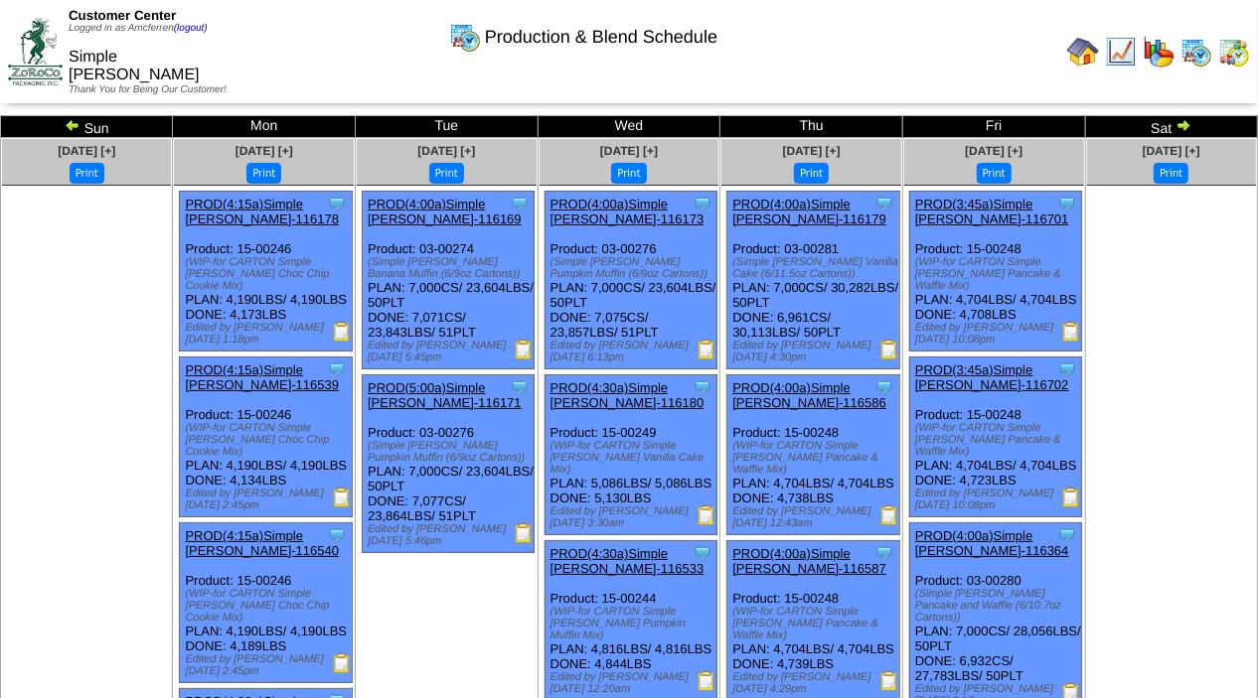
click at [1061, 334] on img at bounding box center [1071, 332] width 20 height 20
click at [1065, 508] on img at bounding box center [1071, 498] width 20 height 20
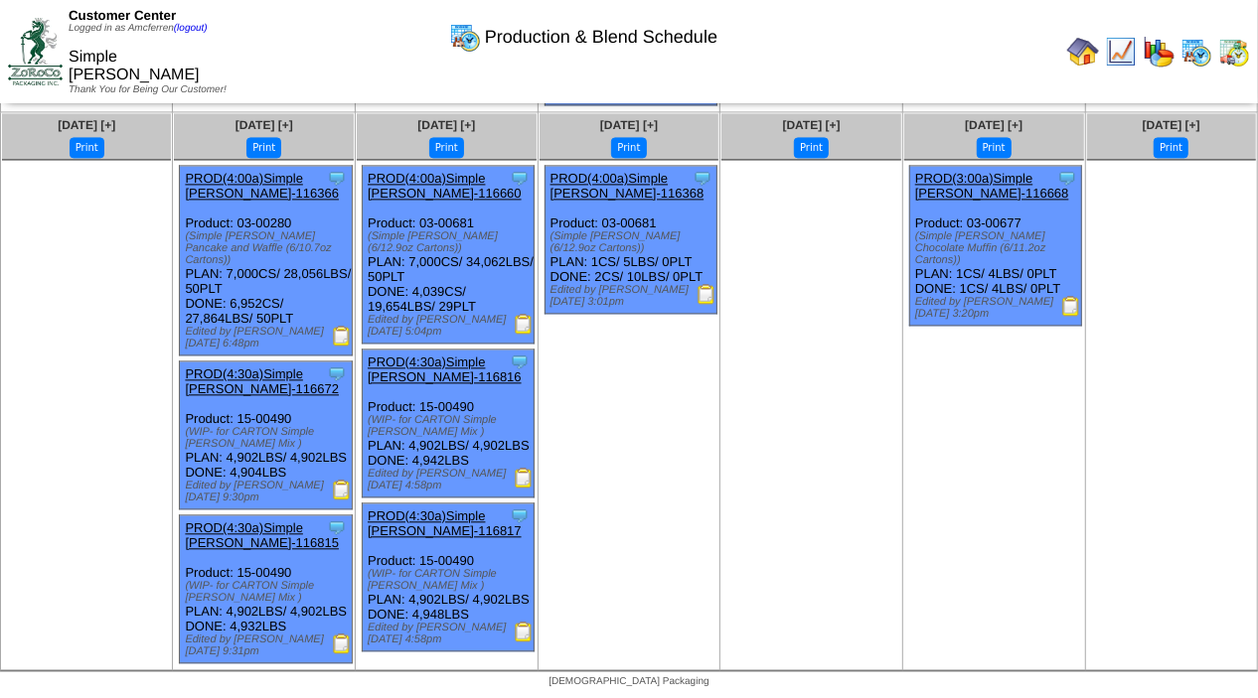
scroll to position [2533, 0]
click at [342, 339] on img at bounding box center [342, 336] width 20 height 20
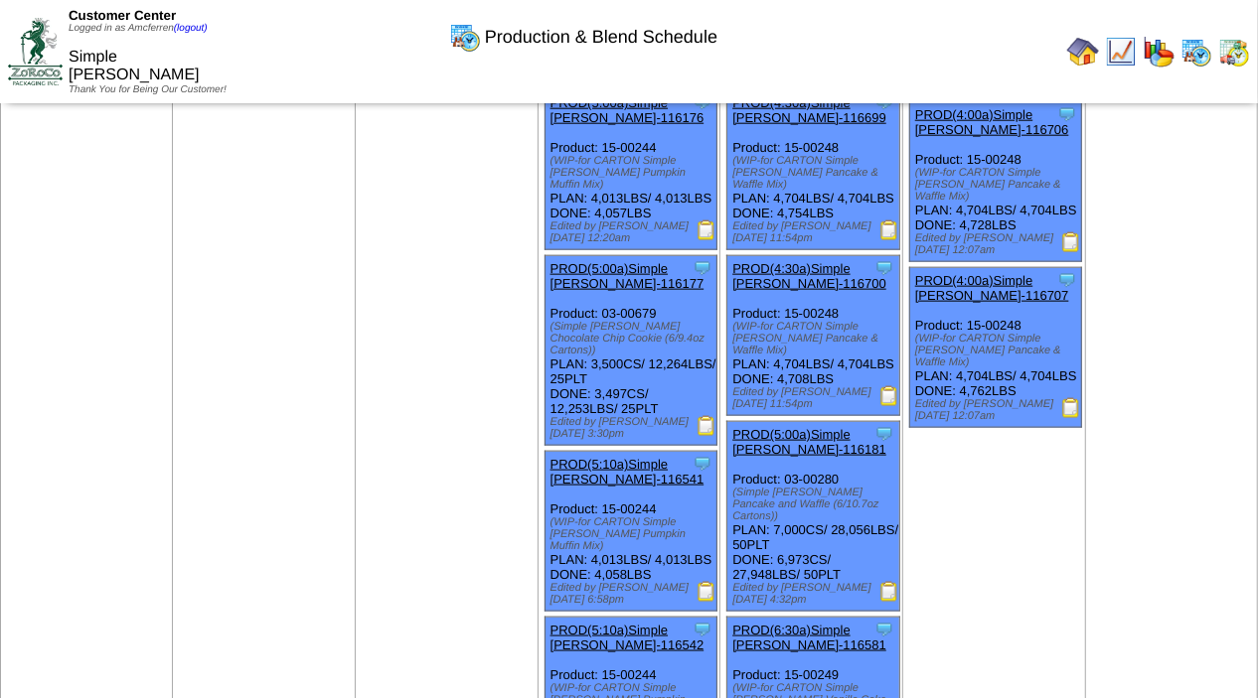
scroll to position [1320, 0]
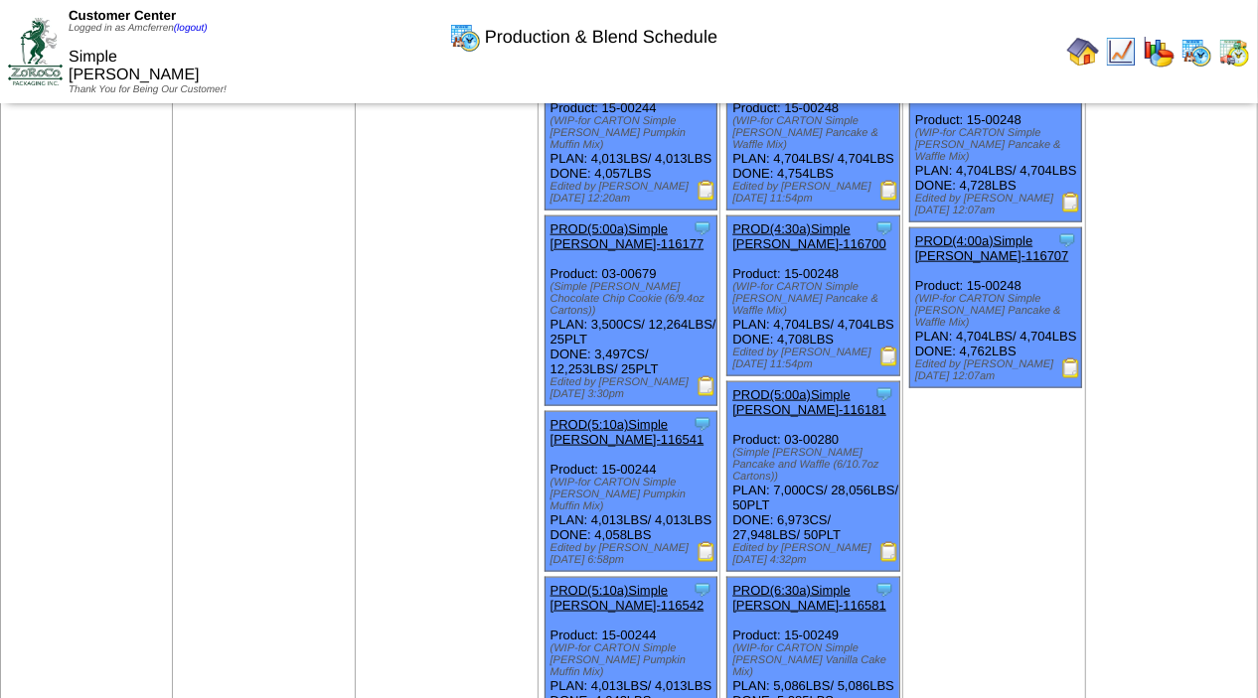
click at [1069, 378] on img at bounding box center [1071, 369] width 20 height 20
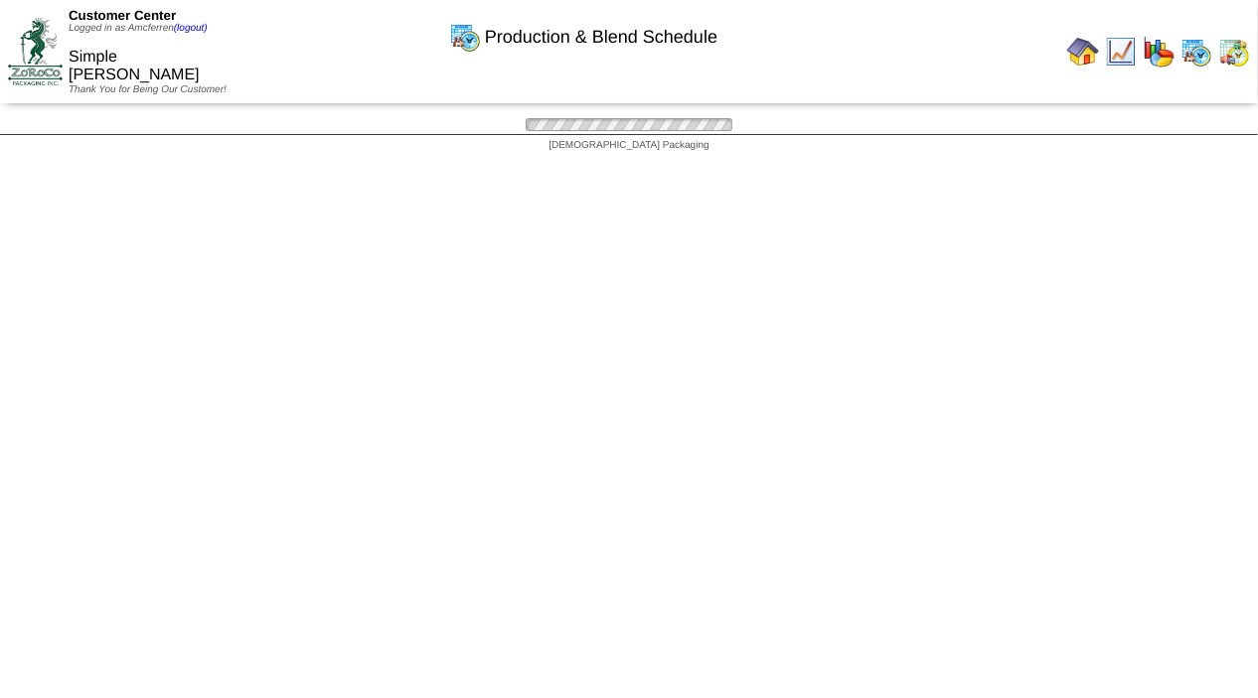
scroll to position [1320, 0]
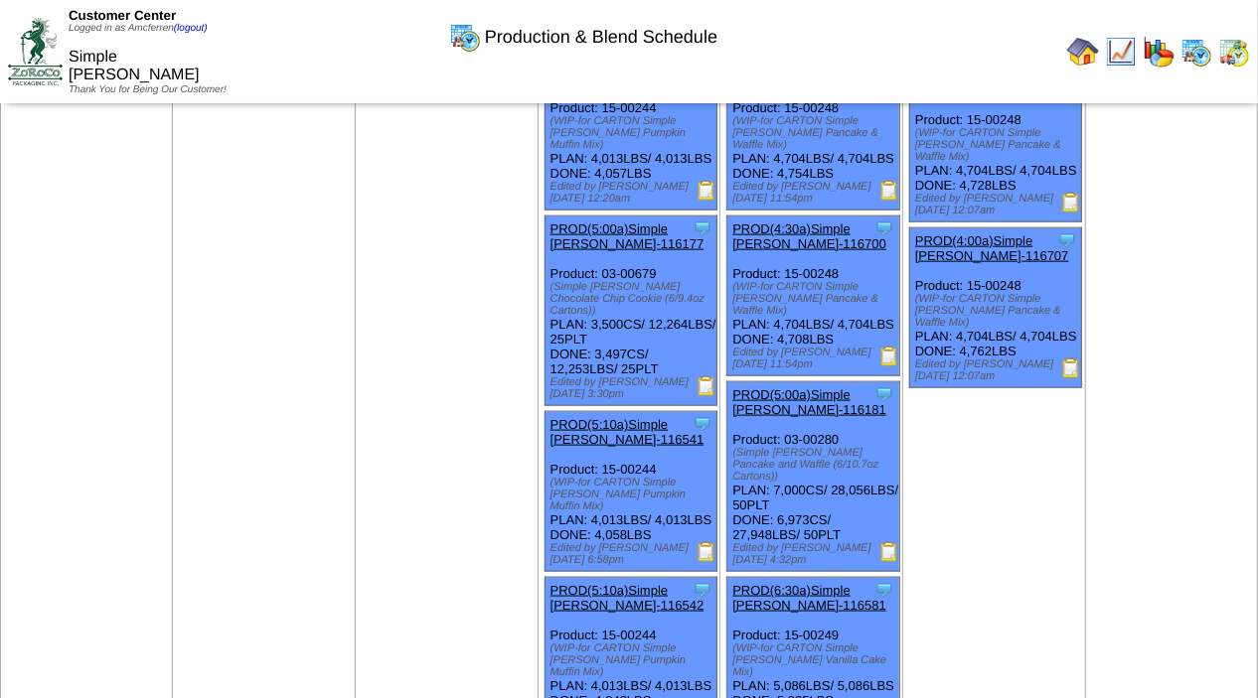
click at [1065, 213] on img at bounding box center [1071, 203] width 20 height 20
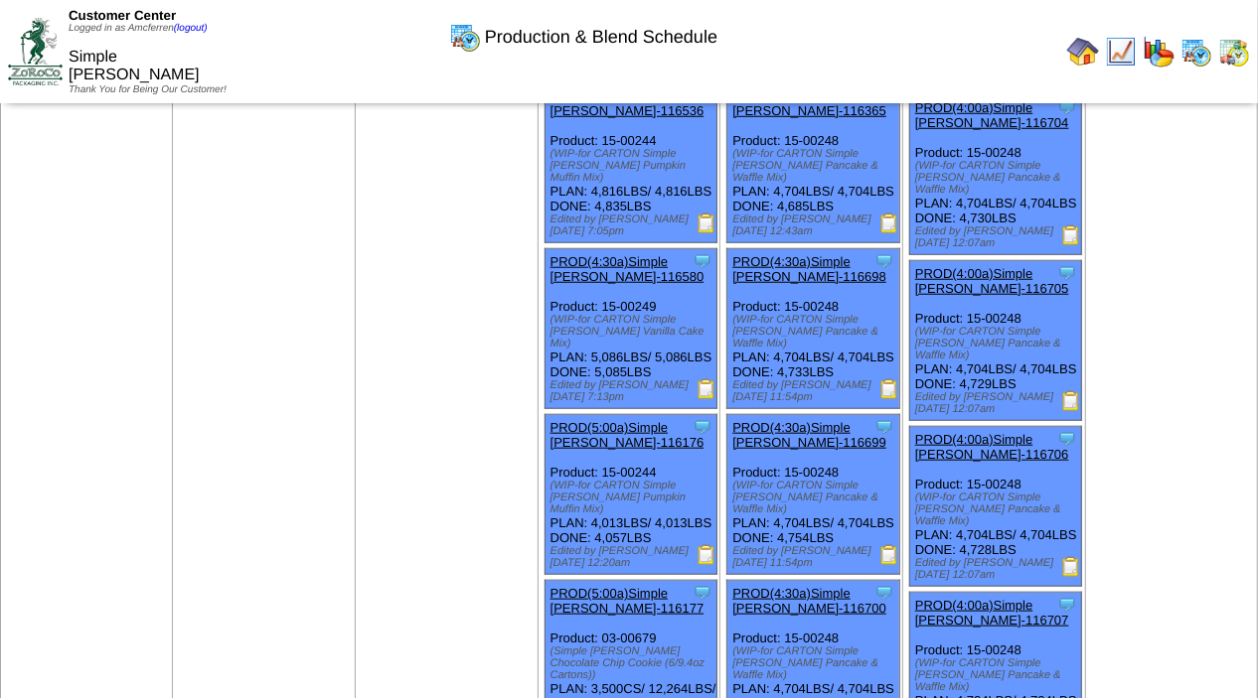
scroll to position [922, 0]
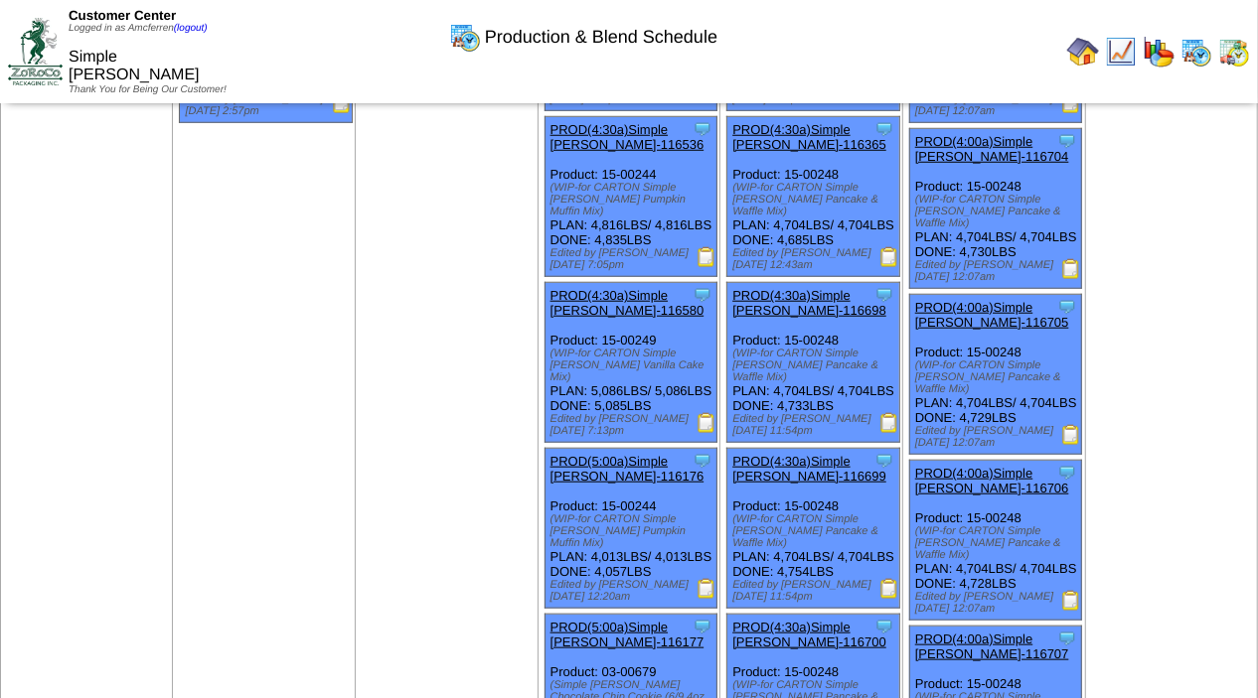
click at [1063, 445] on img at bounding box center [1071, 435] width 20 height 20
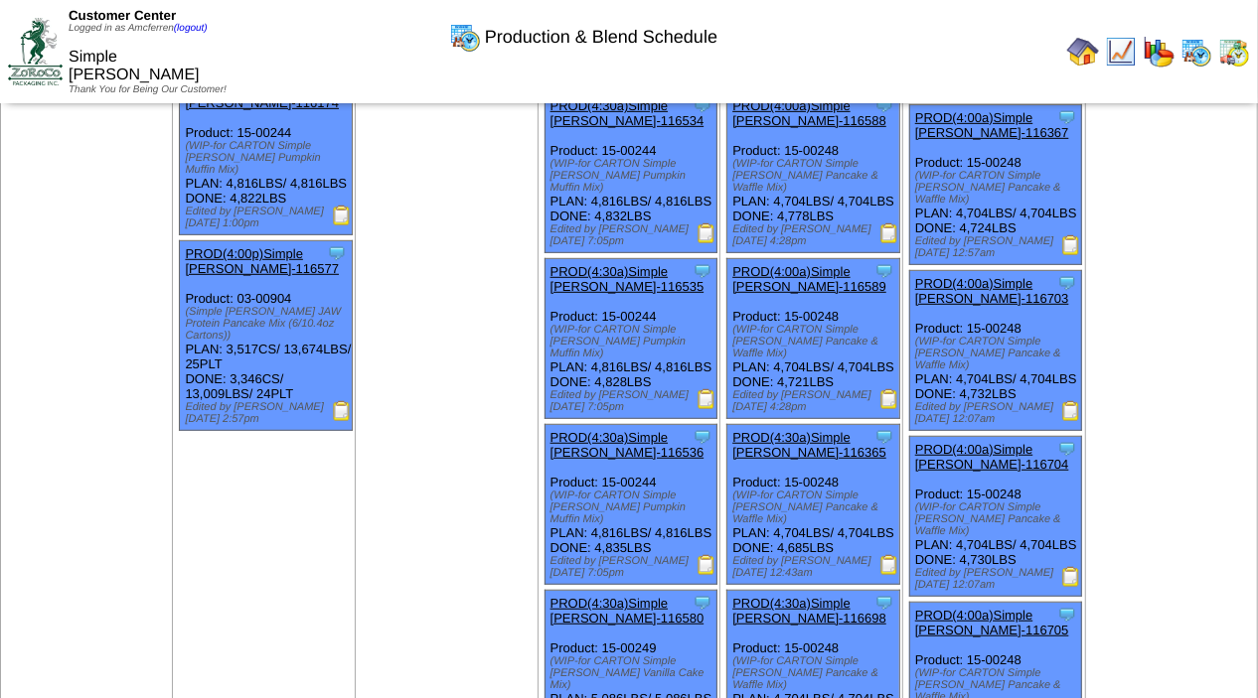
scroll to position [600, 0]
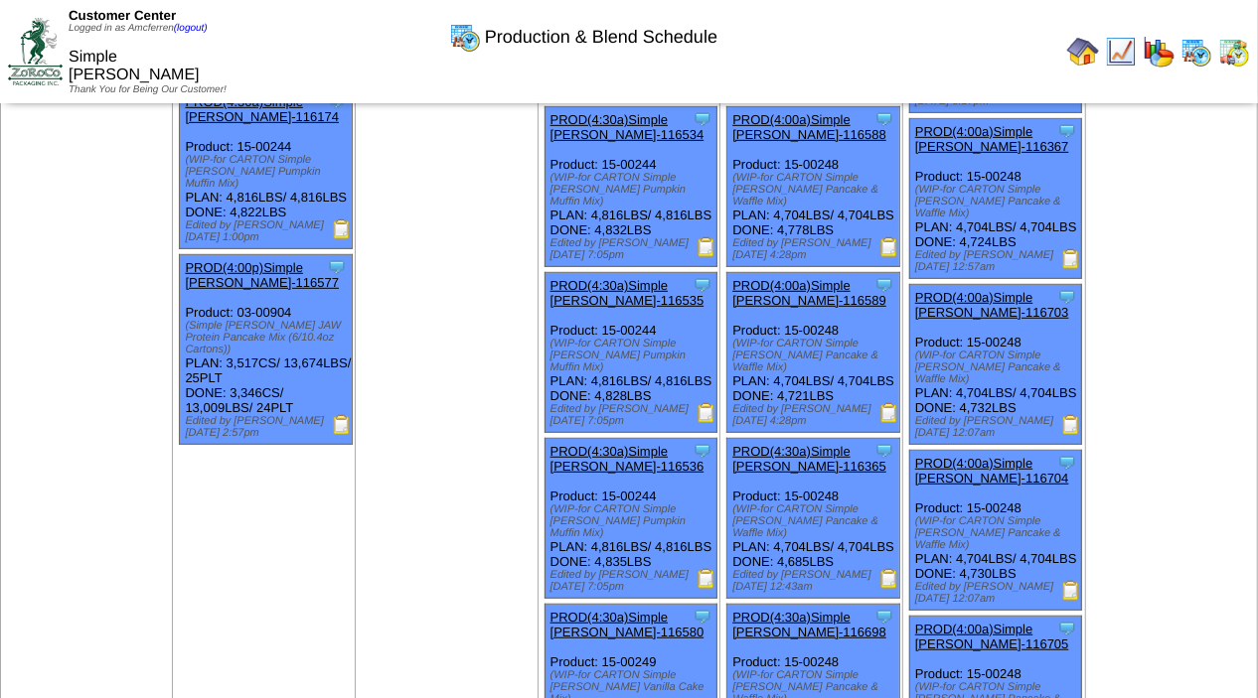
click at [1063, 269] on img at bounding box center [1071, 259] width 20 height 20
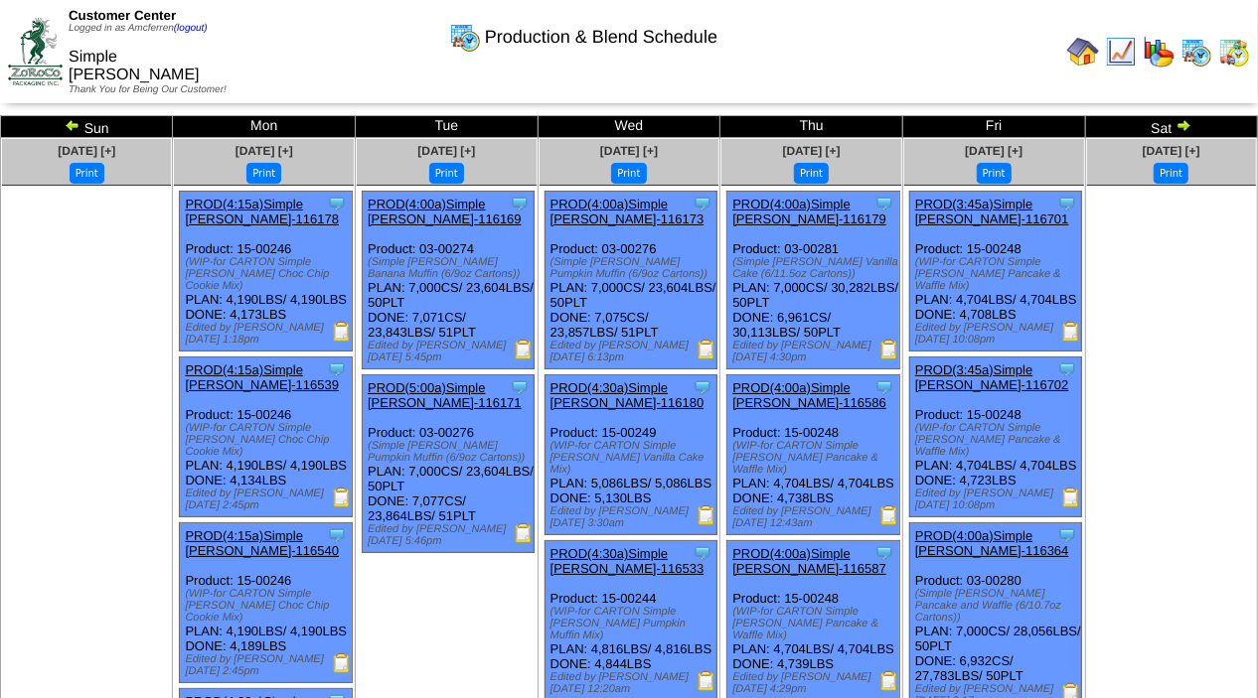
click at [76, 124] on img at bounding box center [73, 125] width 16 height 16
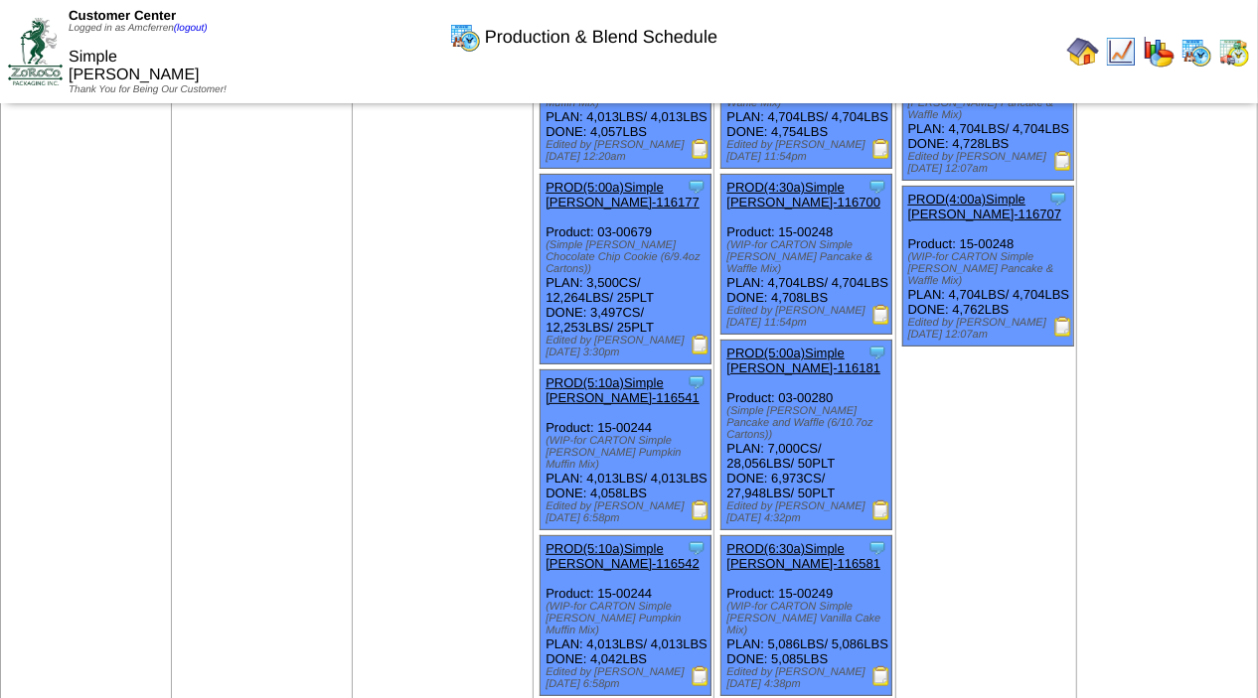
scroll to position [4598, 0]
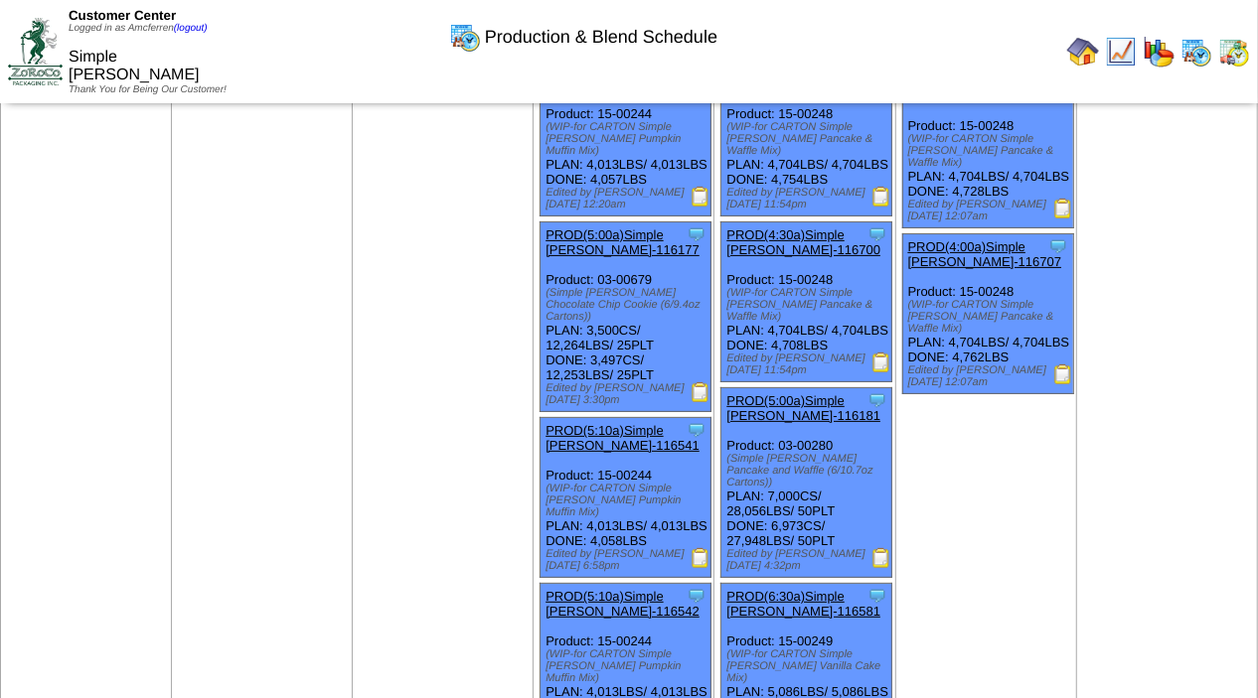
click at [704, 402] on img at bounding box center [700, 392] width 20 height 20
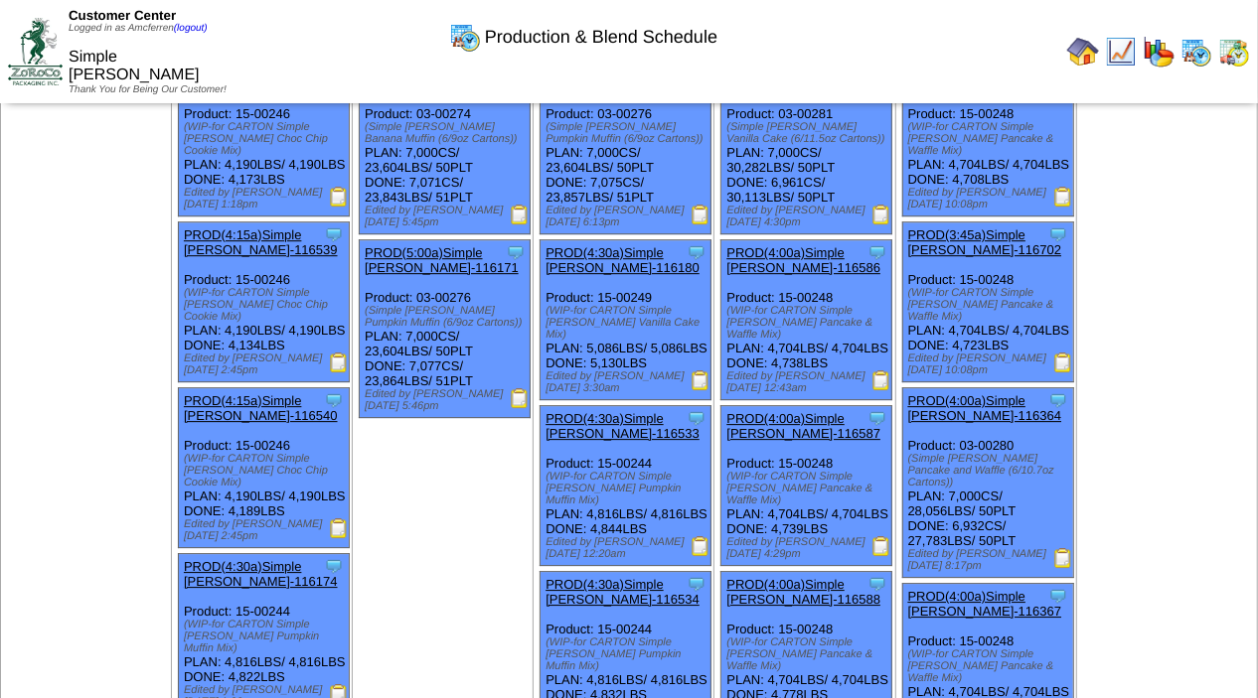
scroll to position [3441, 0]
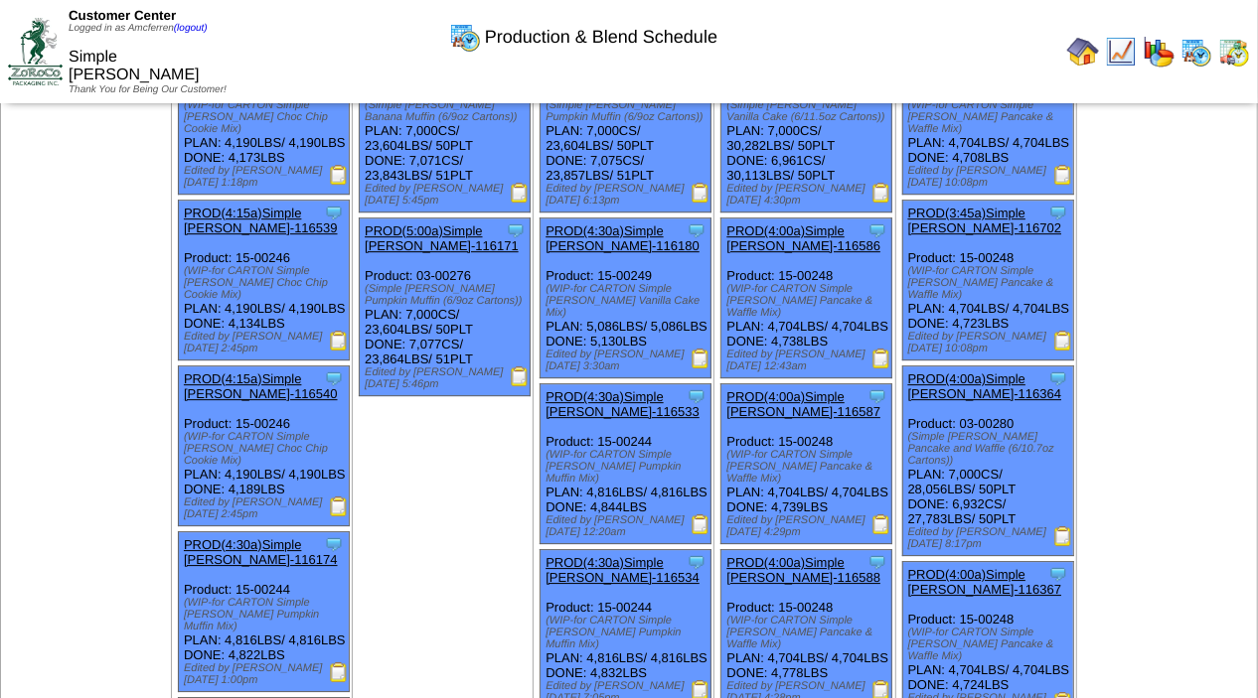
click at [341, 185] on img at bounding box center [339, 175] width 20 height 20
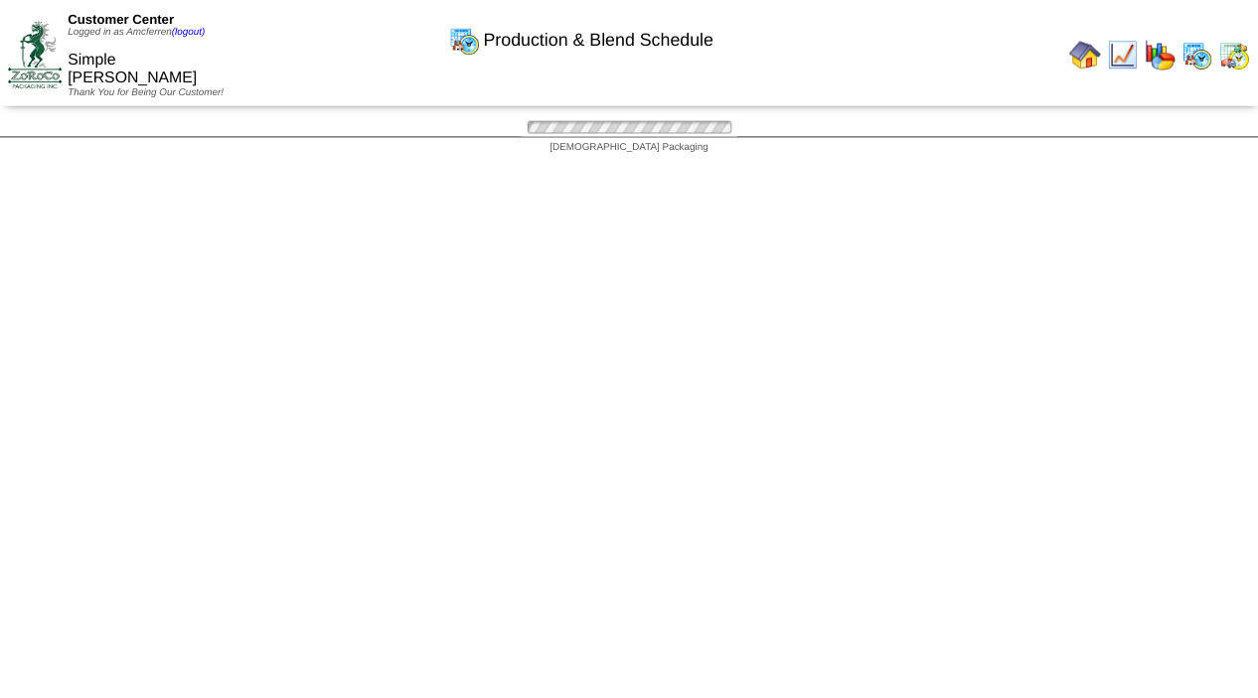
scroll to position [3441, 0]
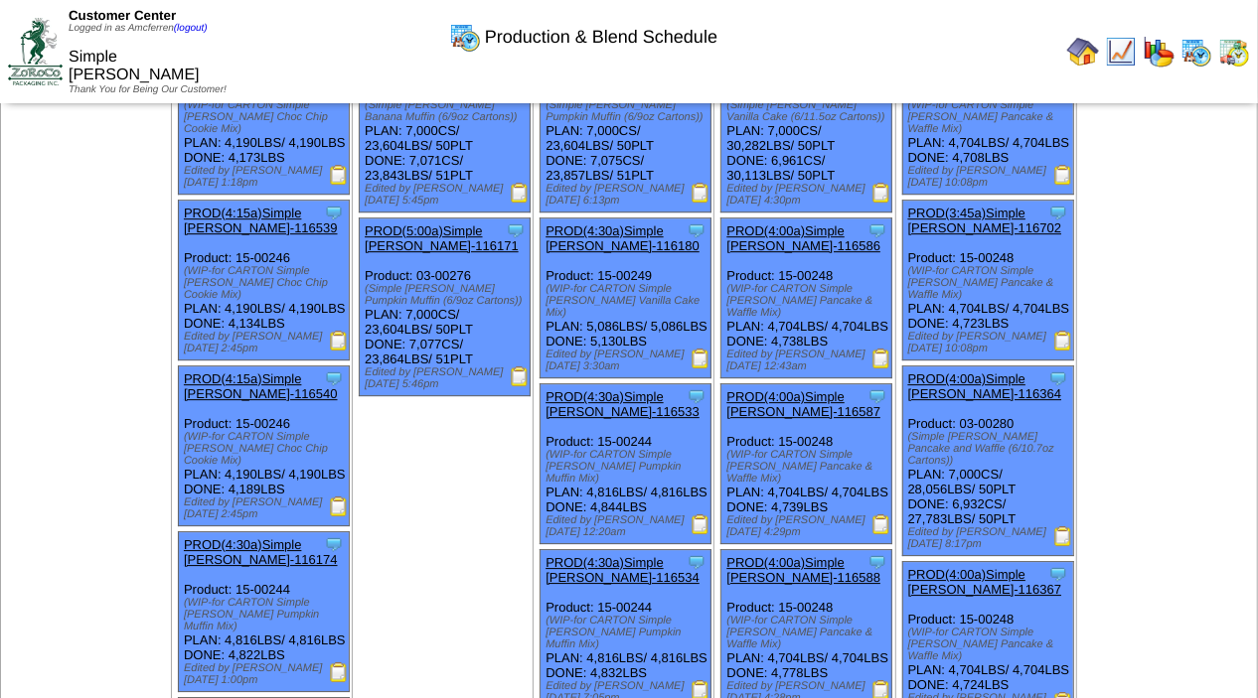
click at [344, 351] on img at bounding box center [339, 341] width 20 height 20
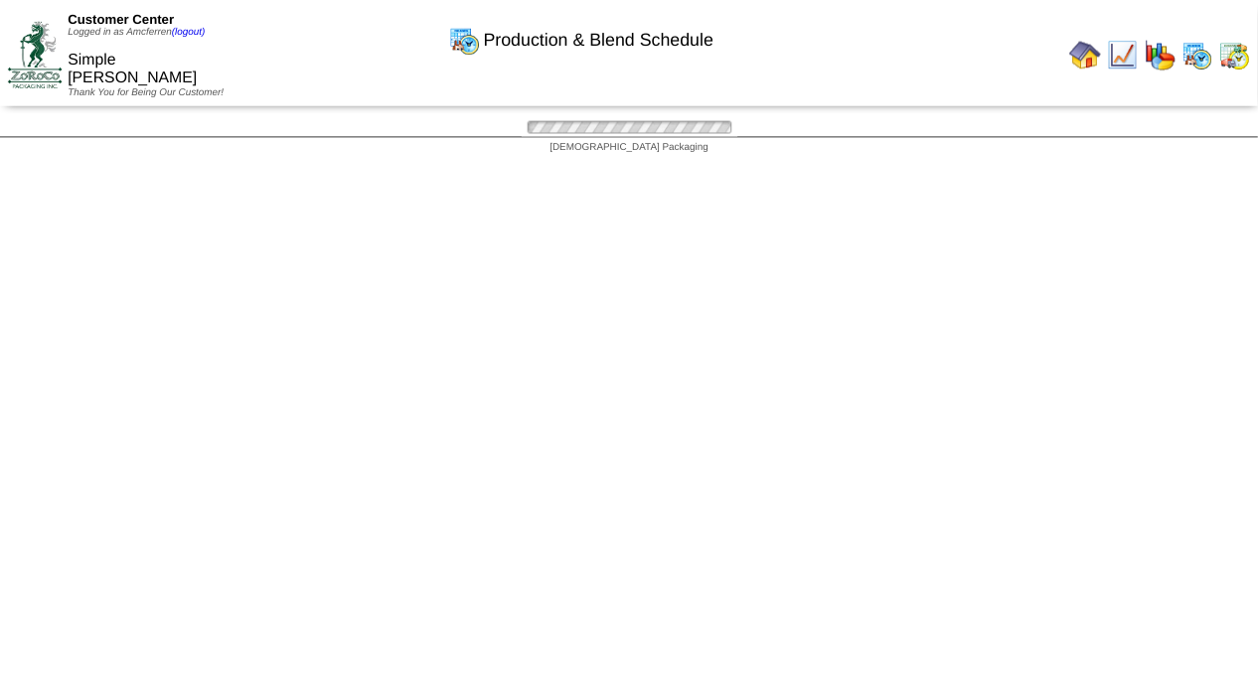
scroll to position [3441, 0]
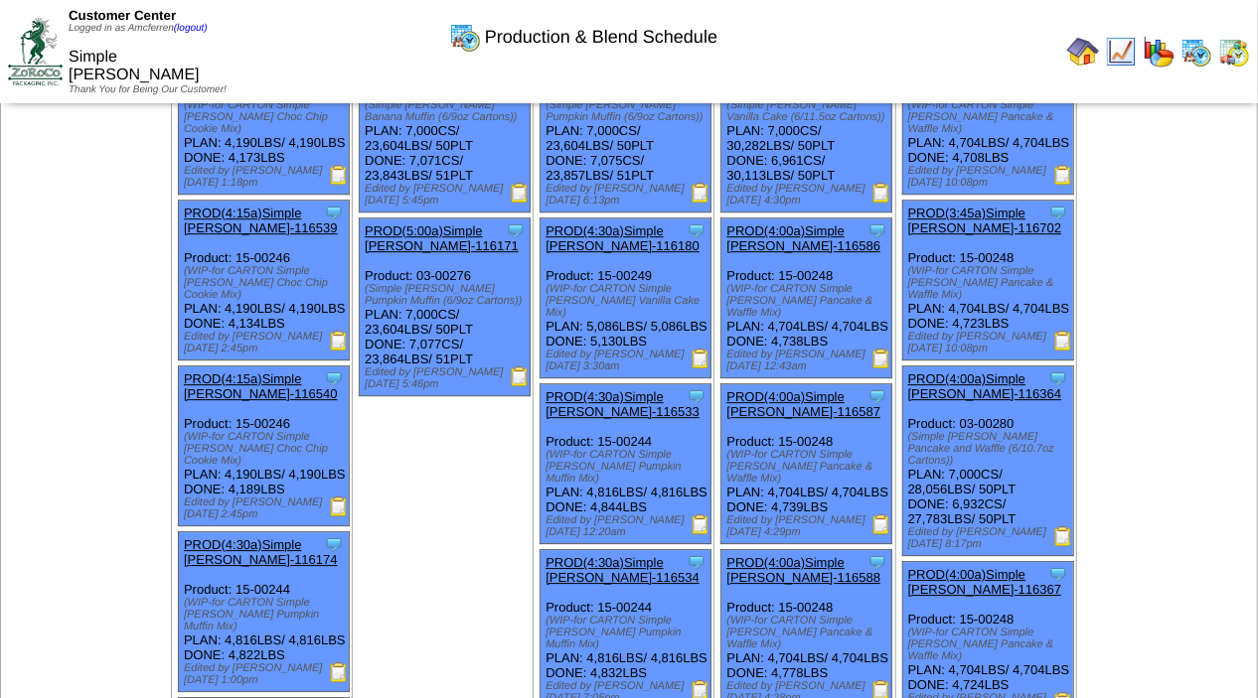
click at [347, 517] on img at bounding box center [339, 507] width 20 height 20
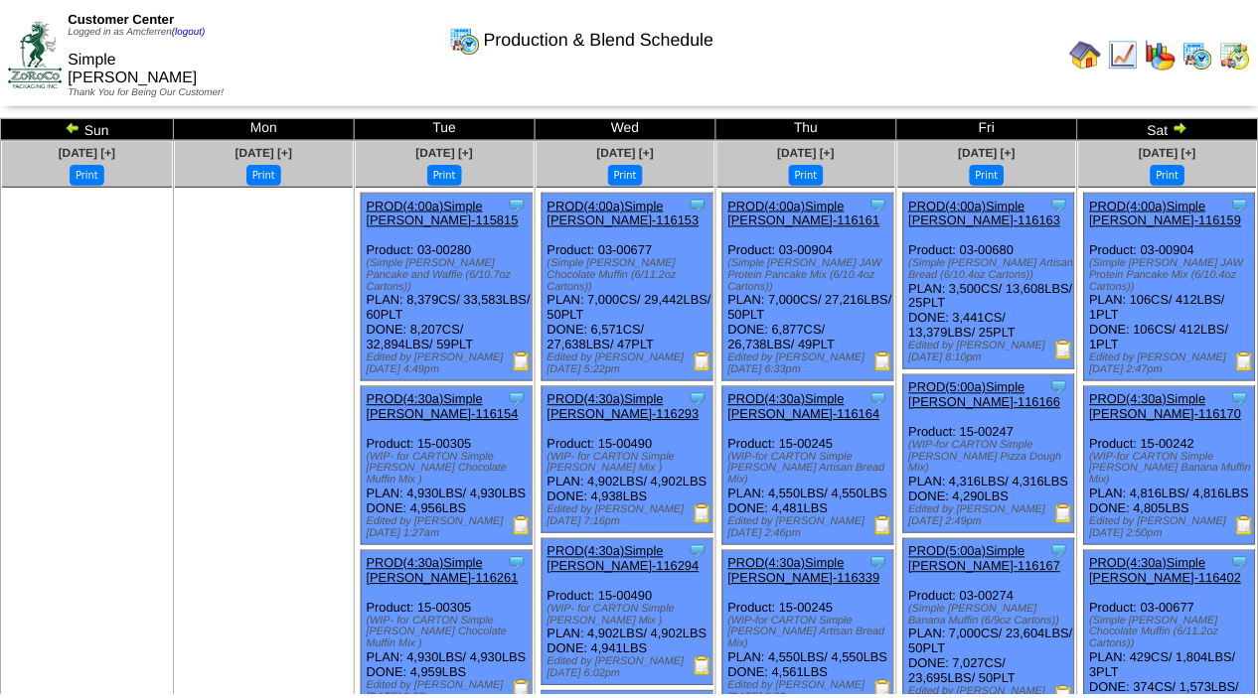
scroll to position [3441, 0]
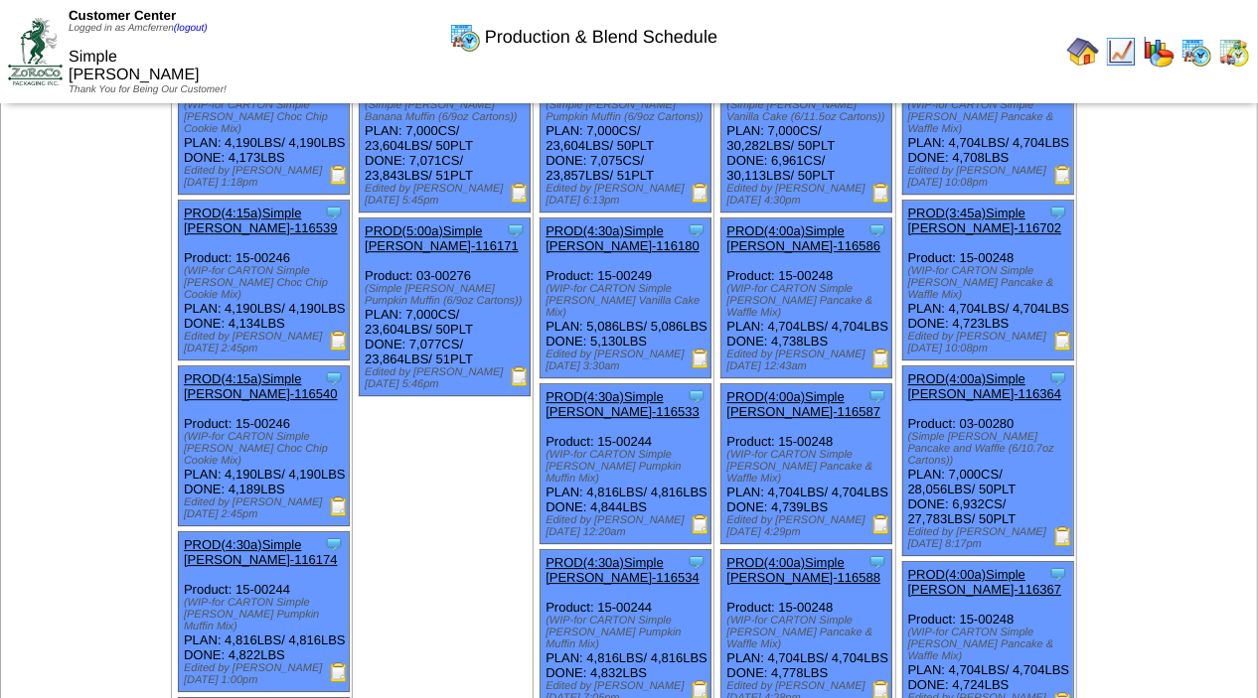
click at [523, 386] on img at bounding box center [520, 377] width 20 height 20
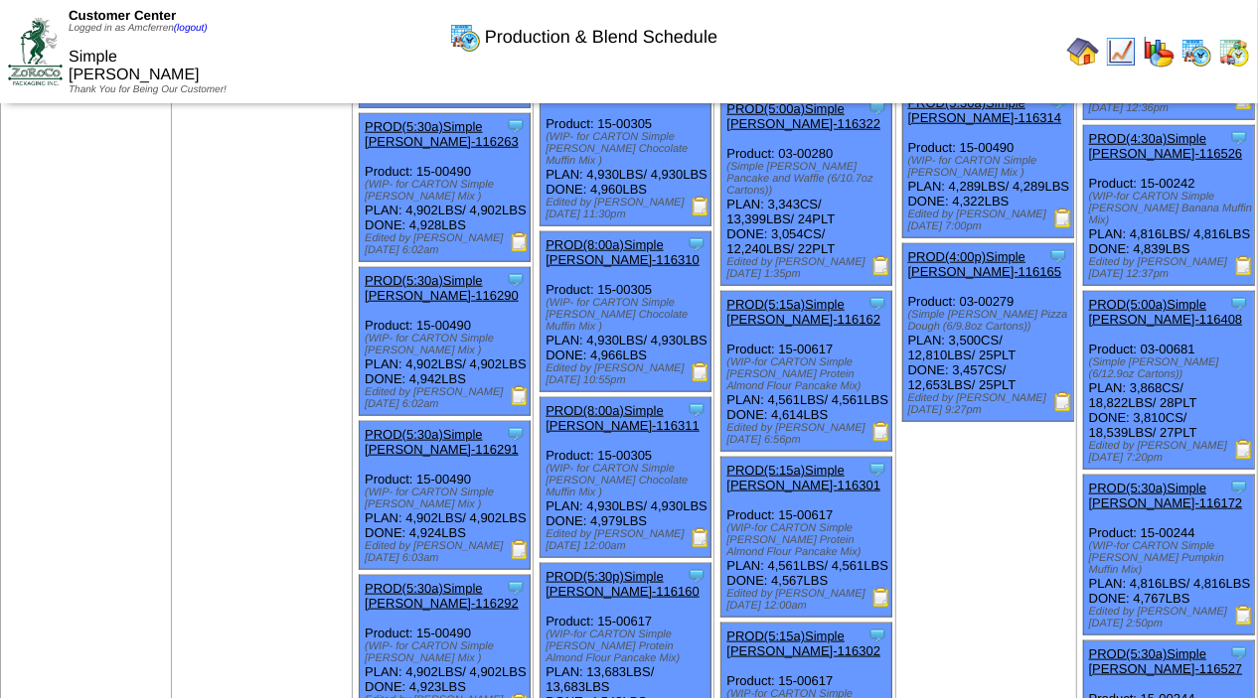
scroll to position [1162, 0]
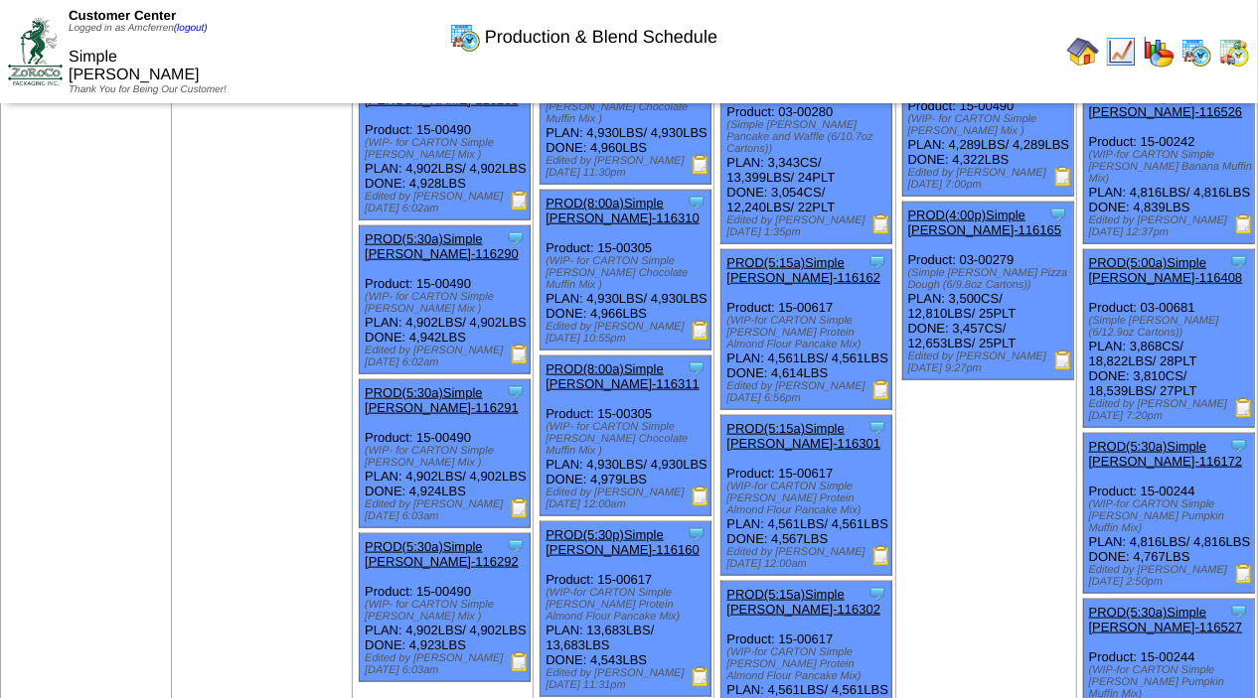
click at [1242, 584] on img at bounding box center [1244, 574] width 20 height 20
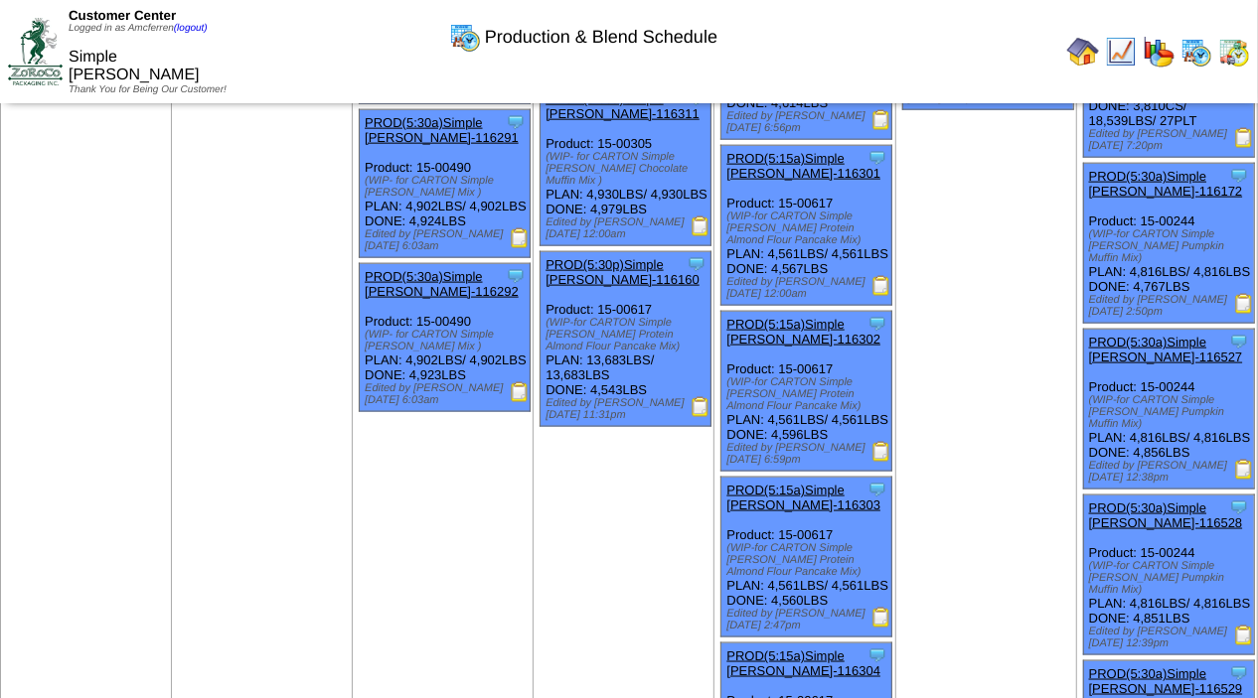
scroll to position [1440, 0]
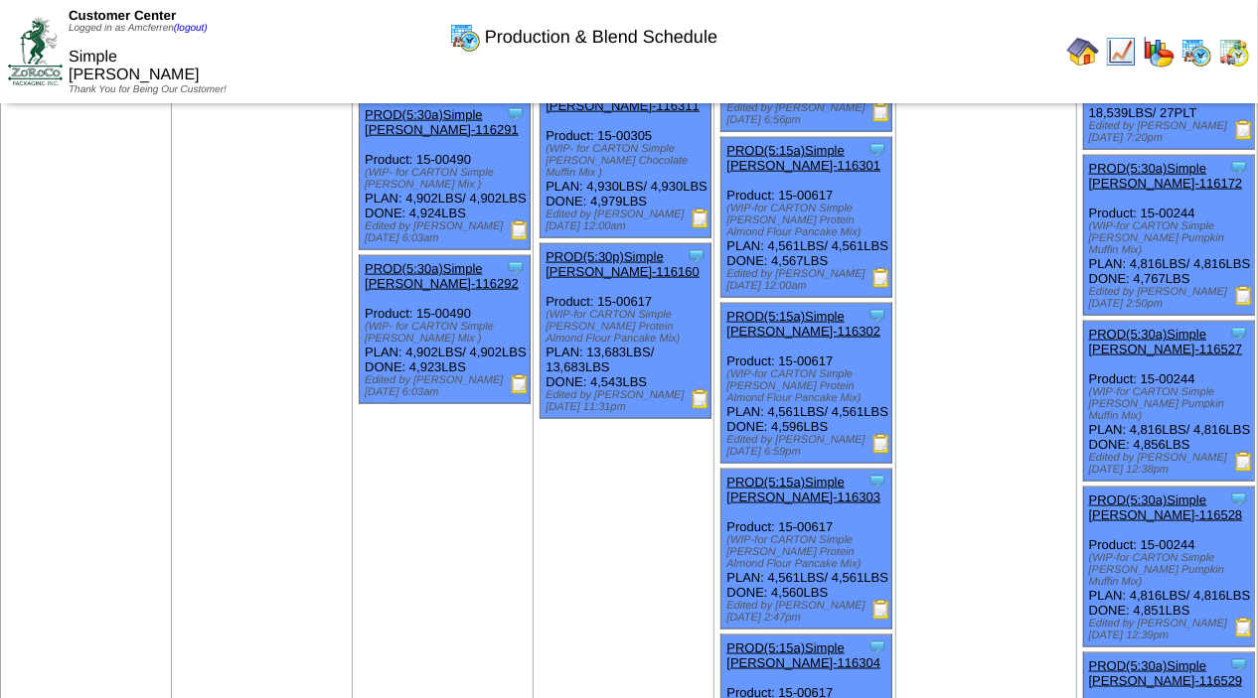
click at [1242, 472] on img at bounding box center [1244, 462] width 20 height 20
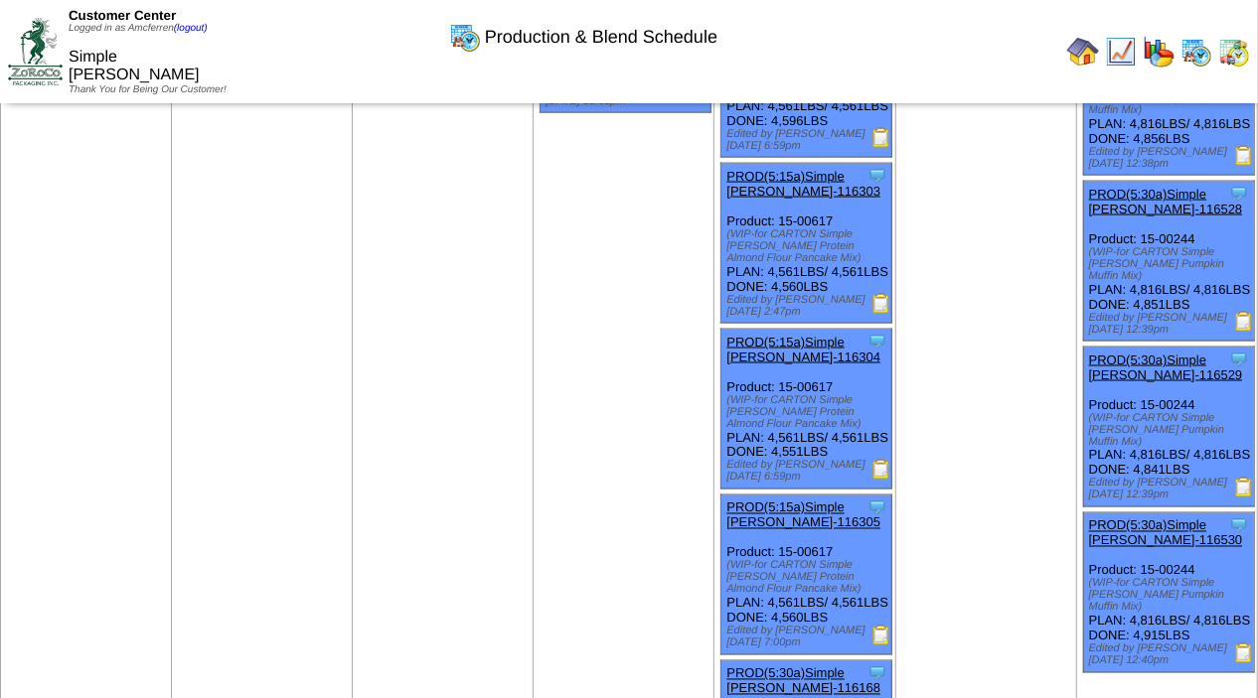
scroll to position [1816, 0]
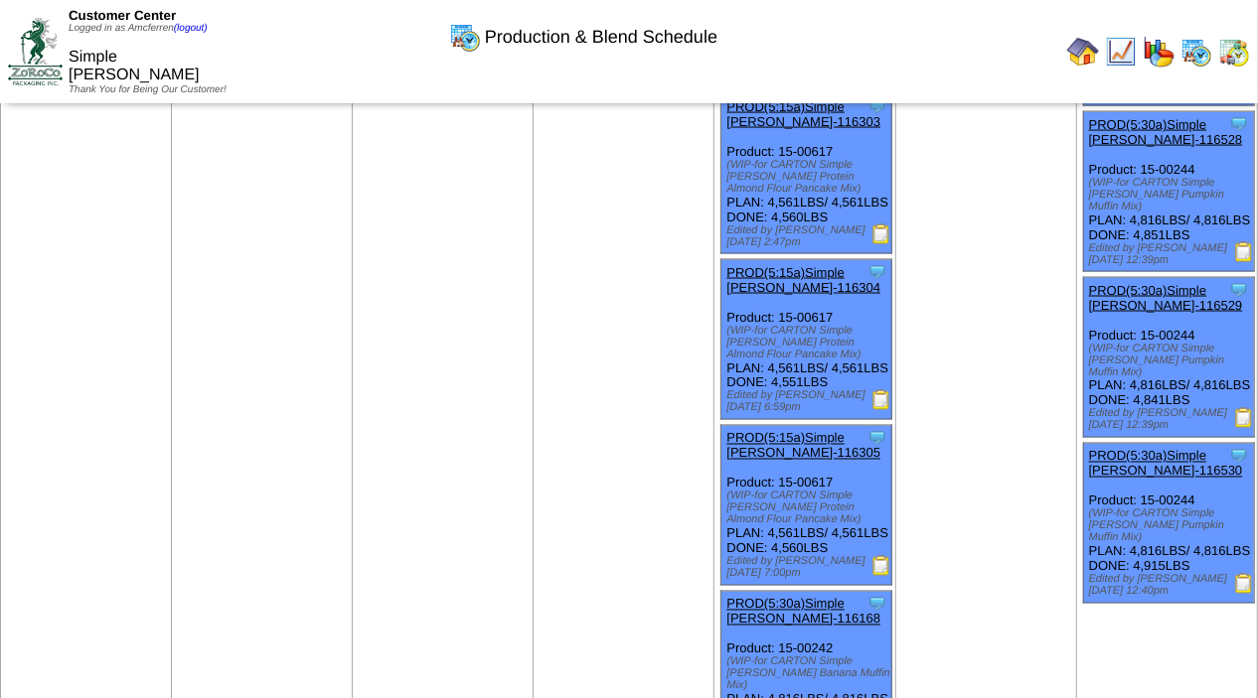
click at [1241, 428] on img at bounding box center [1244, 418] width 20 height 20
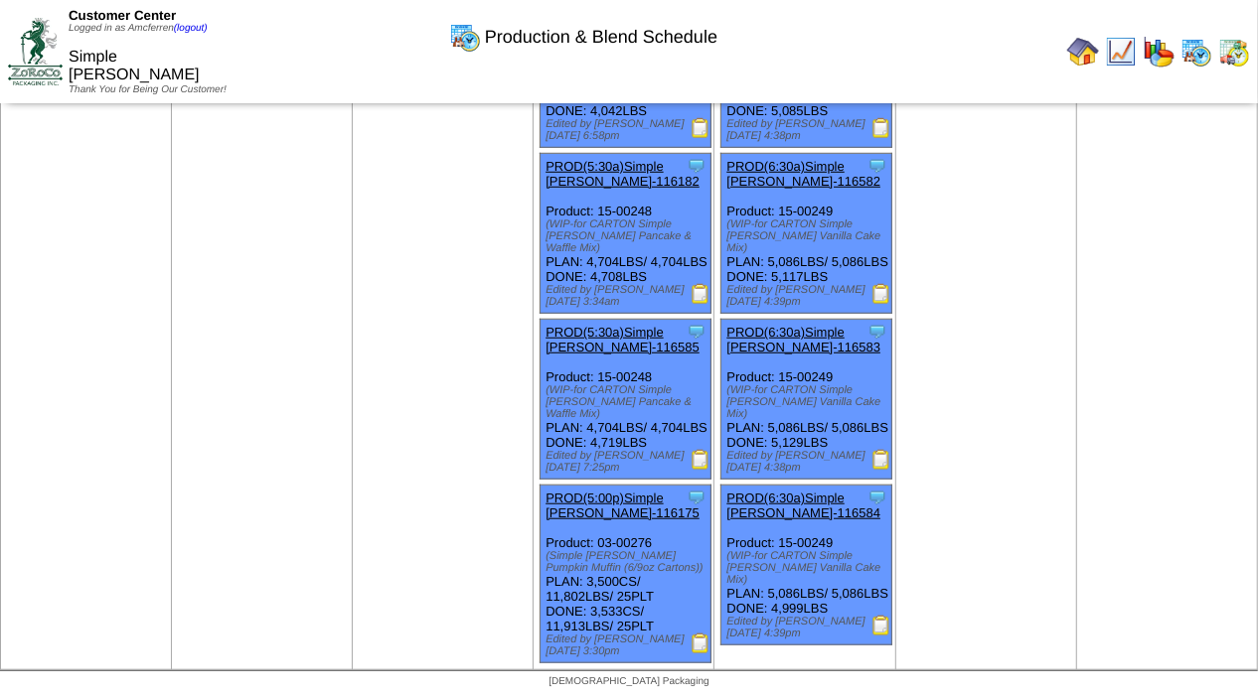
scroll to position [5378, 0]
click at [703, 653] on img at bounding box center [700, 644] width 20 height 20
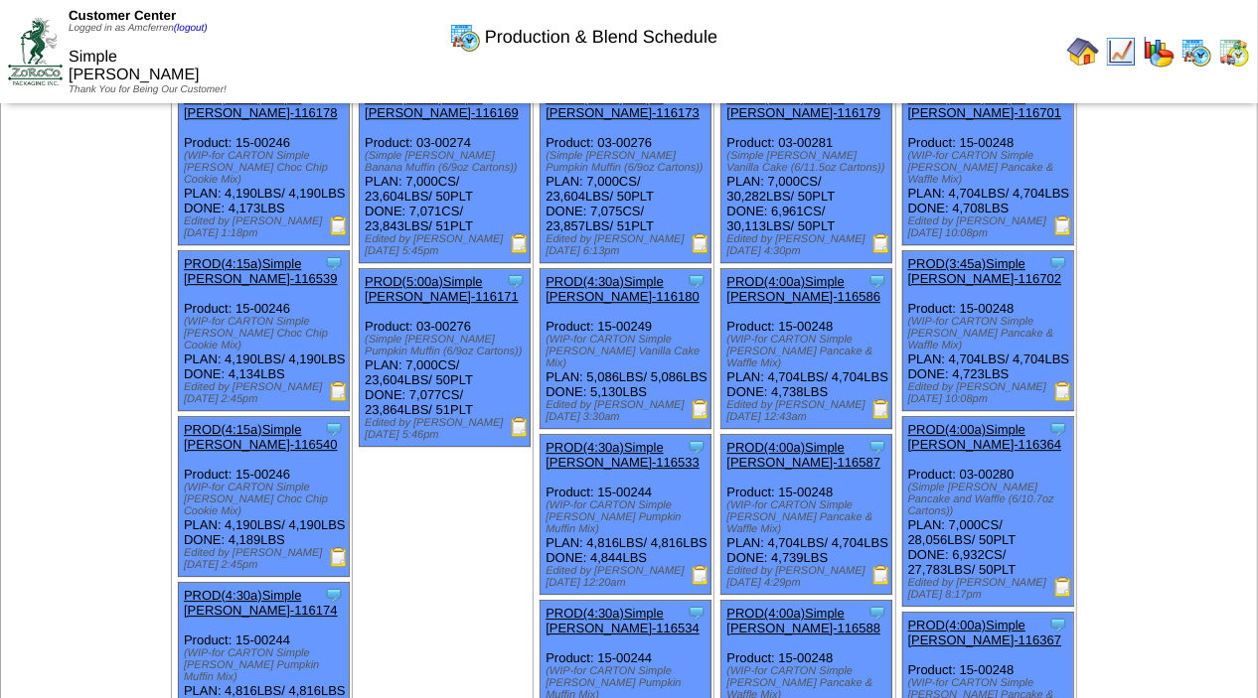
scroll to position [3349, 0]
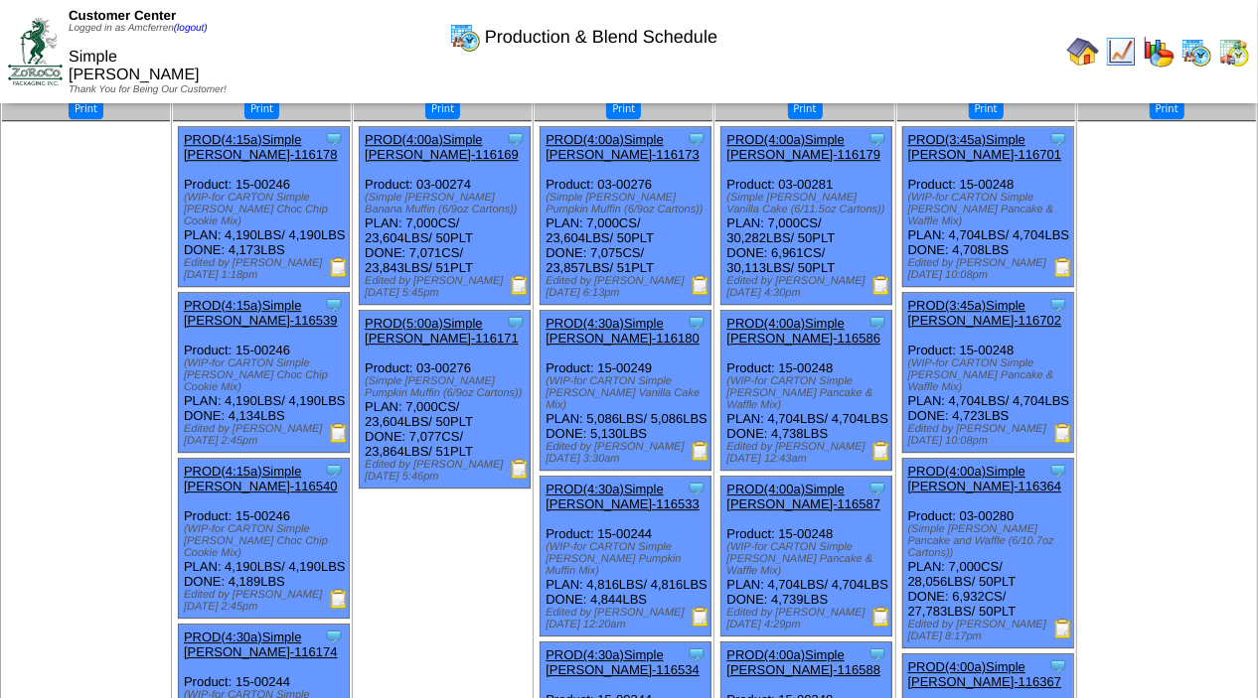
click at [701, 295] on img at bounding box center [700, 285] width 20 height 20
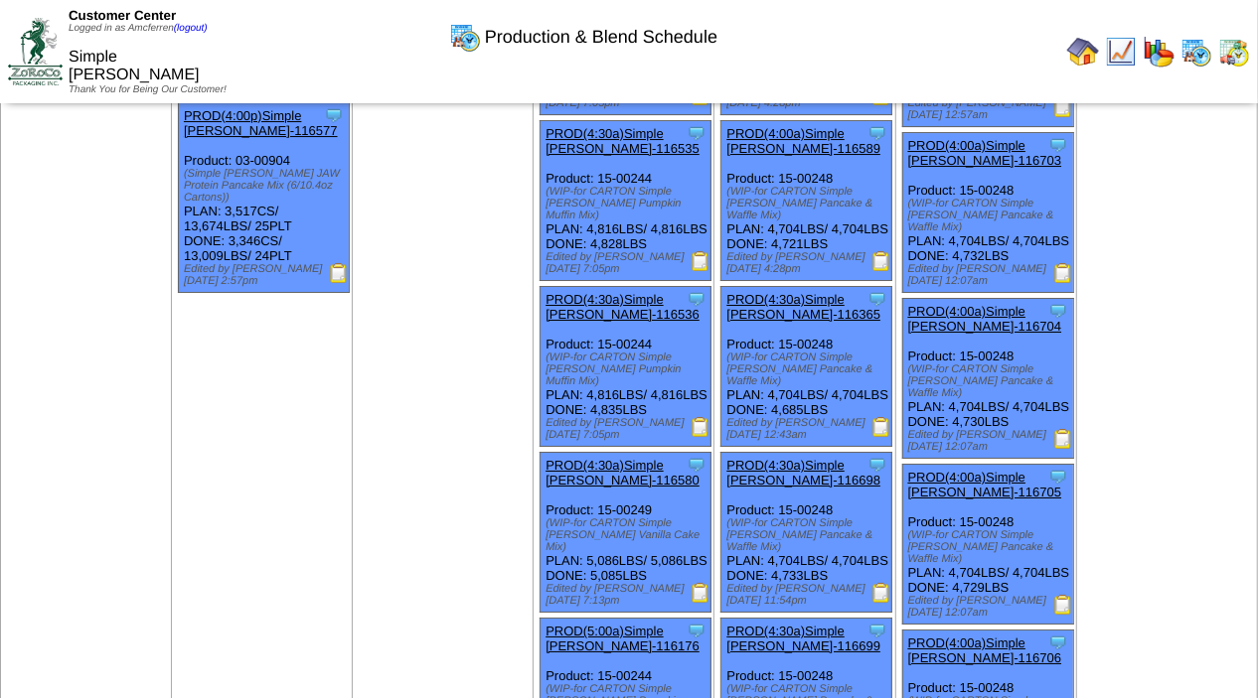
scroll to position [4009, 0]
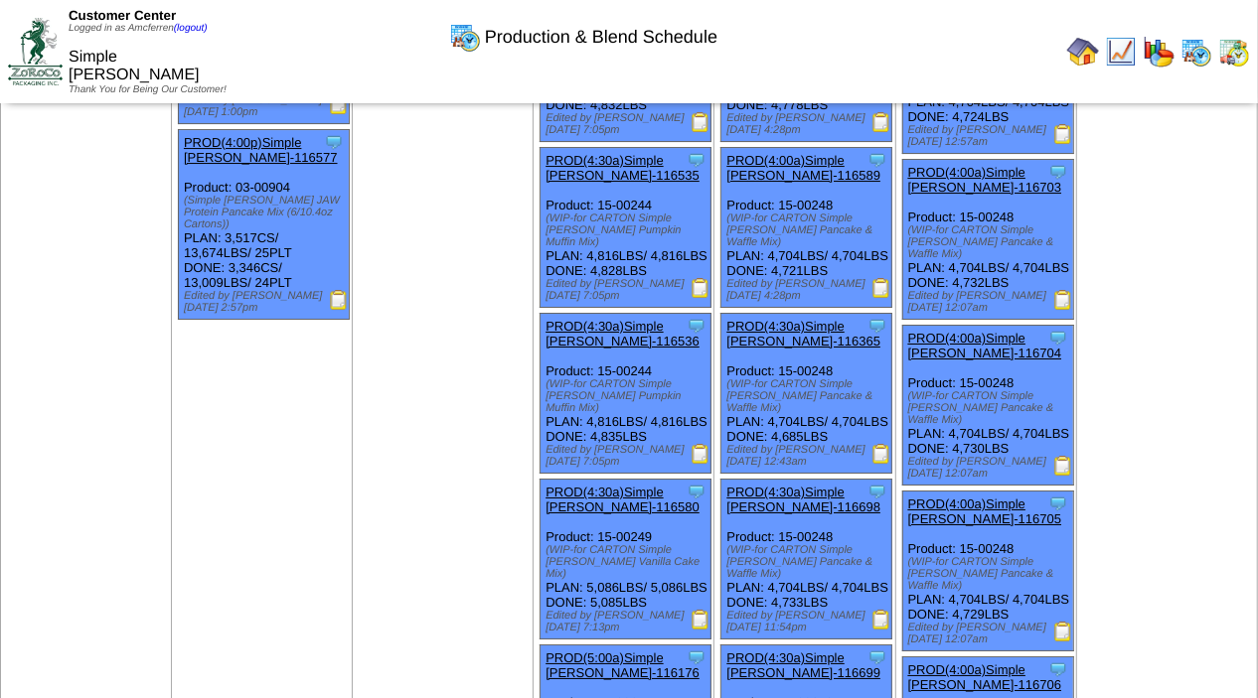
click at [704, 132] on img at bounding box center [700, 122] width 20 height 20
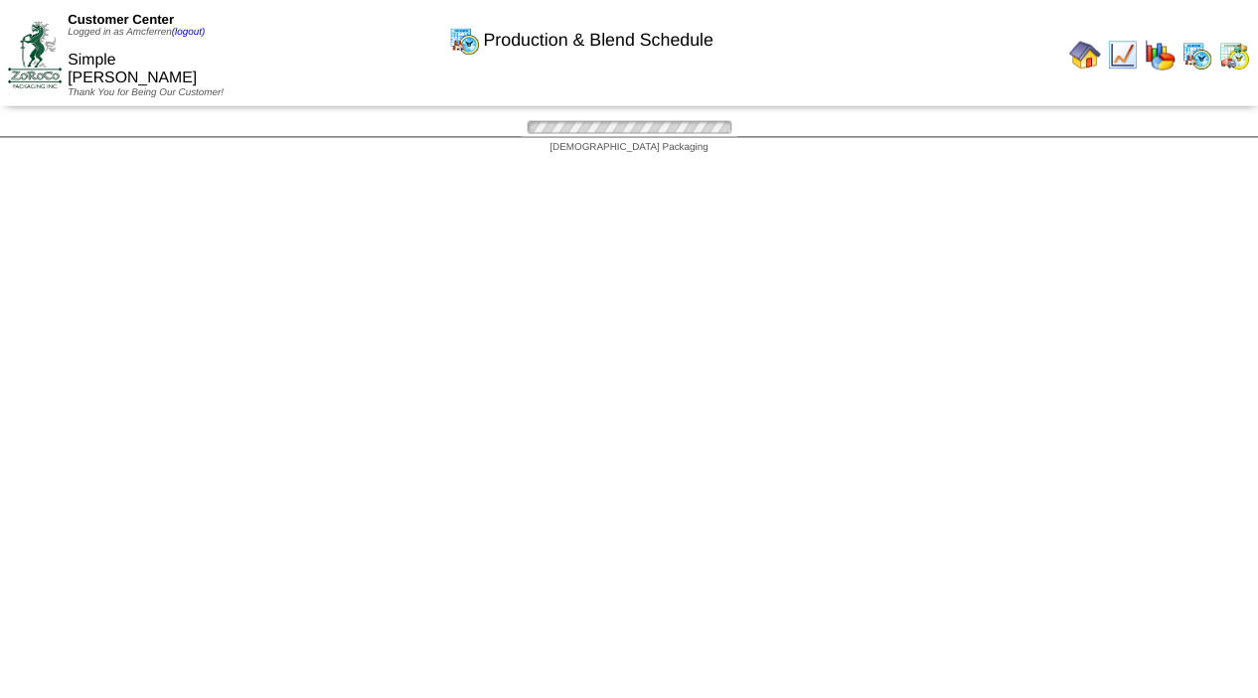
scroll to position [4009, 0]
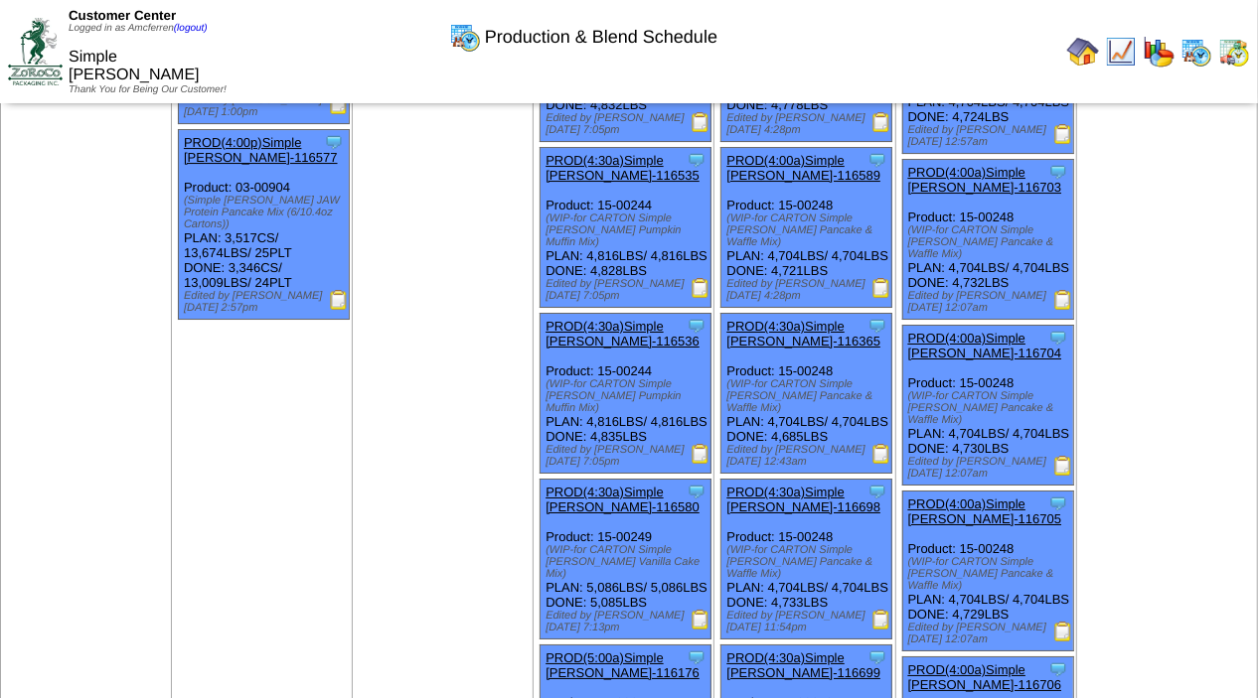
click at [706, 464] on img at bounding box center [700, 454] width 20 height 20
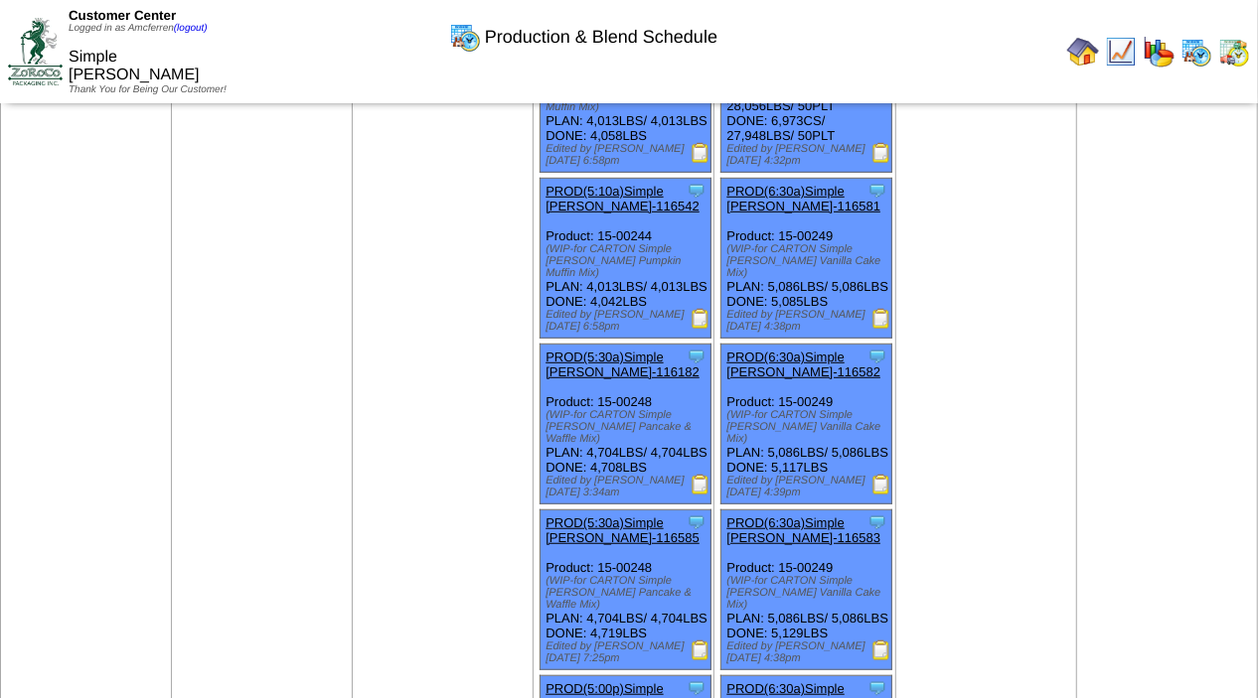
scroll to position [5019, 0]
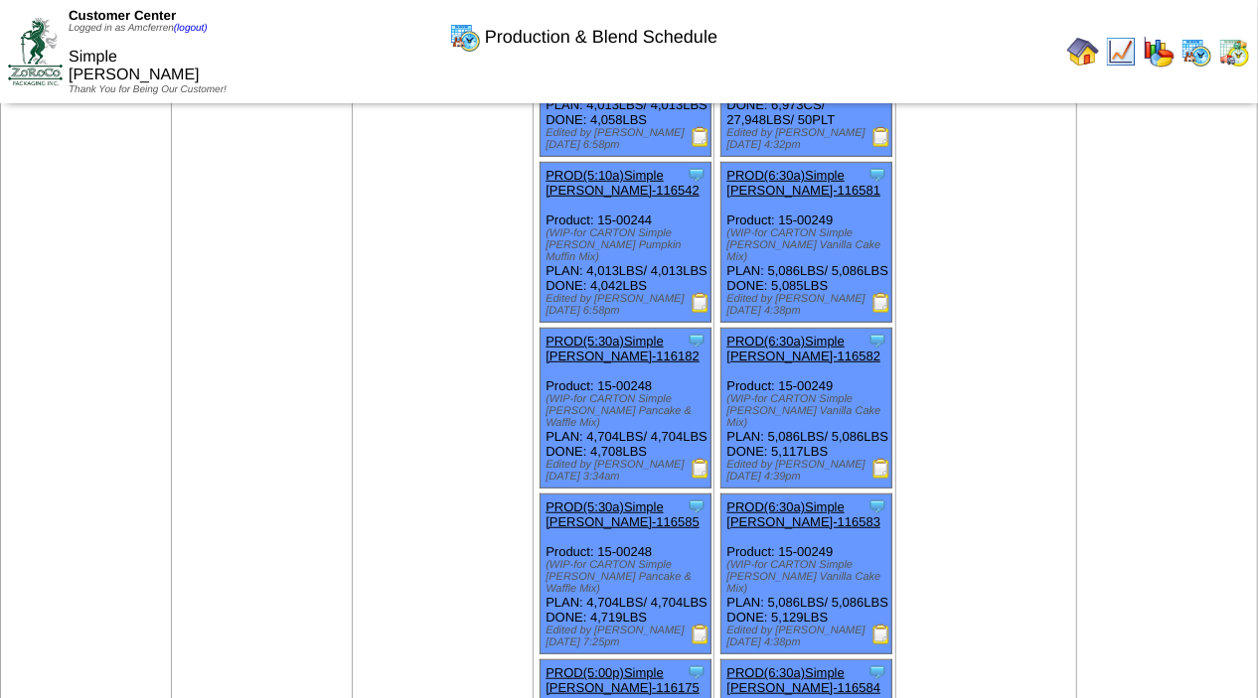
click at [705, 313] on img at bounding box center [700, 303] width 20 height 20
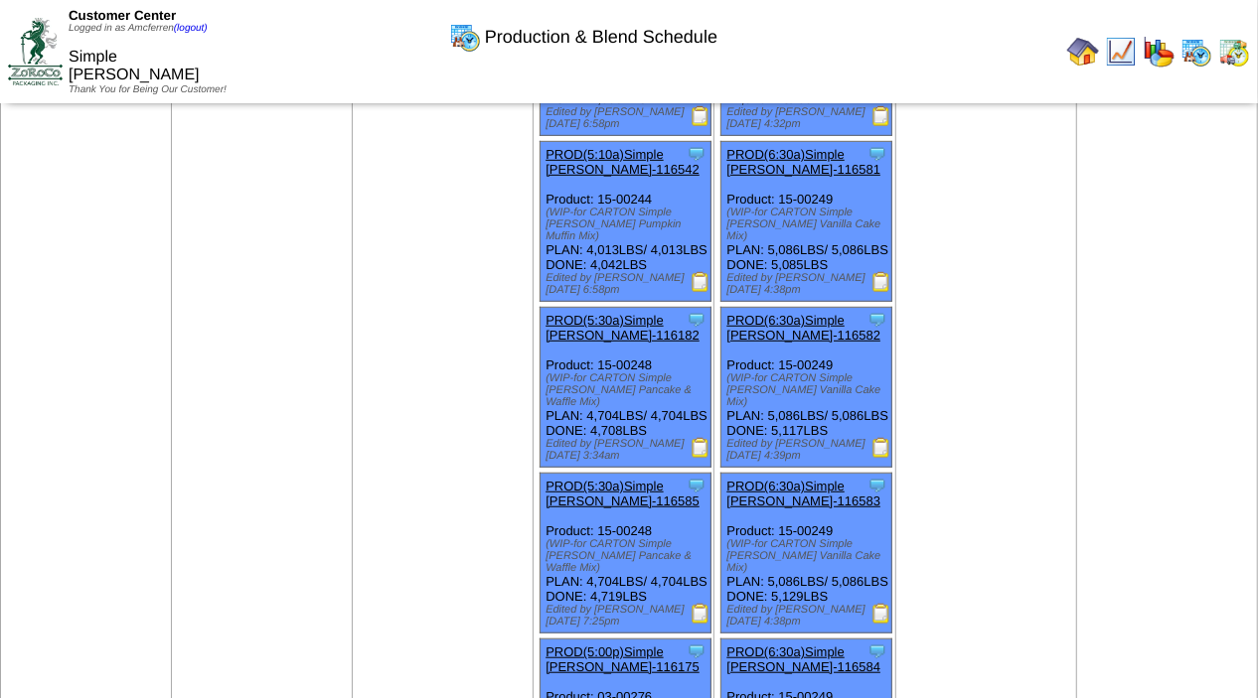
scroll to position [5030, 0]
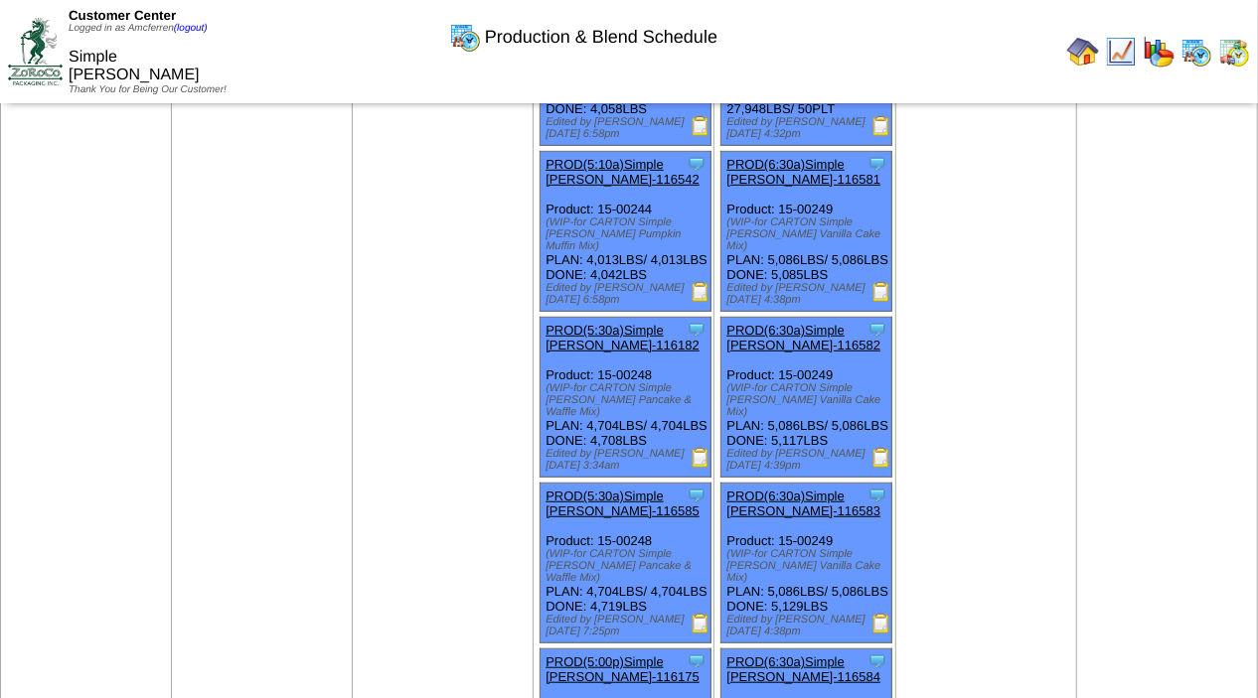
click at [709, 302] on img at bounding box center [700, 292] width 20 height 20
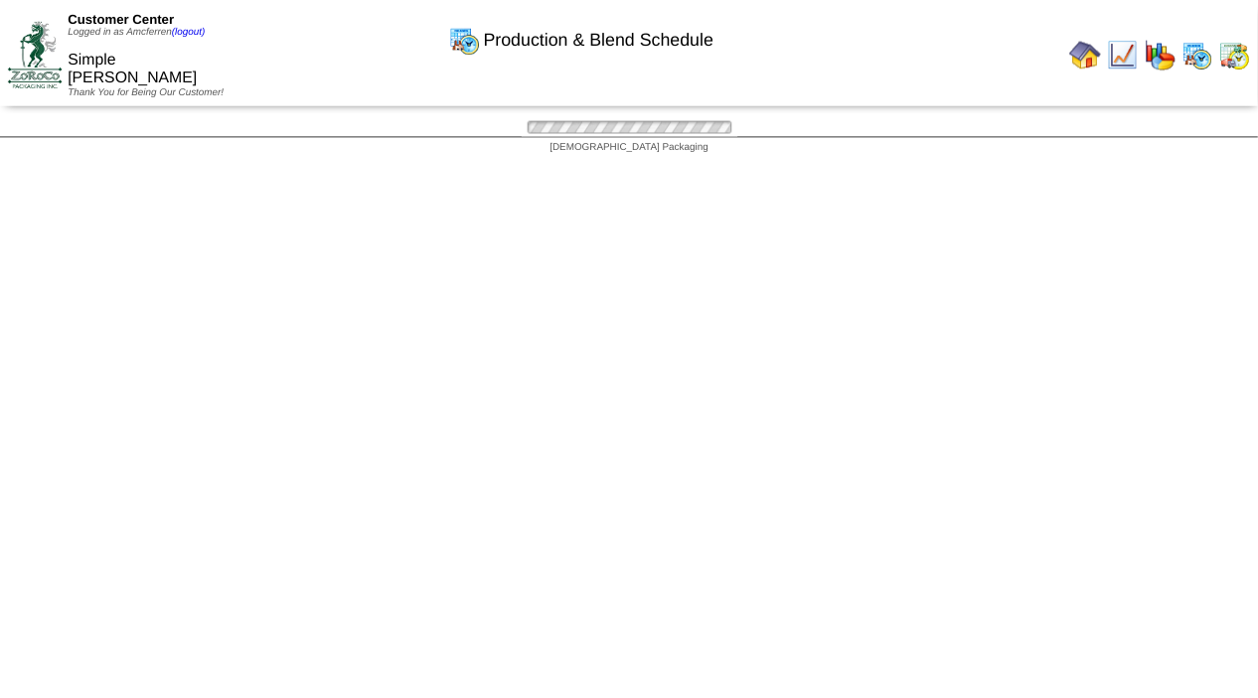
scroll to position [5030, 0]
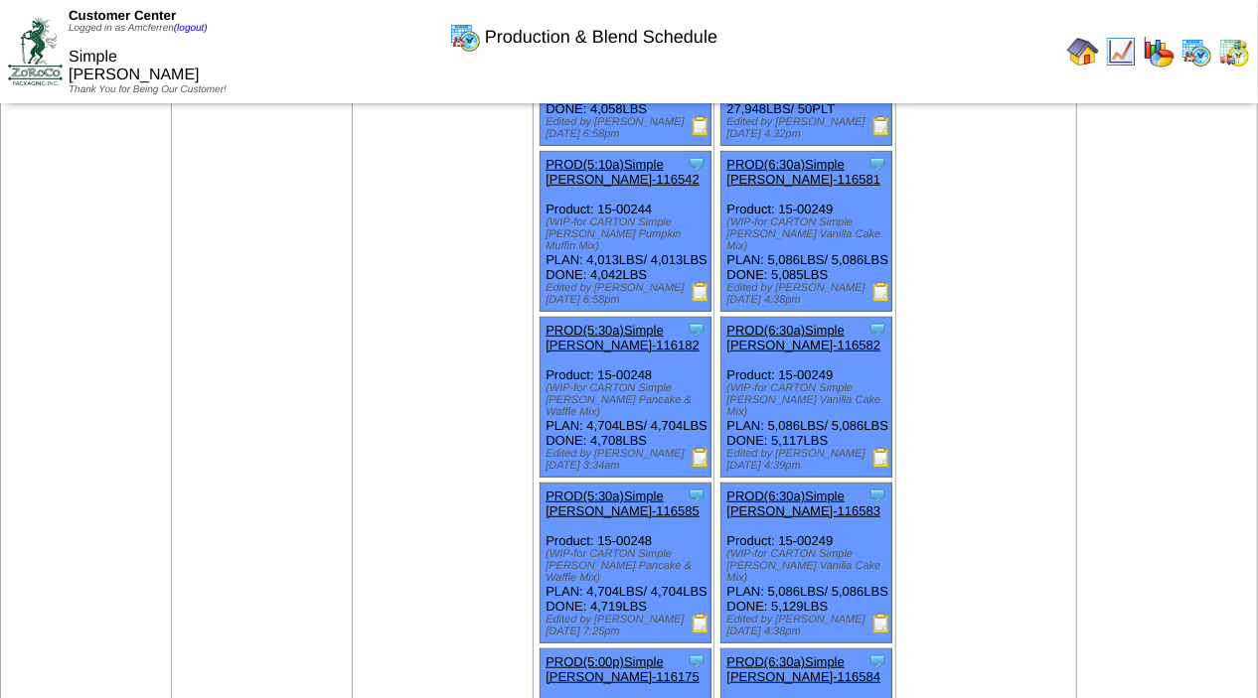
click at [710, 136] on img at bounding box center [700, 126] width 20 height 20
click at [704, 136] on img at bounding box center [700, 126] width 20 height 20
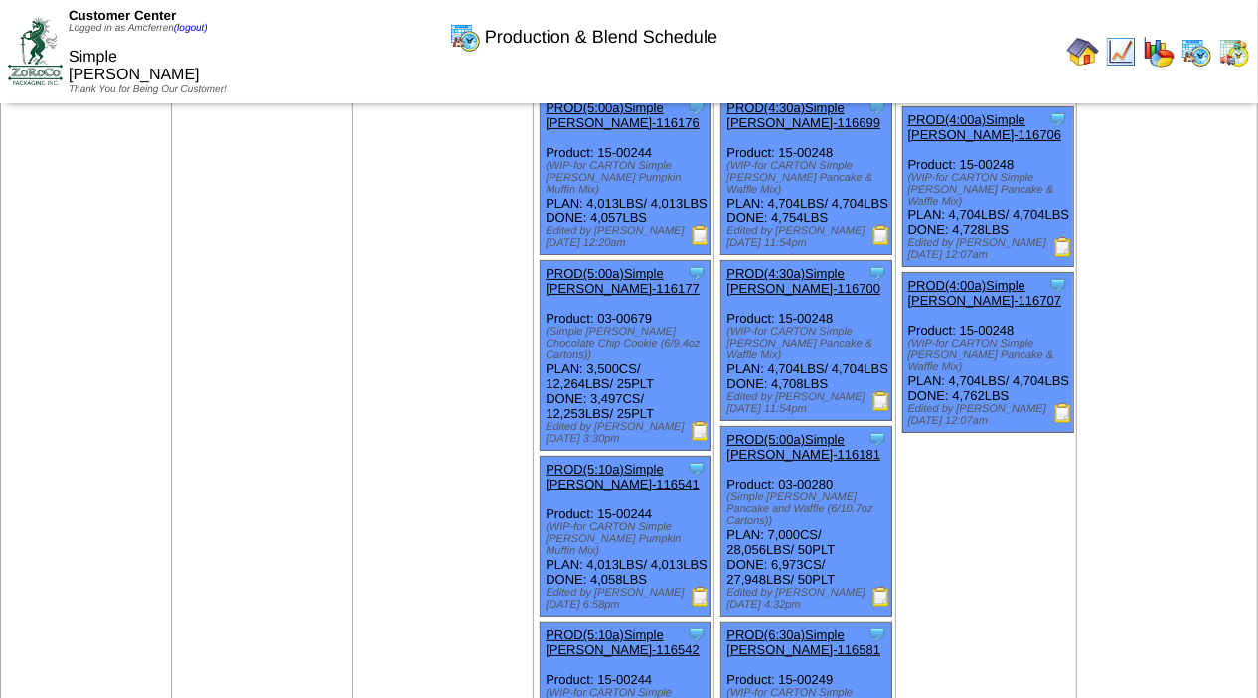
scroll to position [4539, 0]
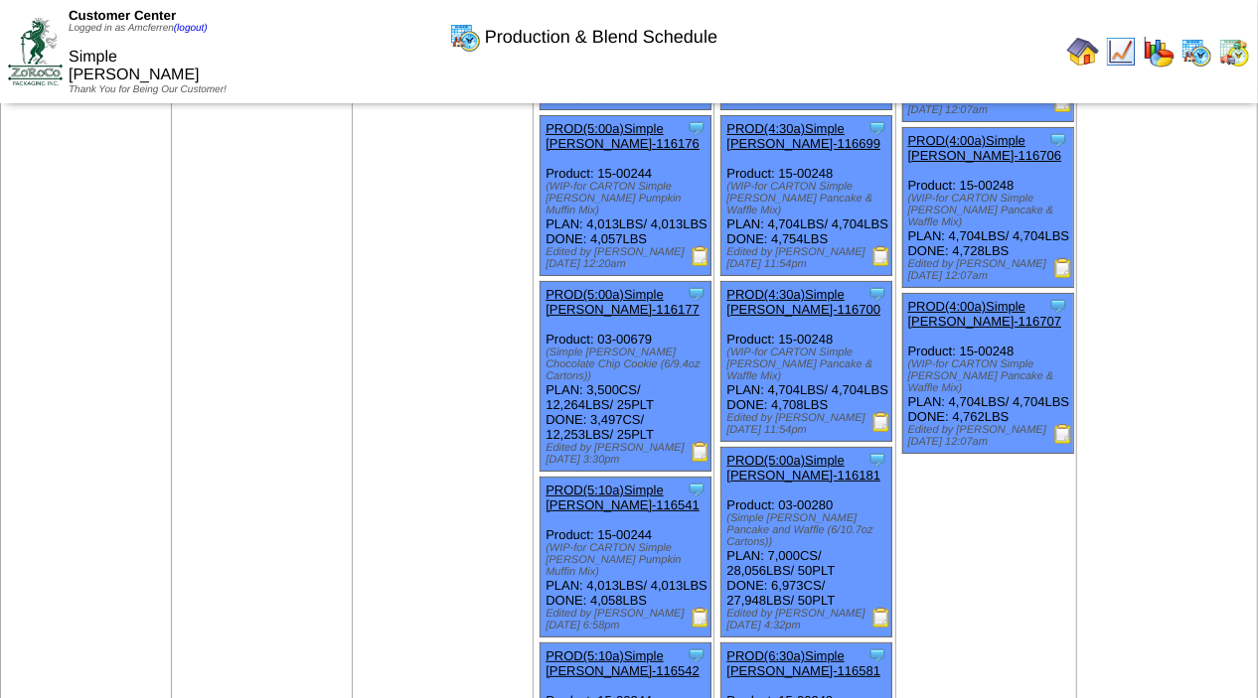
click at [702, 266] on img at bounding box center [700, 256] width 20 height 20
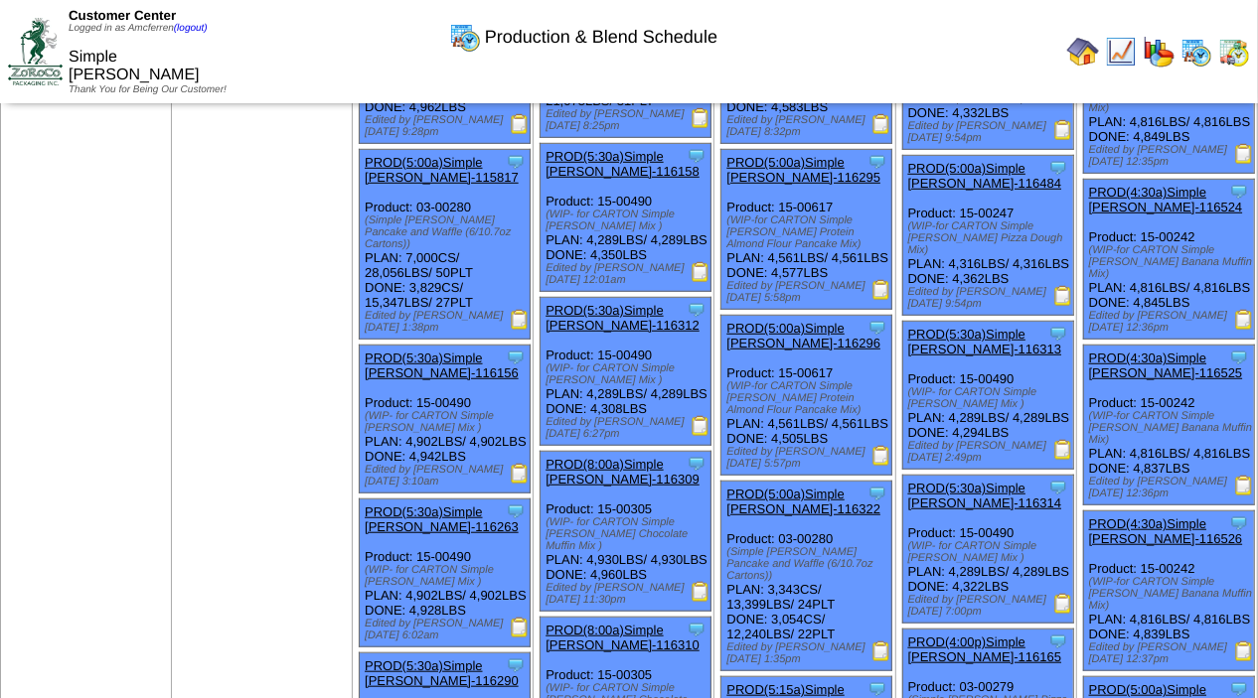
scroll to position [745, 0]
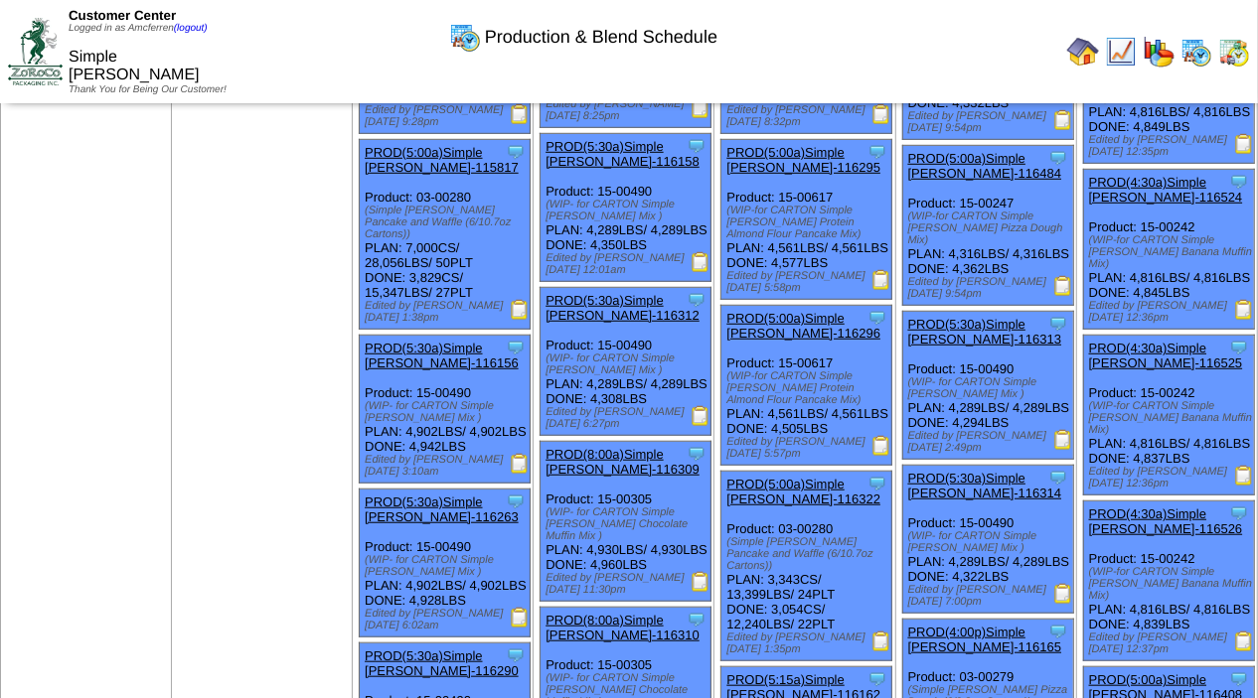
click at [883, 652] on img at bounding box center [881, 642] width 20 height 20
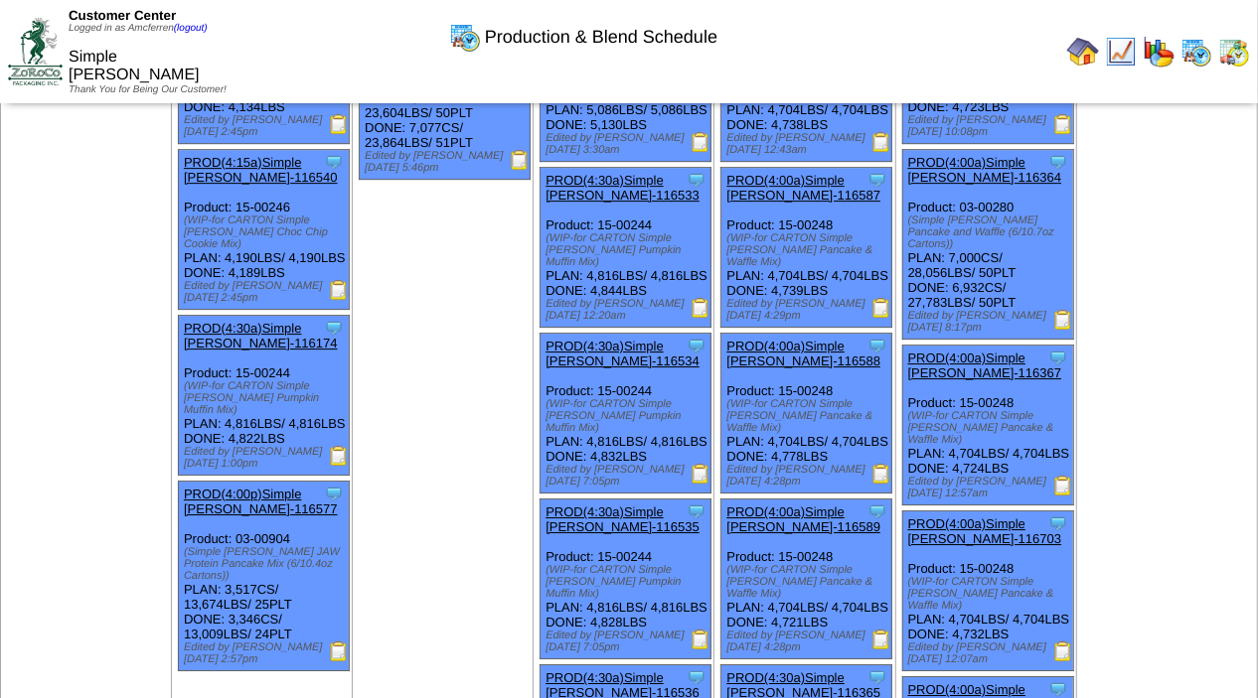
scroll to position [3668, 0]
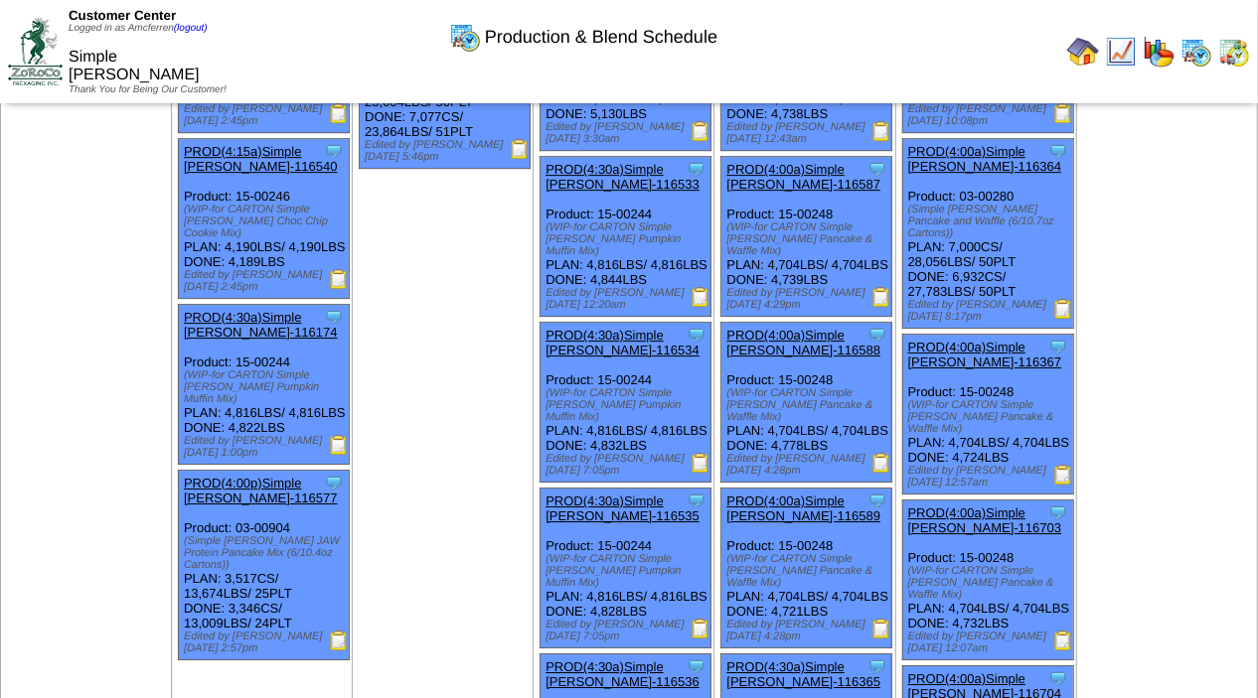
click at [889, 307] on img at bounding box center [881, 297] width 20 height 20
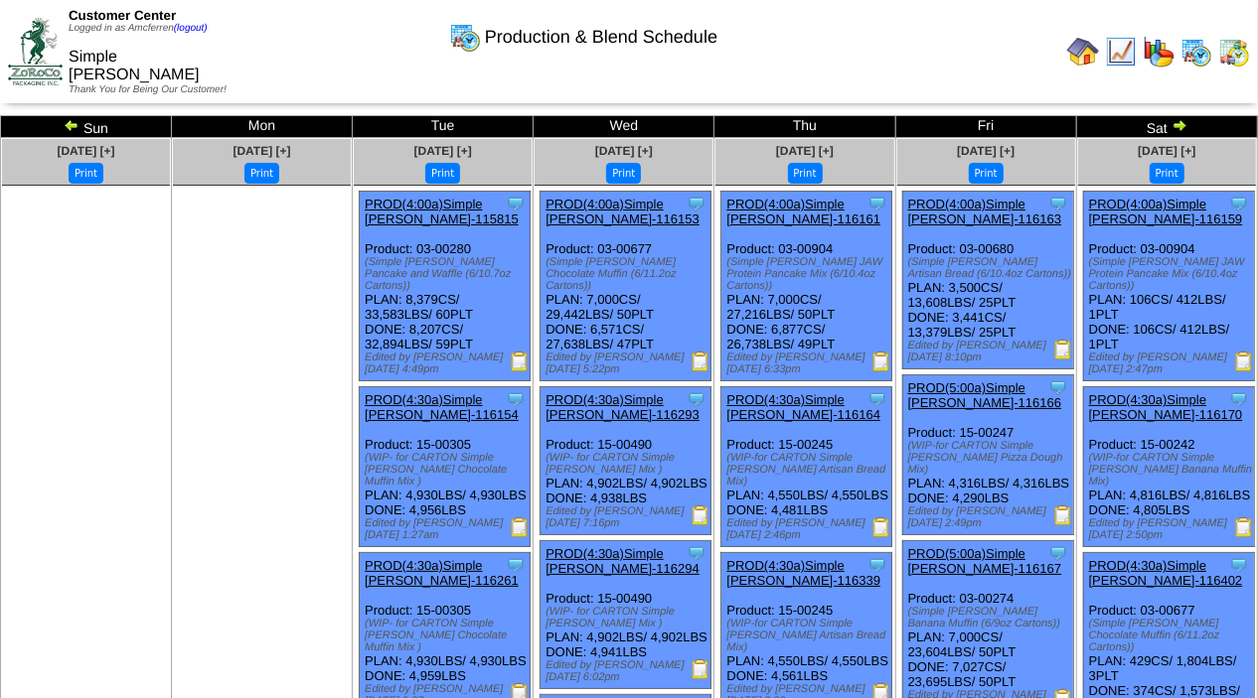
click at [72, 124] on img at bounding box center [72, 125] width 16 height 16
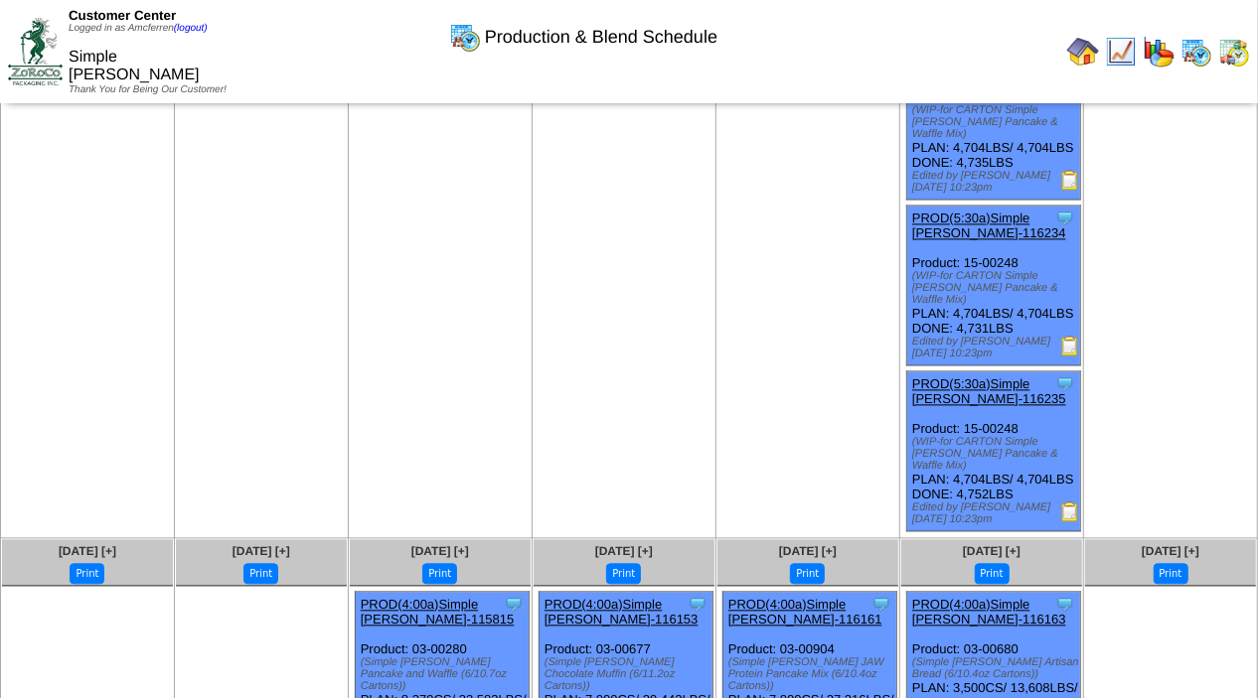
scroll to position [2316, 0]
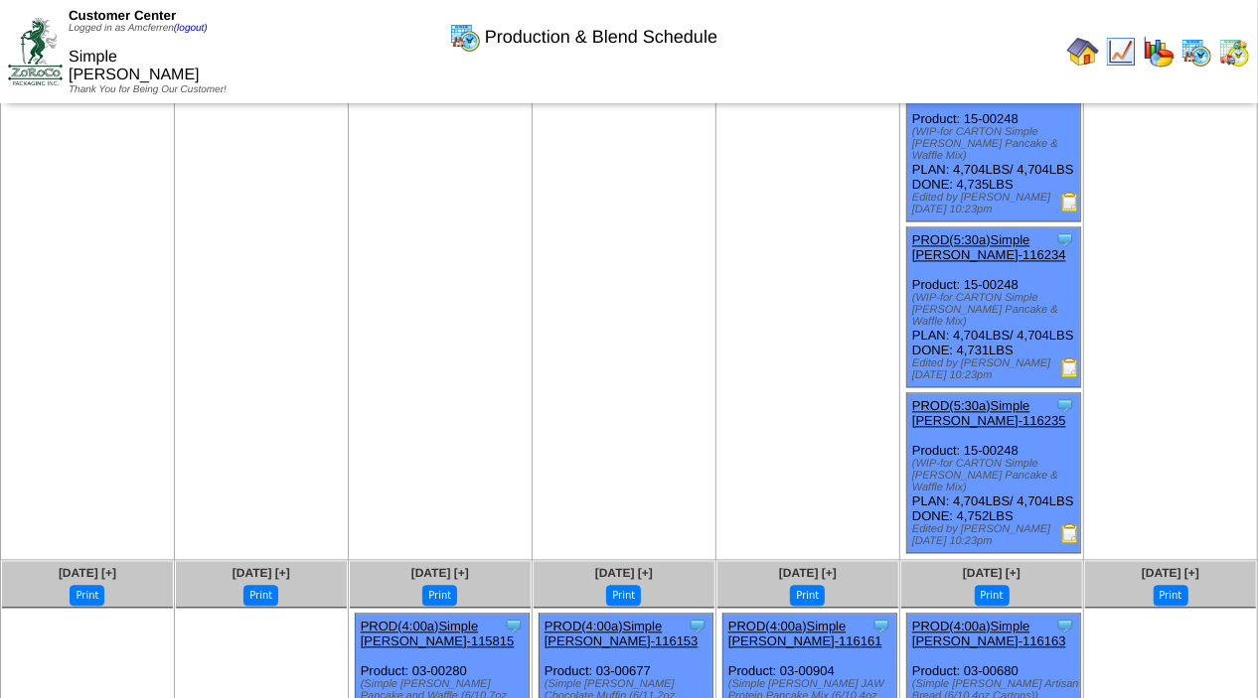
click at [1062, 212] on img at bounding box center [1070, 202] width 20 height 20
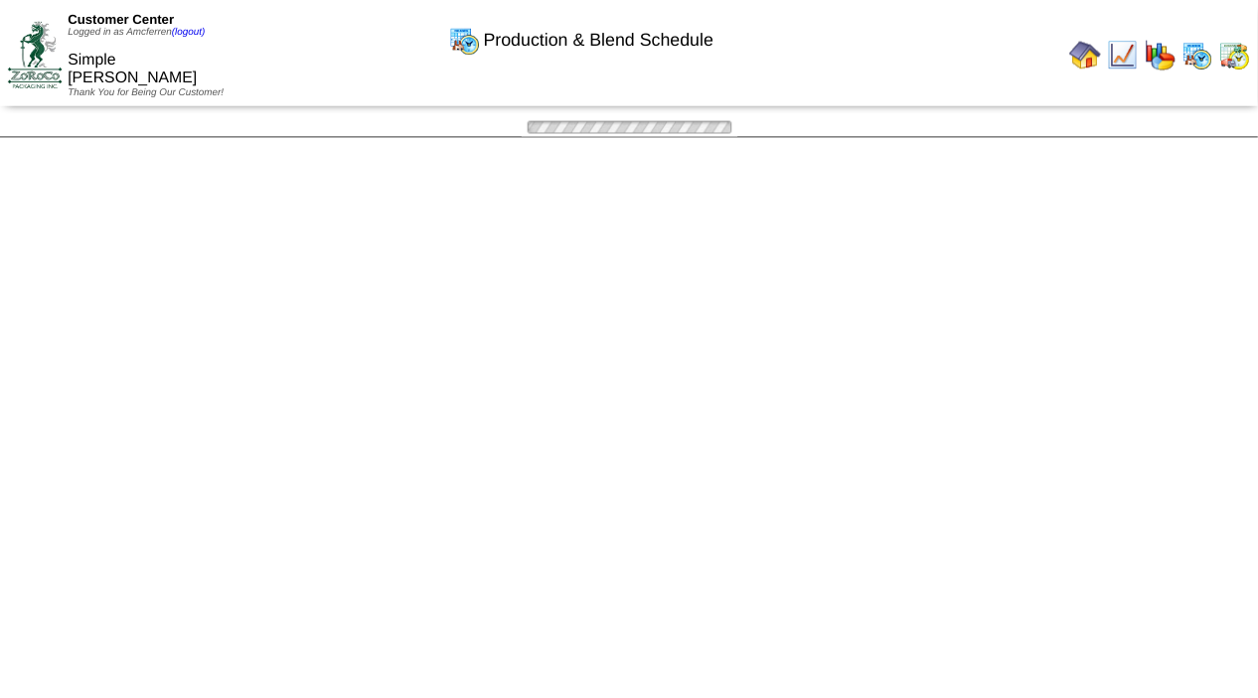
scroll to position [2316, 0]
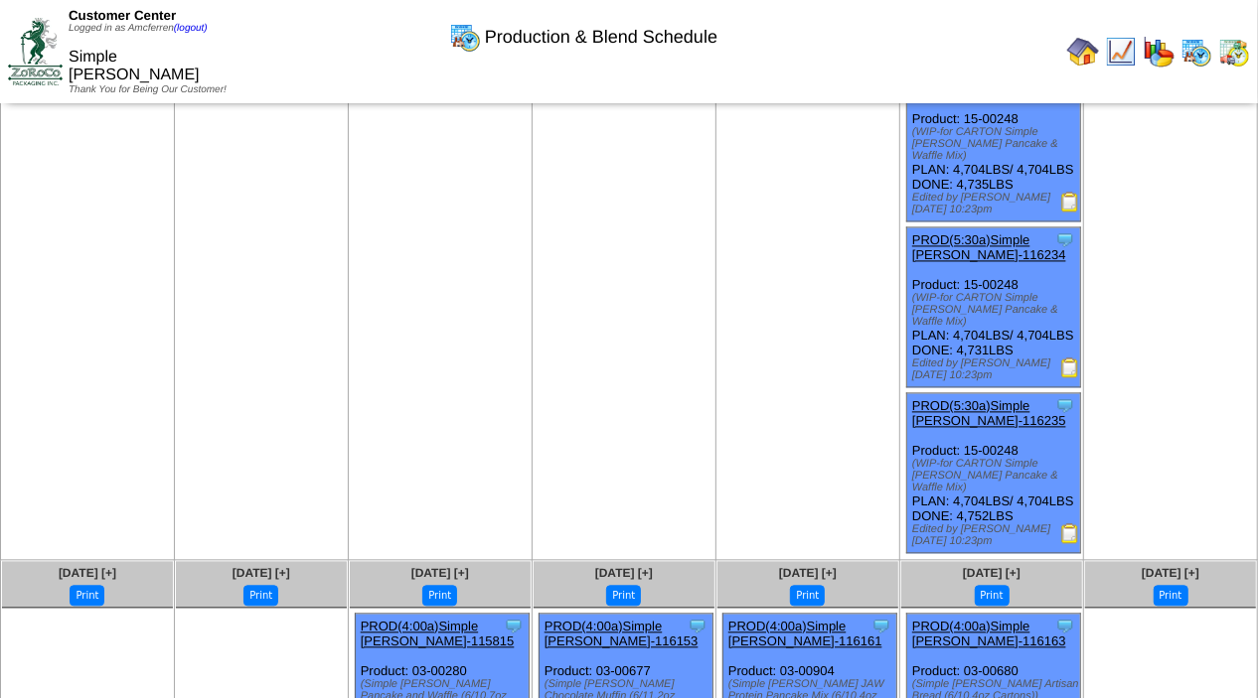
click at [1062, 377] on img at bounding box center [1070, 368] width 20 height 20
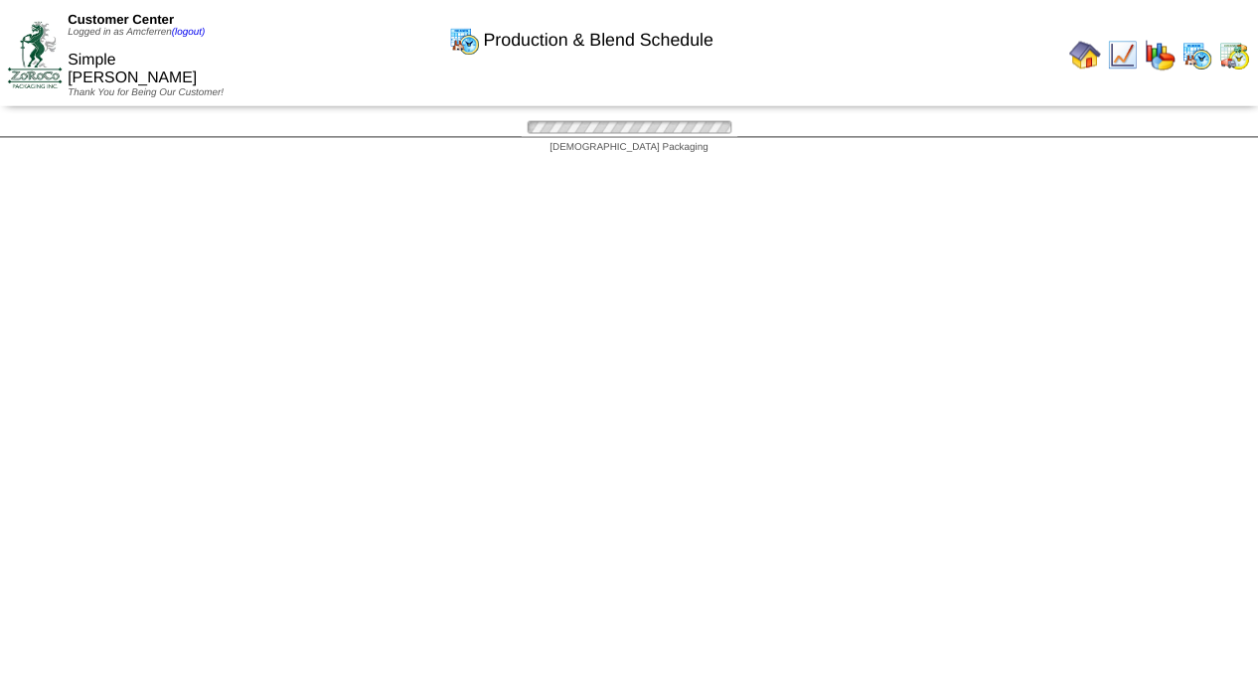
scroll to position [2316, 0]
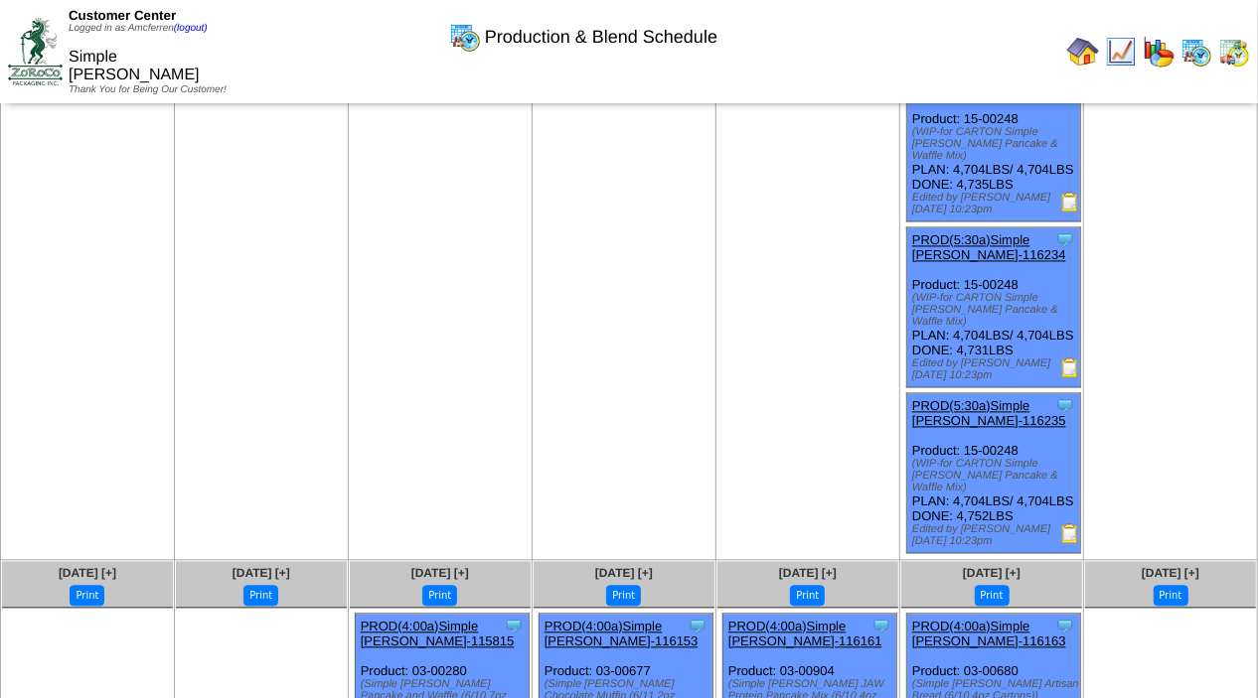
click at [1066, 543] on img at bounding box center [1070, 533] width 20 height 20
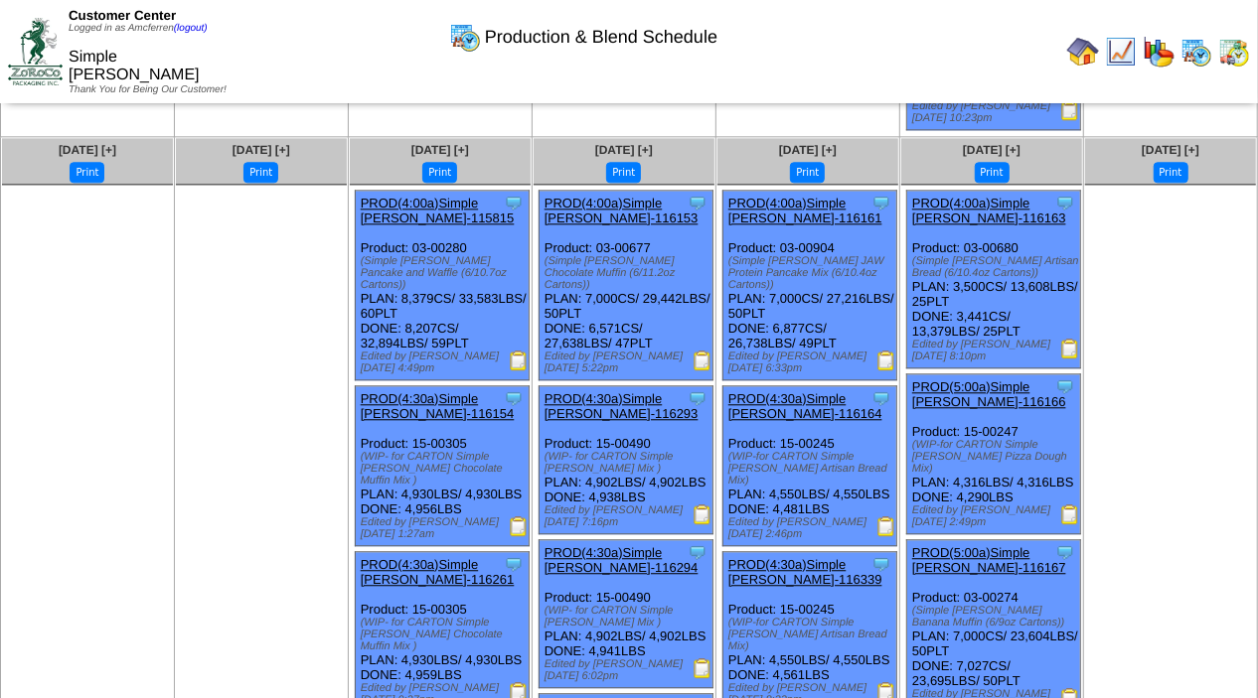
scroll to position [2734, 0]
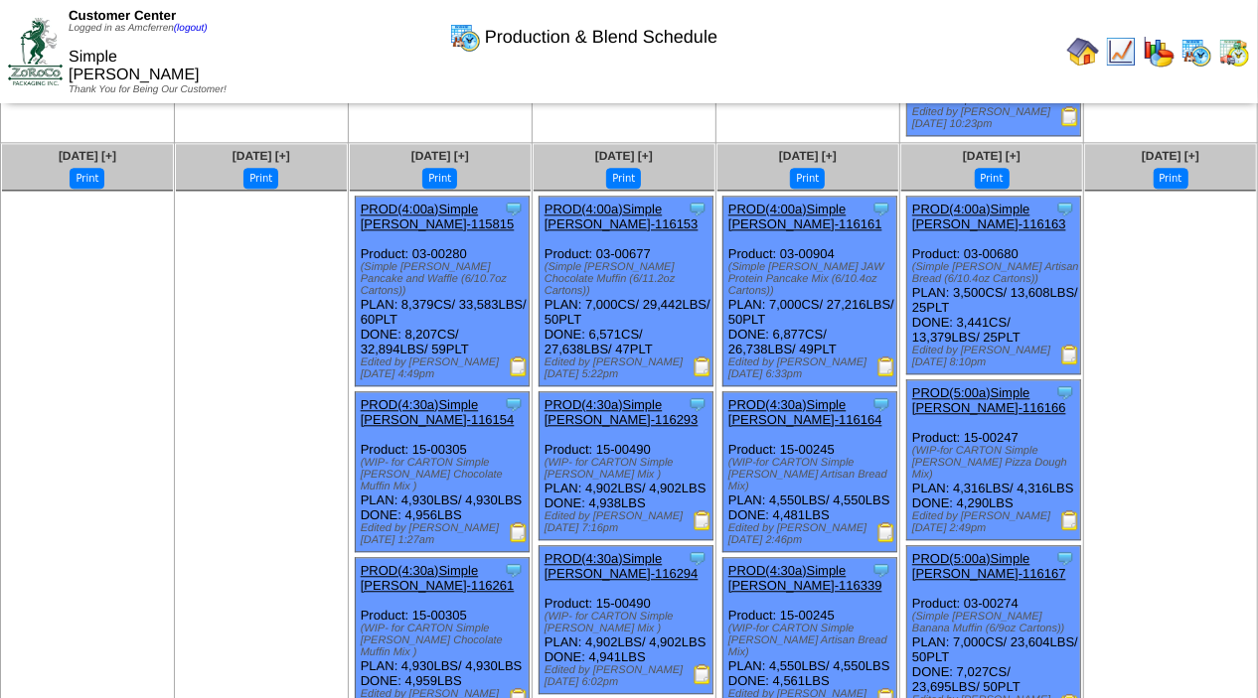
click at [521, 376] on img at bounding box center [519, 367] width 20 height 20
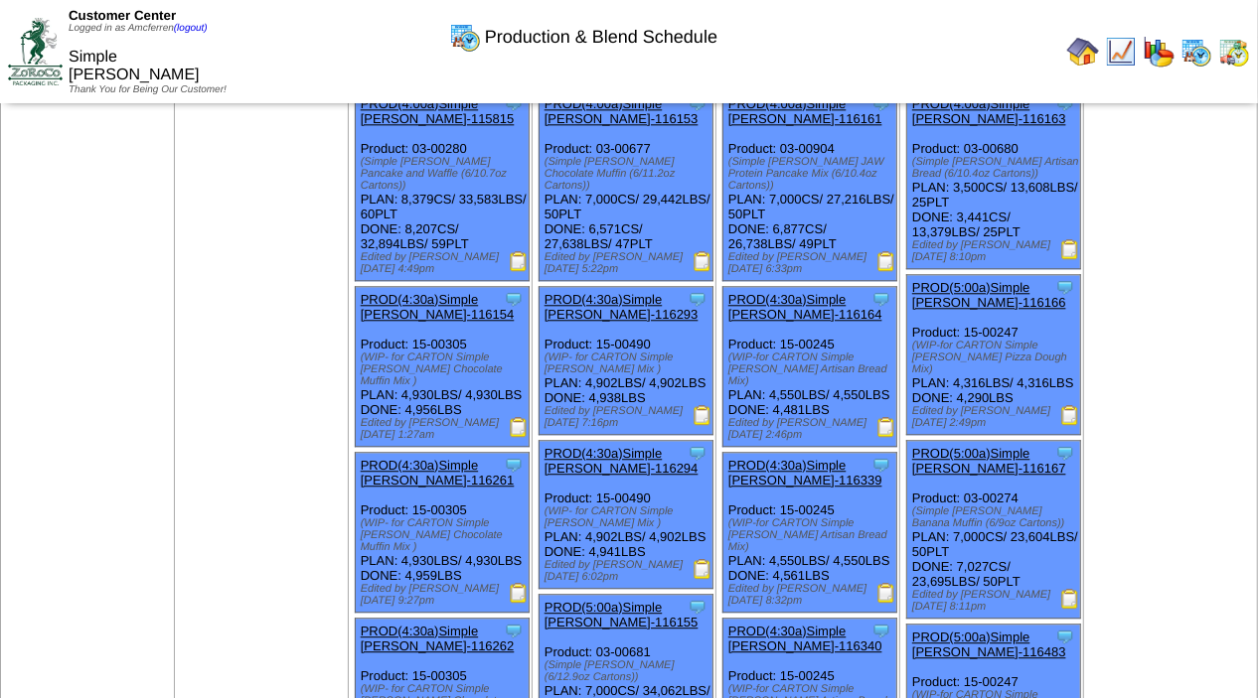
scroll to position [2857, 0]
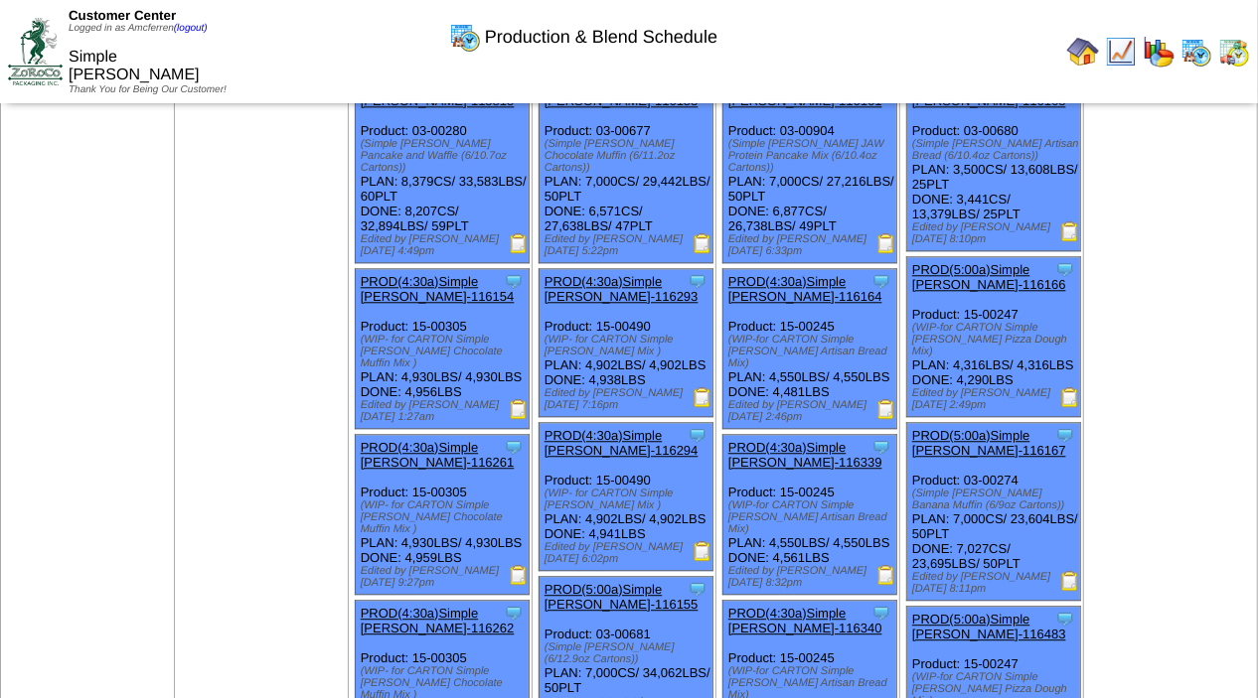
click at [523, 253] on img at bounding box center [519, 243] width 20 height 20
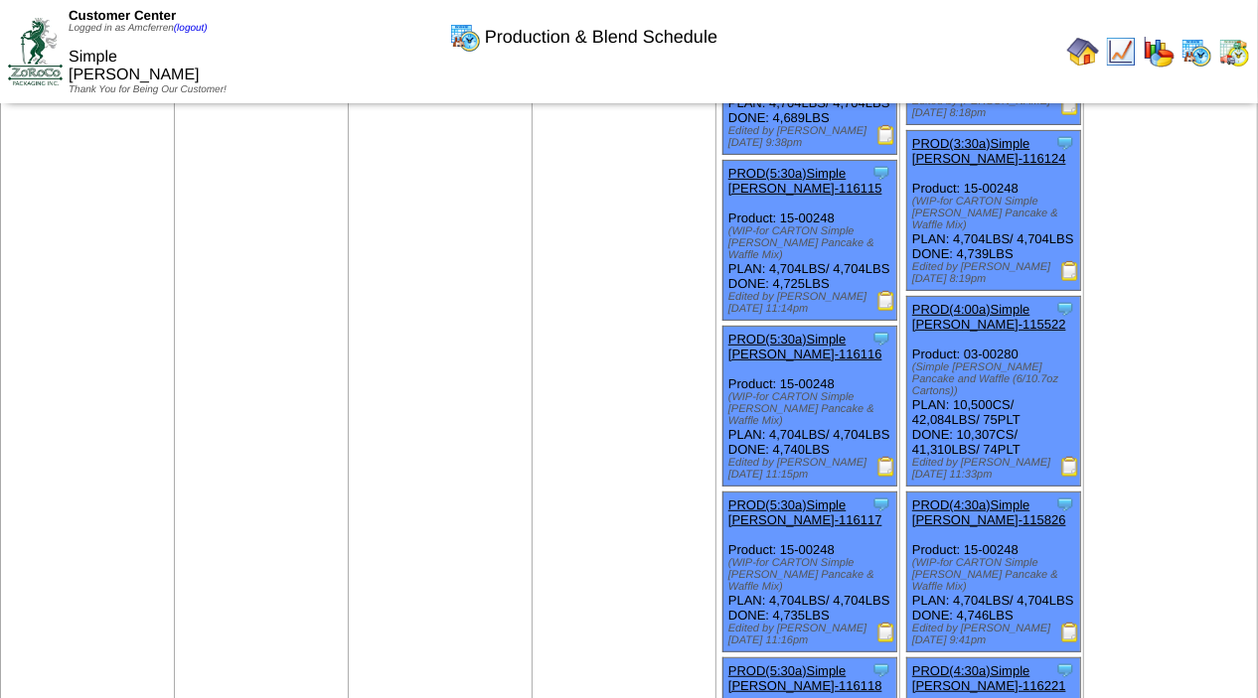
scroll to position [414, 0]
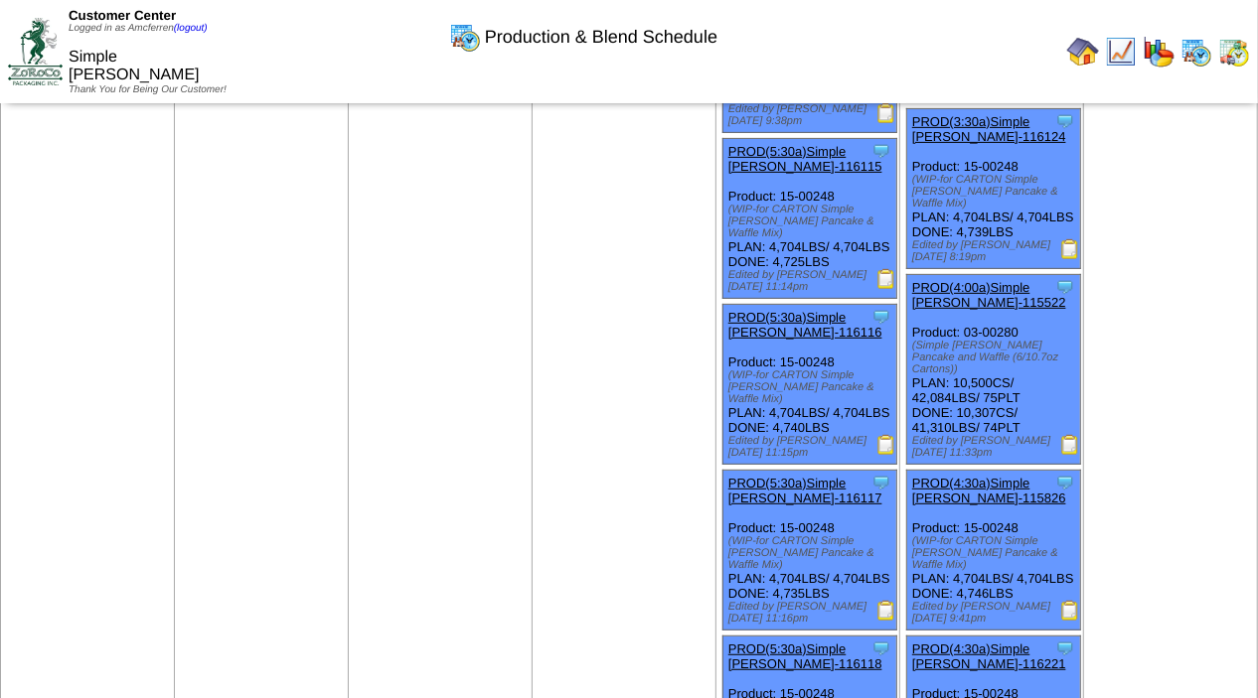
click at [1061, 455] on img at bounding box center [1070, 445] width 20 height 20
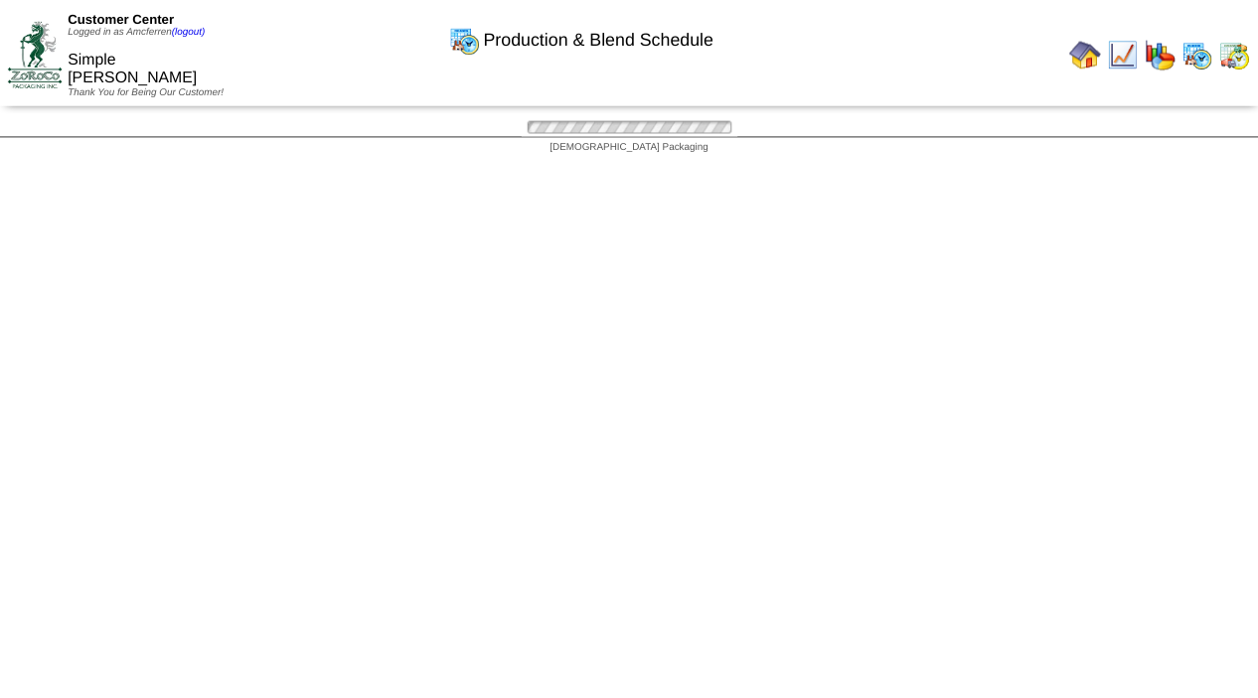
scroll to position [414, 0]
